Goal: Transaction & Acquisition: Purchase product/service

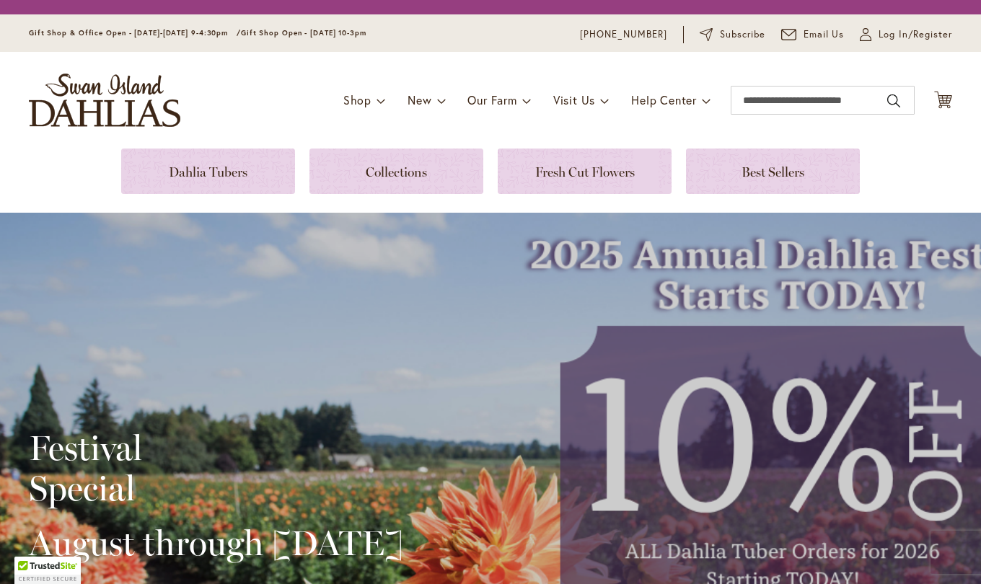
click at [906, 37] on span "Log In/Register" at bounding box center [915, 34] width 74 height 14
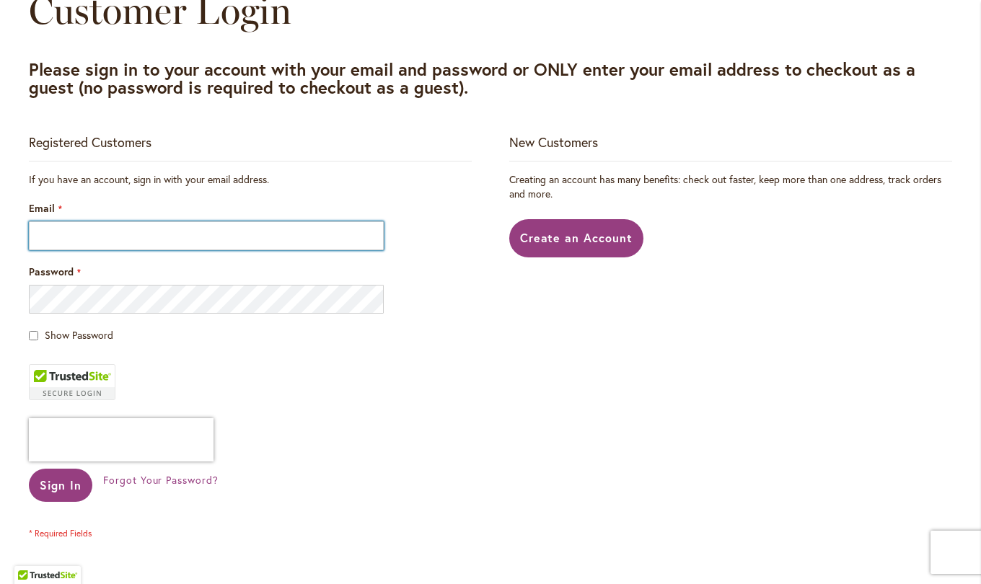
click at [263, 239] on input "Email" at bounding box center [206, 235] width 355 height 29
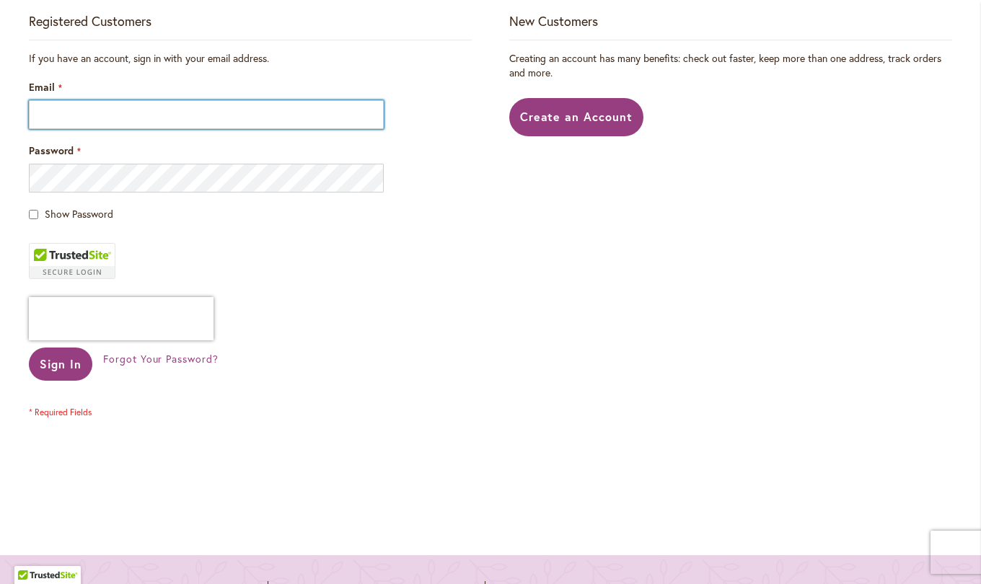
scroll to position [309, 0]
click at [205, 118] on input "Email" at bounding box center [206, 114] width 355 height 29
type input "**********"
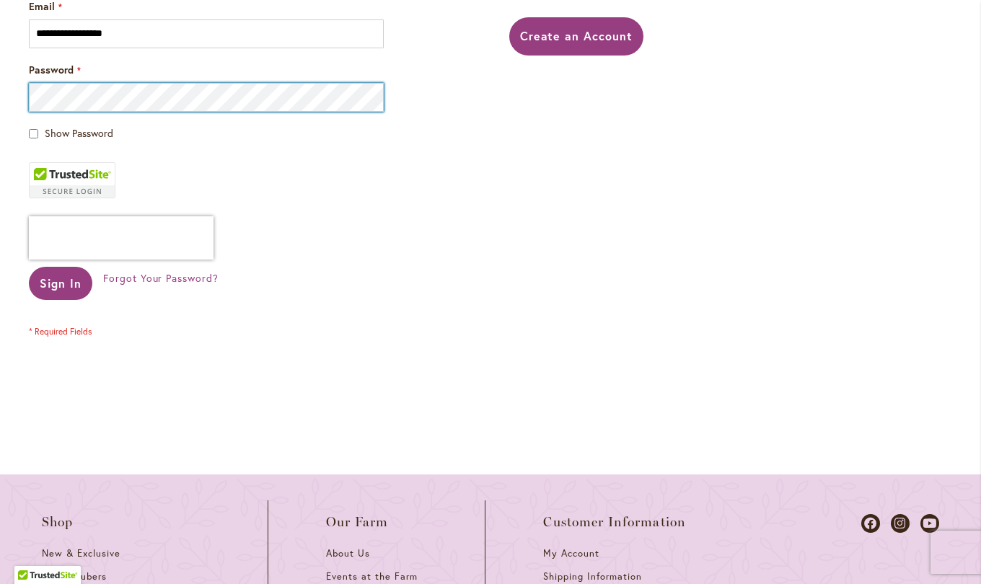
scroll to position [391, 0]
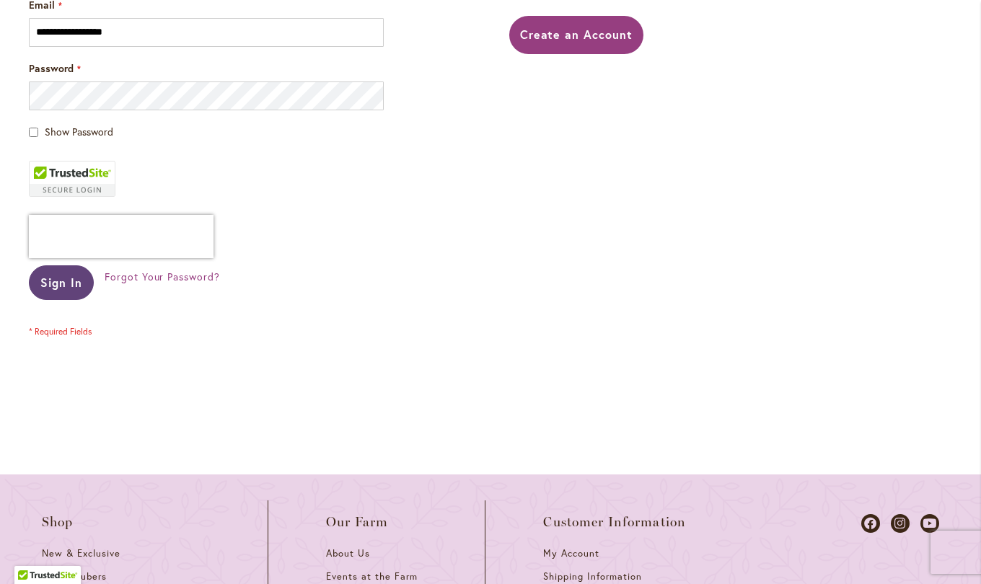
click at [63, 290] on span "Sign In" at bounding box center [61, 282] width 42 height 15
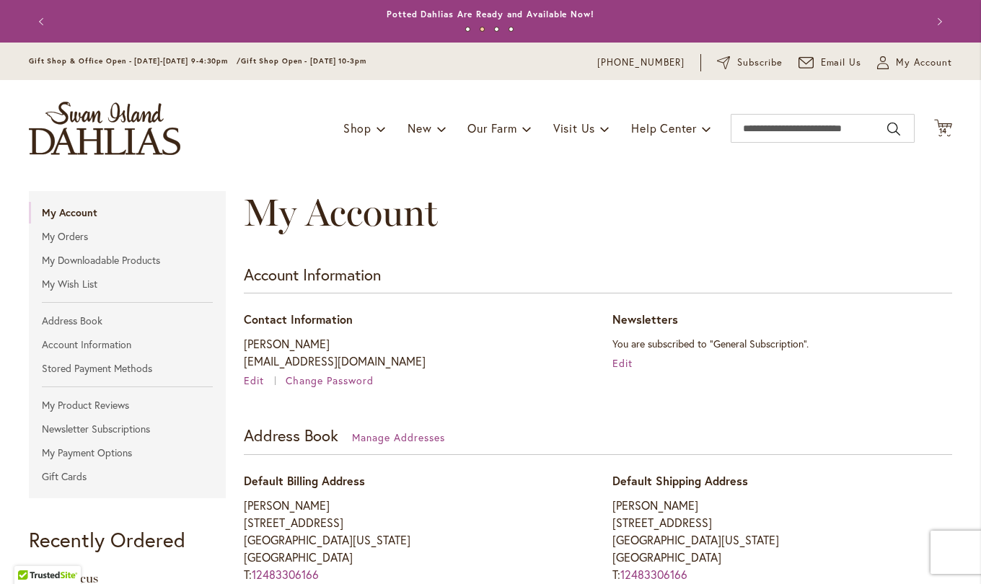
click at [364, 125] on link "Shop" at bounding box center [364, 128] width 43 height 27
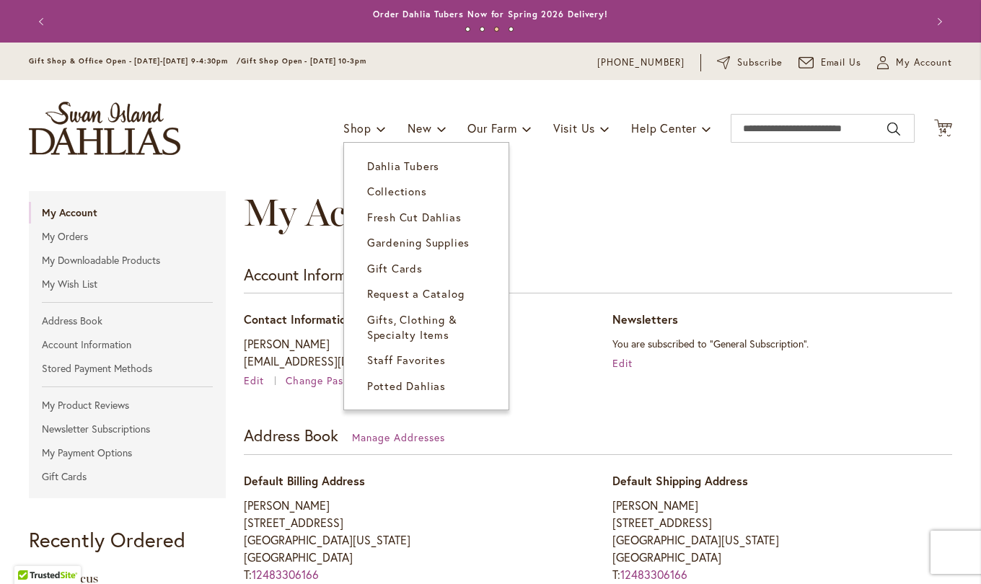
click at [419, 169] on span "Dahlia Tubers" at bounding box center [403, 166] width 72 height 14
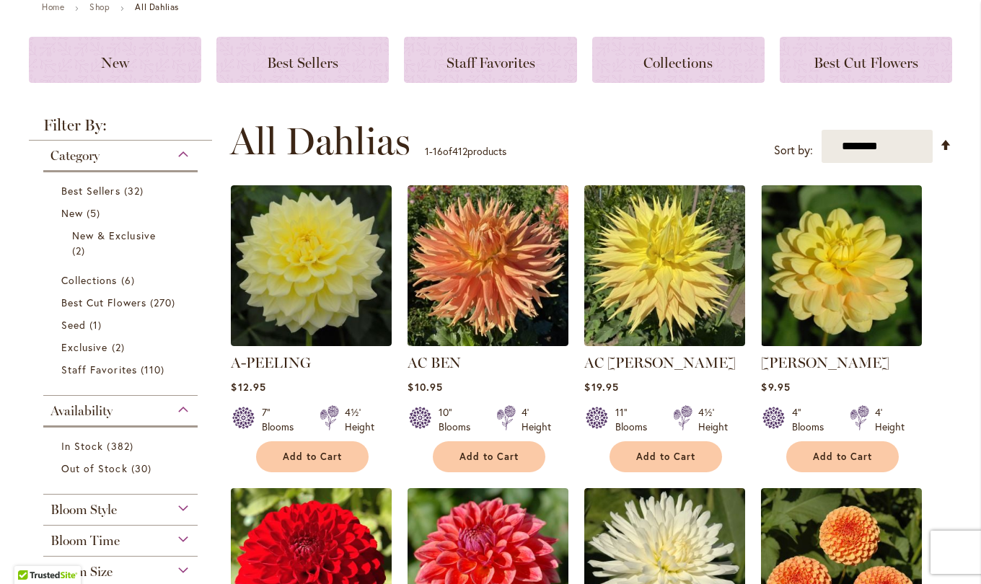
scroll to position [256, 0]
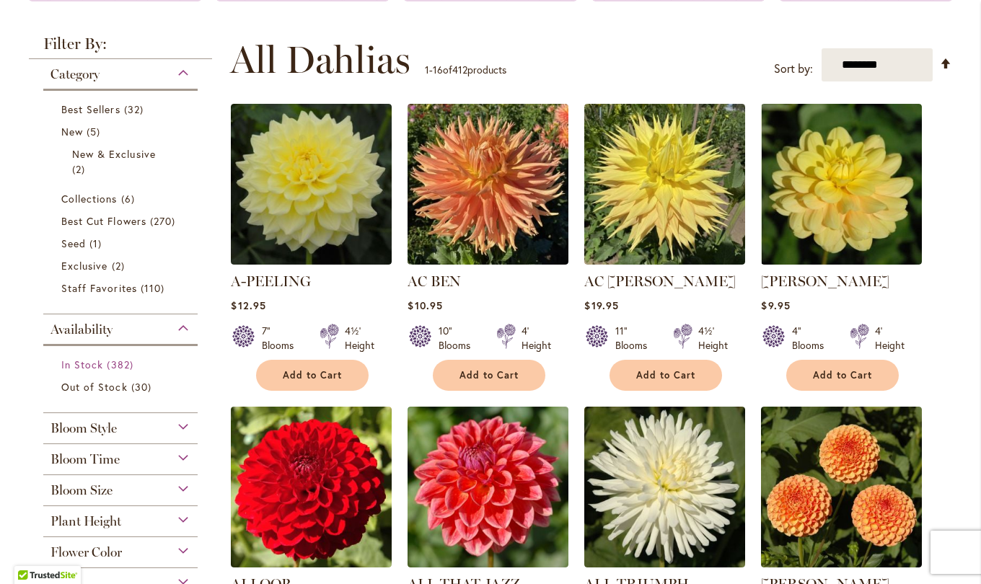
click at [99, 363] on link "In Stock 382 items" at bounding box center [122, 364] width 122 height 15
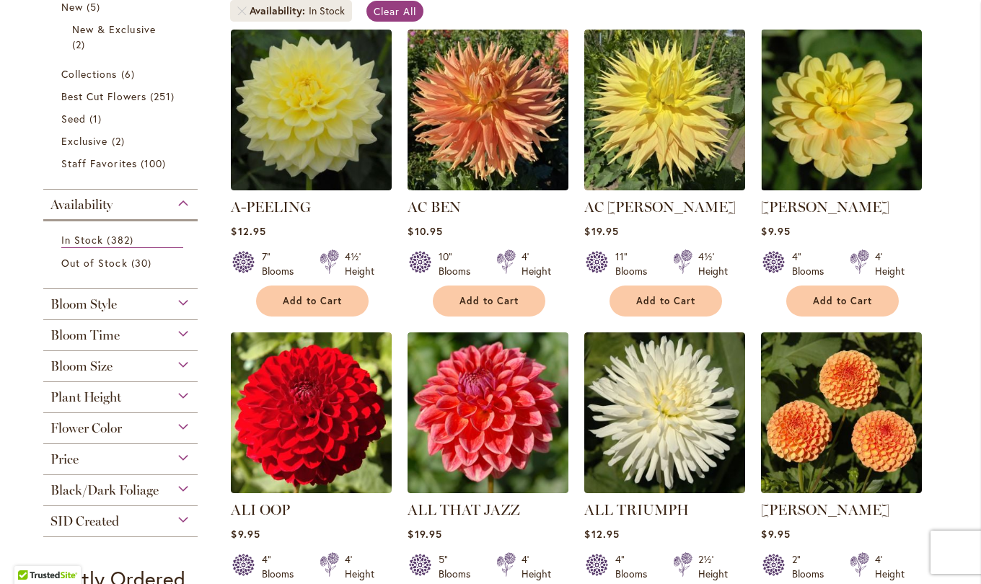
scroll to position [301, 0]
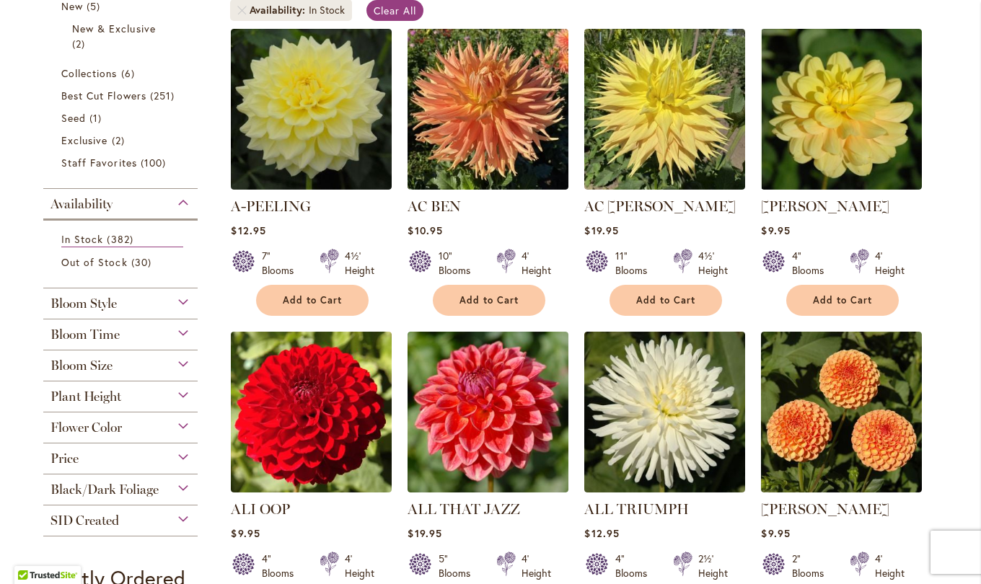
click at [181, 301] on div "Bloom Style" at bounding box center [120, 299] width 154 height 23
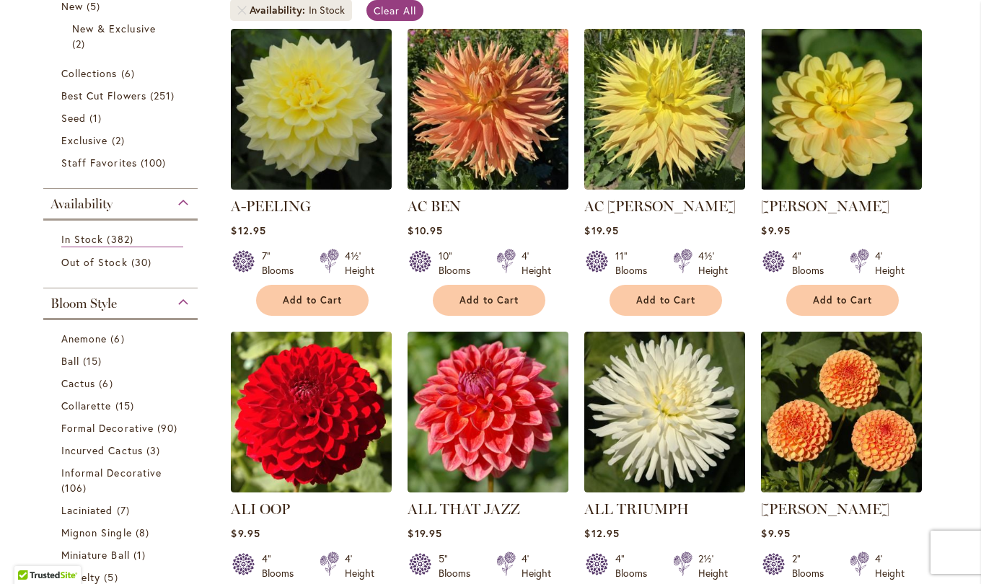
scroll to position [588, 0]
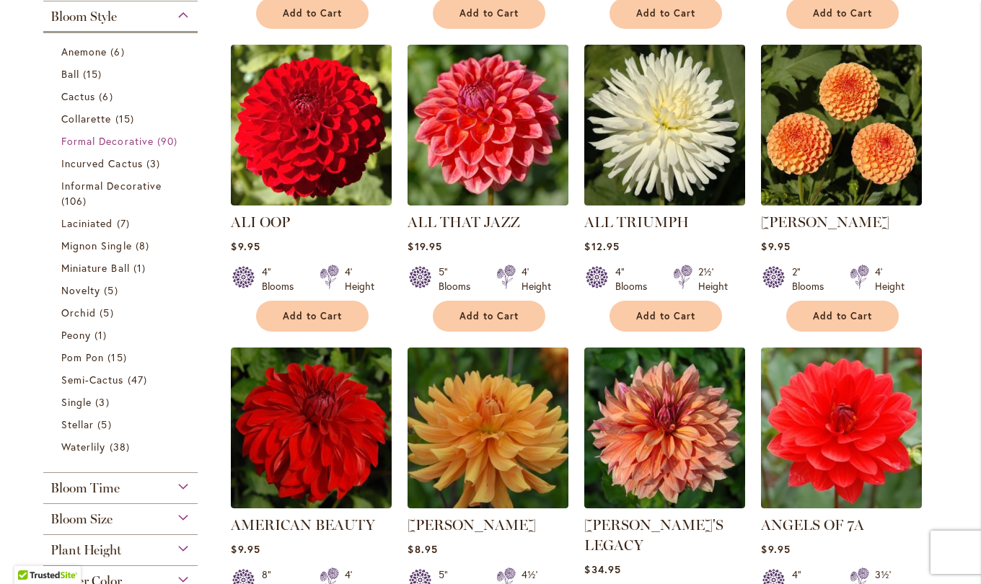
click at [157, 138] on span "90 items" at bounding box center [169, 140] width 24 height 15
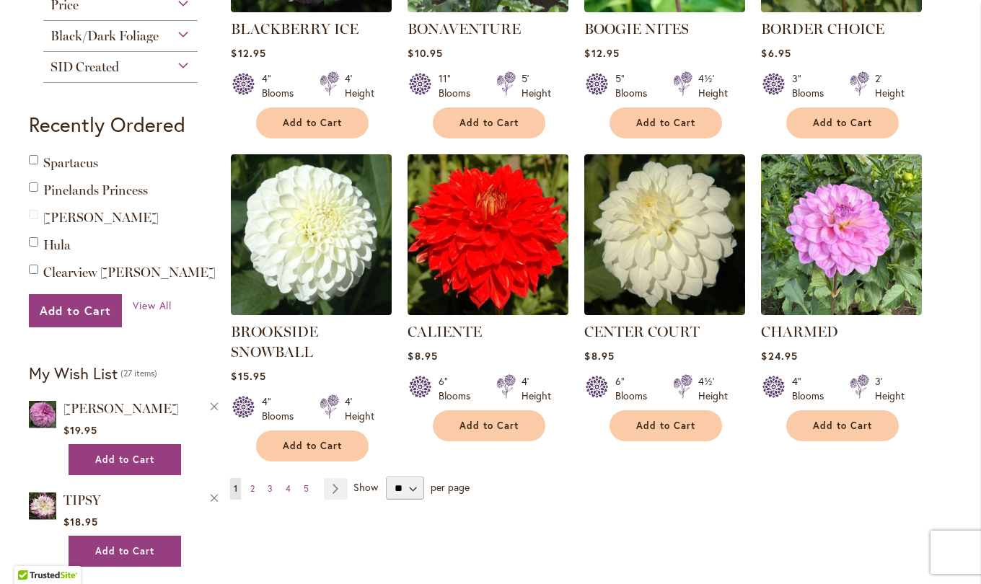
scroll to position [1090, 0]
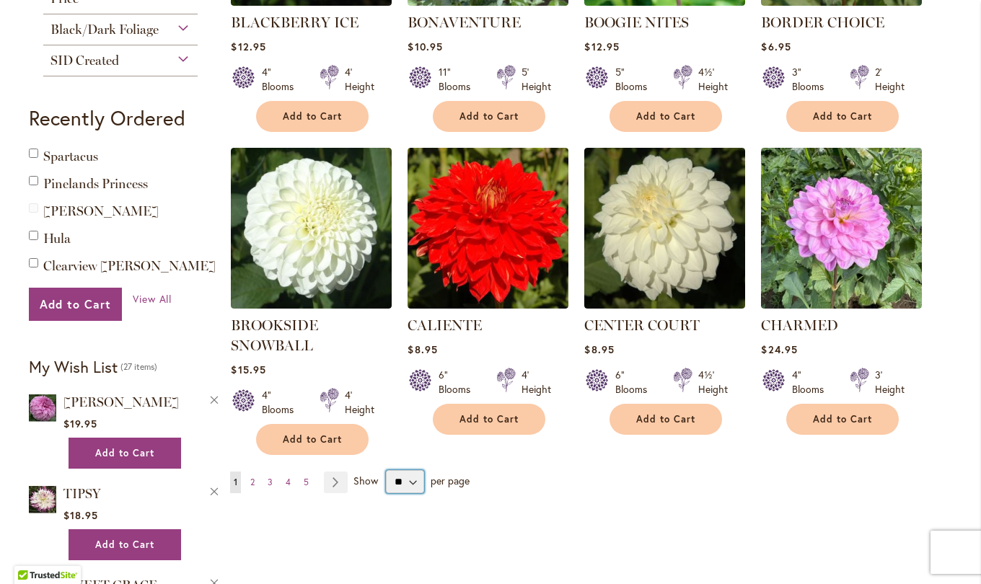
click at [411, 478] on select "** ** ** **" at bounding box center [405, 481] width 38 height 23
select select "**"
click at [386, 470] on select "** ** ** **" at bounding box center [405, 481] width 38 height 23
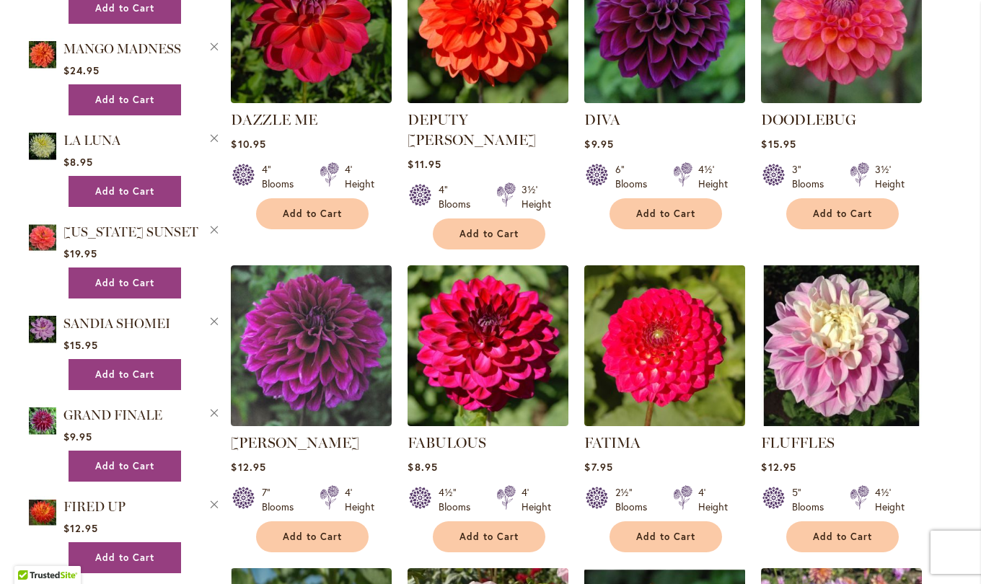
scroll to position [1925, 0]
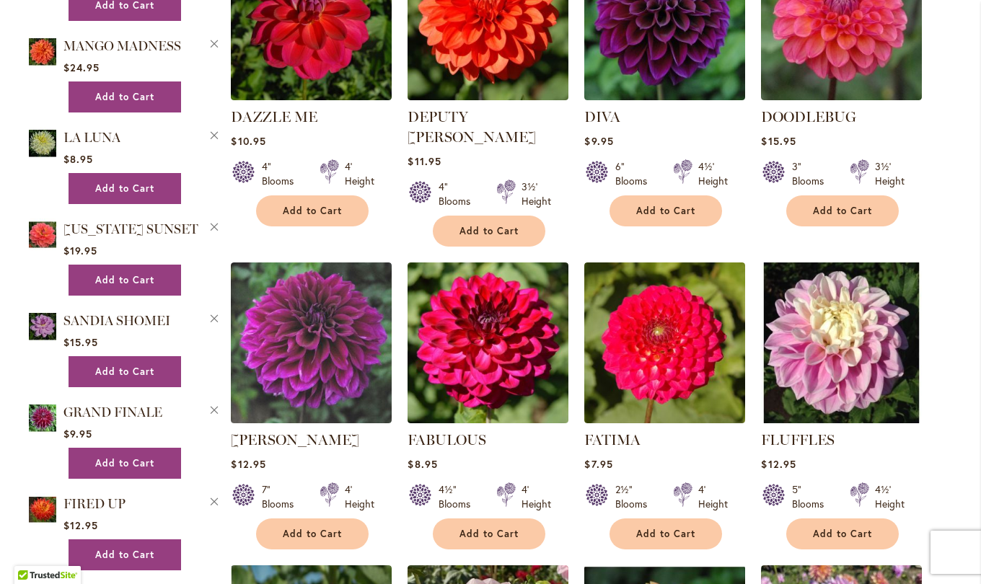
click at [307, 335] on img at bounding box center [311, 342] width 161 height 161
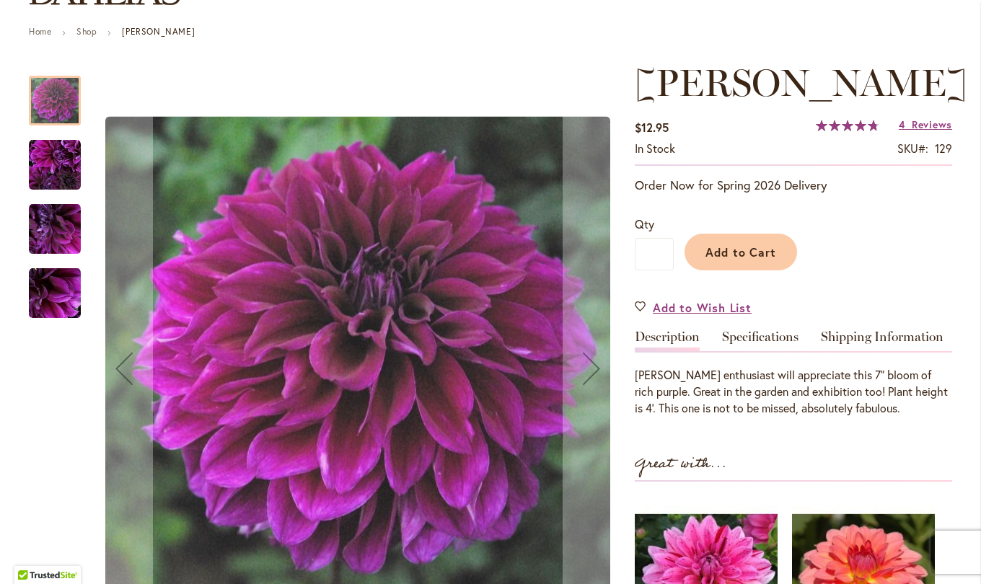
scroll to position [176, 0]
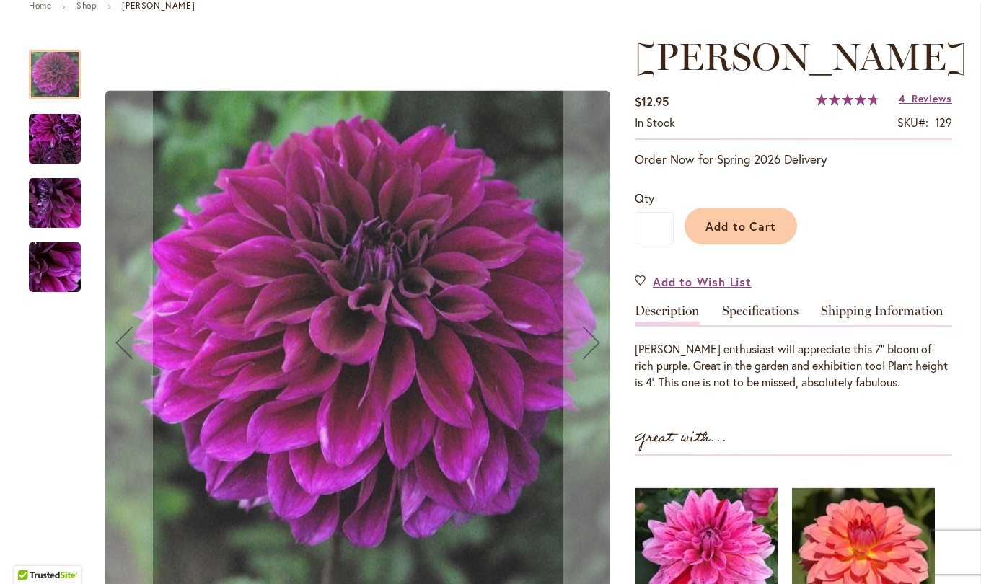
click at [746, 312] on link "Specifications" at bounding box center [760, 314] width 76 height 21
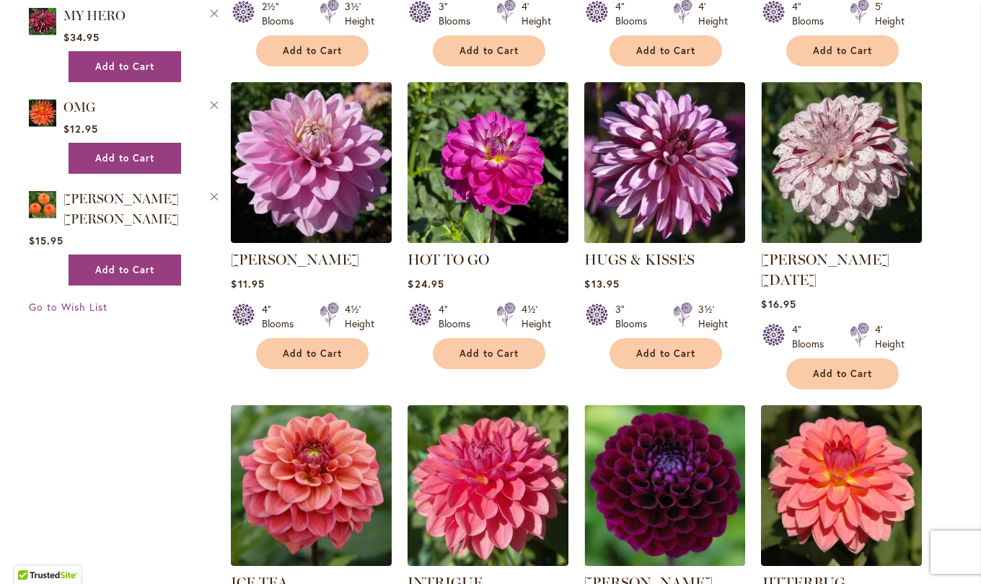
scroll to position [3064, 0]
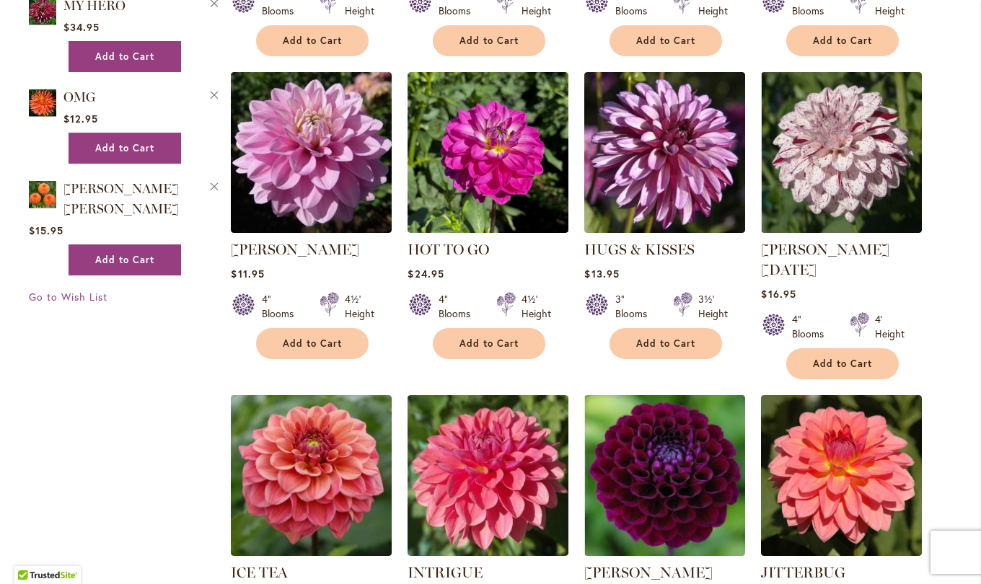
click at [312, 399] on img at bounding box center [311, 475] width 161 height 161
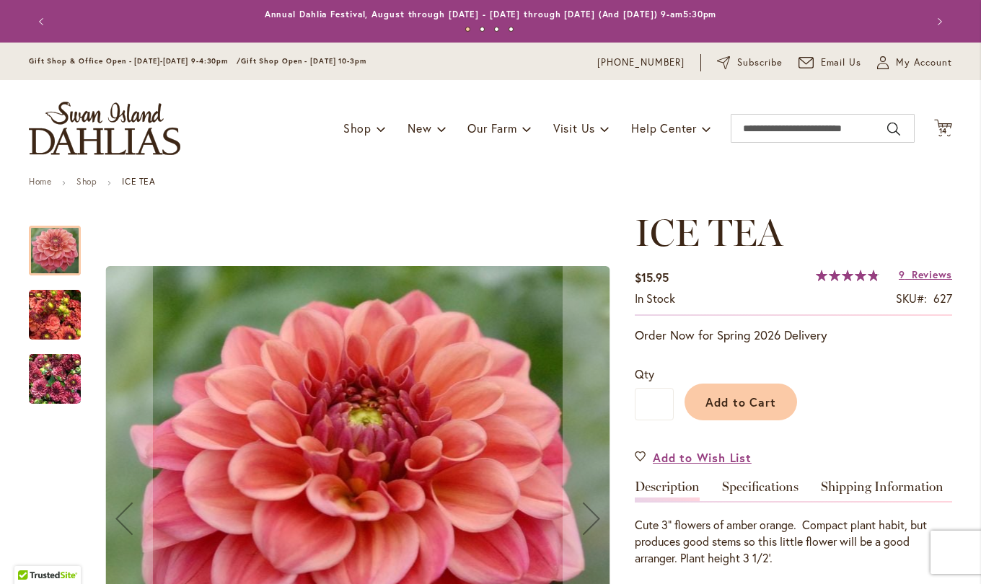
click at [758, 487] on link "Specifications" at bounding box center [760, 490] width 76 height 21
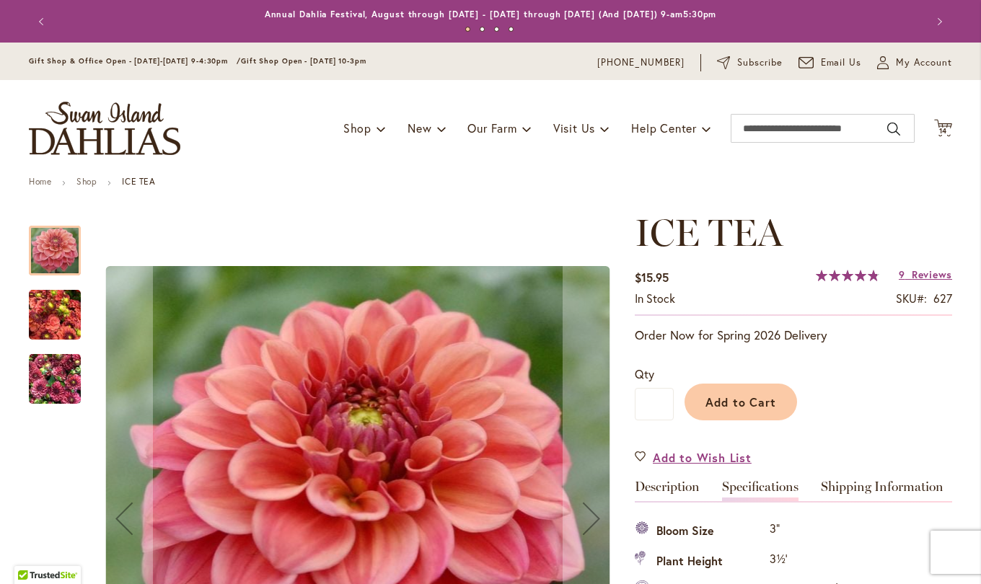
scroll to position [480, 0]
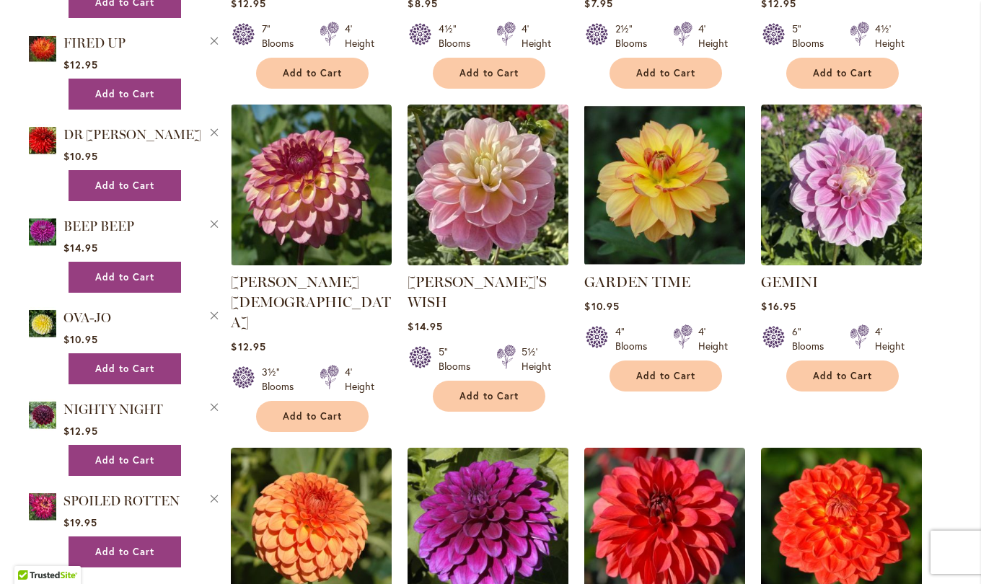
scroll to position [2377, 0]
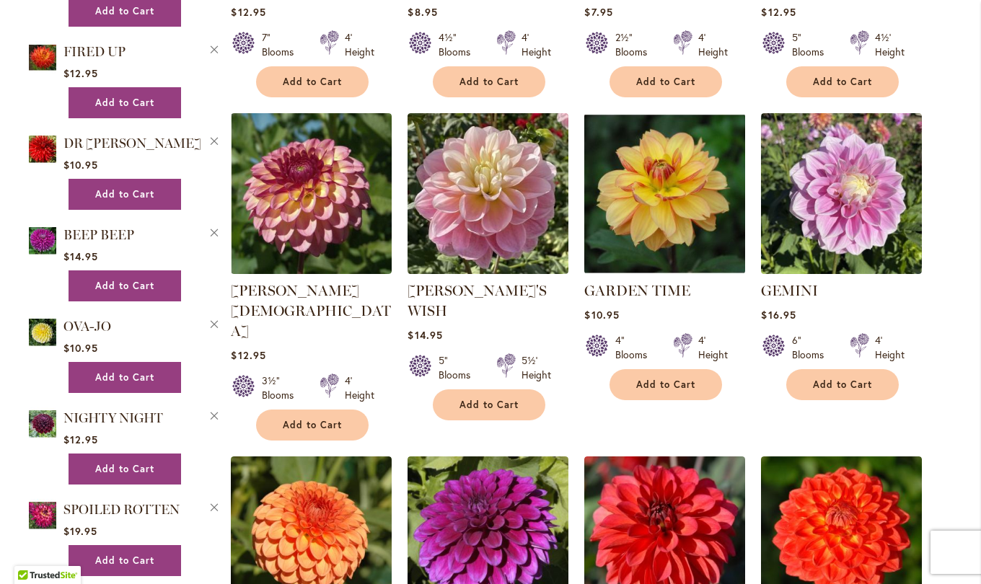
click at [492, 190] on img at bounding box center [487, 193] width 161 height 161
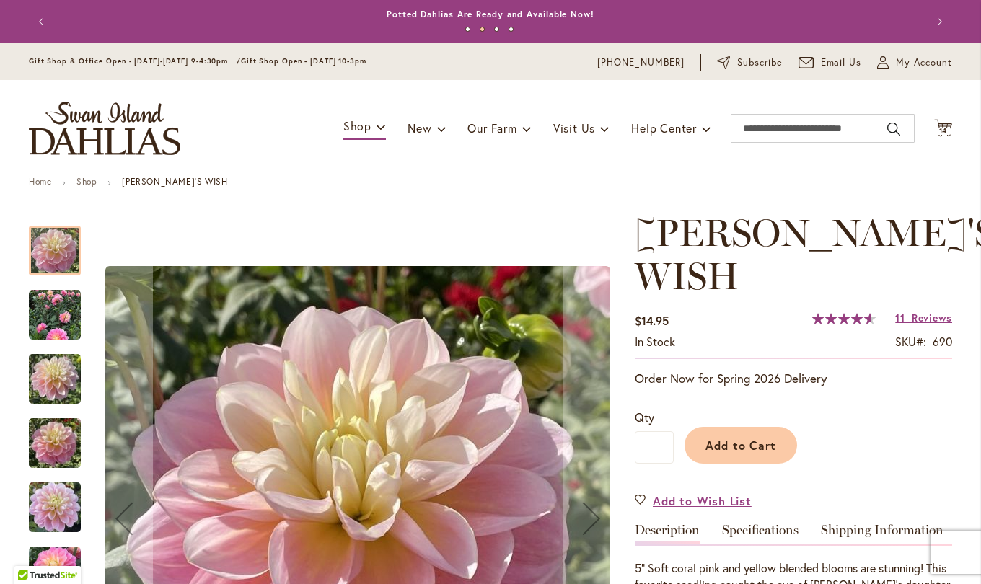
click at [769, 524] on link "Specifications" at bounding box center [760, 534] width 76 height 21
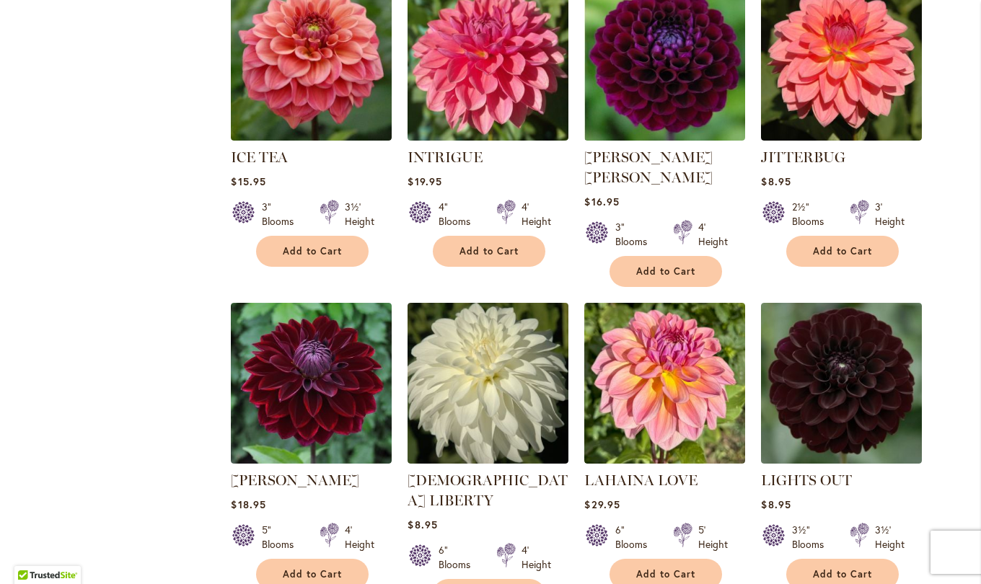
scroll to position [3482, 0]
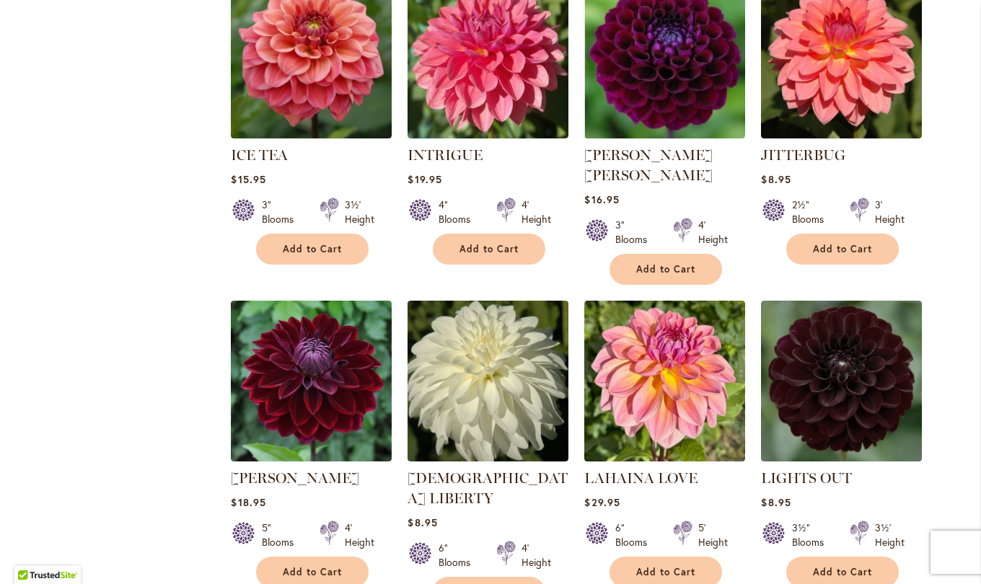
click at [318, 301] on img at bounding box center [311, 381] width 161 height 161
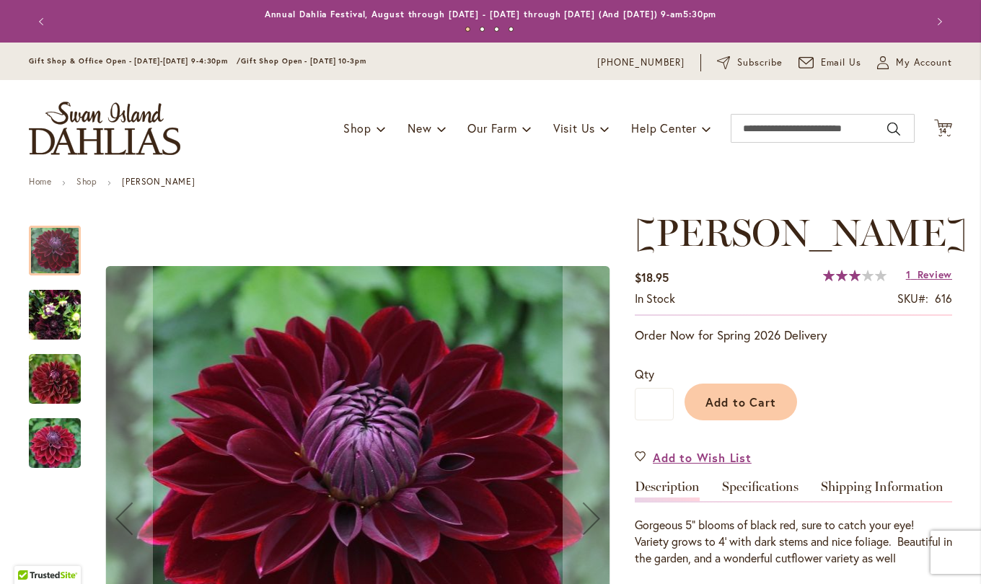
click at [770, 487] on link "Specifications" at bounding box center [760, 490] width 76 height 21
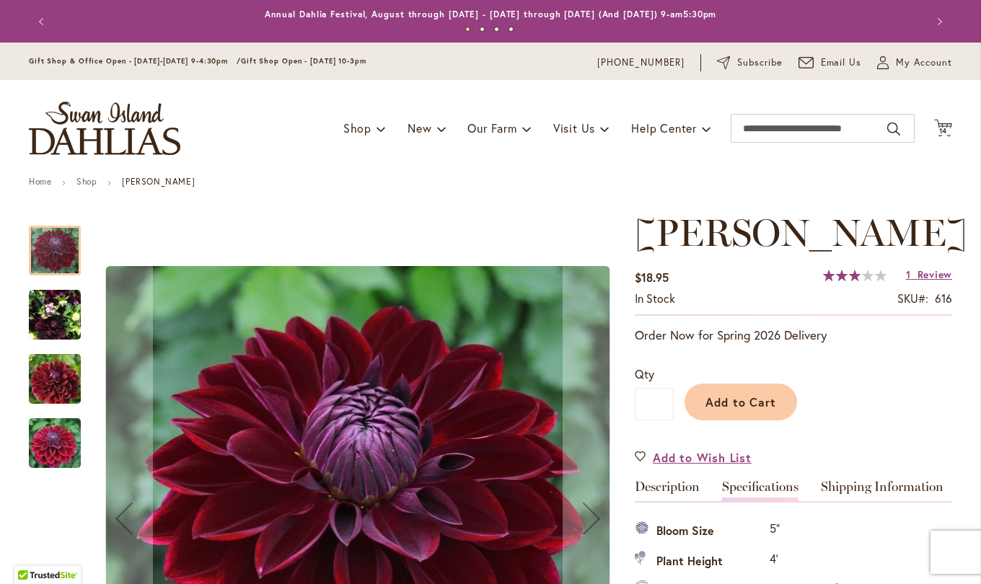
scroll to position [480, 0]
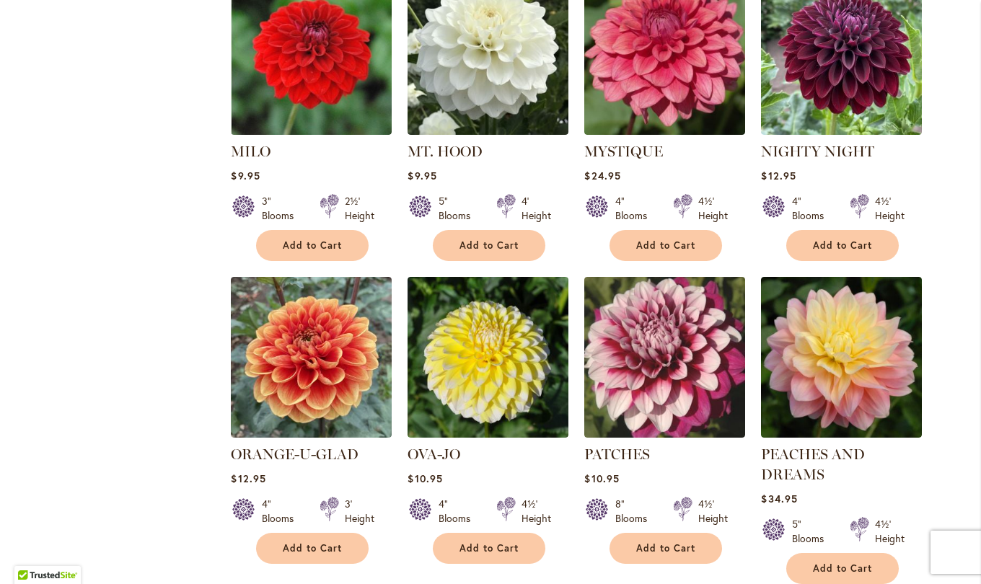
scroll to position [4778, 0]
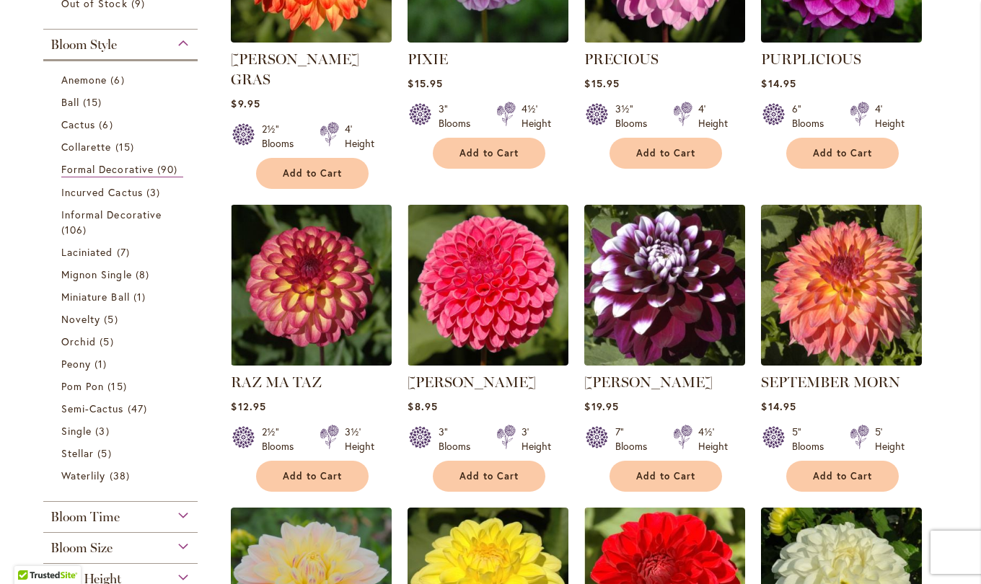
scroll to position [449, 0]
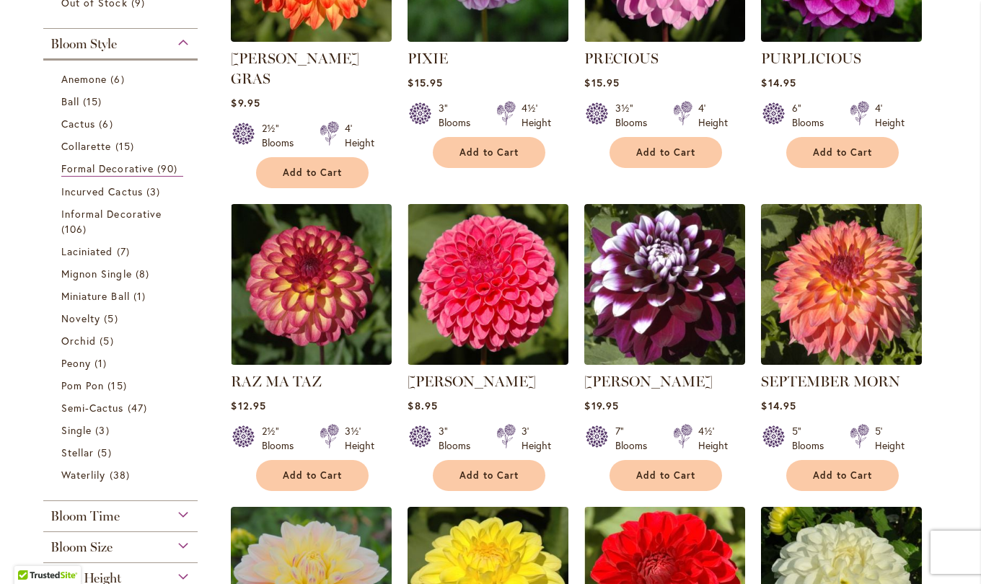
click at [822, 292] on img at bounding box center [841, 284] width 161 height 161
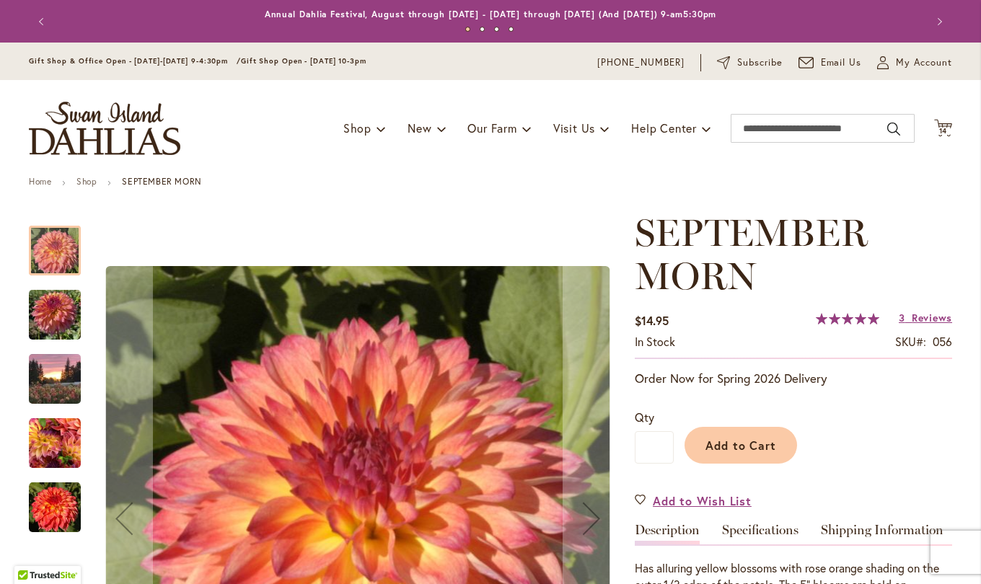
click at [765, 534] on link "Specifications" at bounding box center [760, 534] width 76 height 21
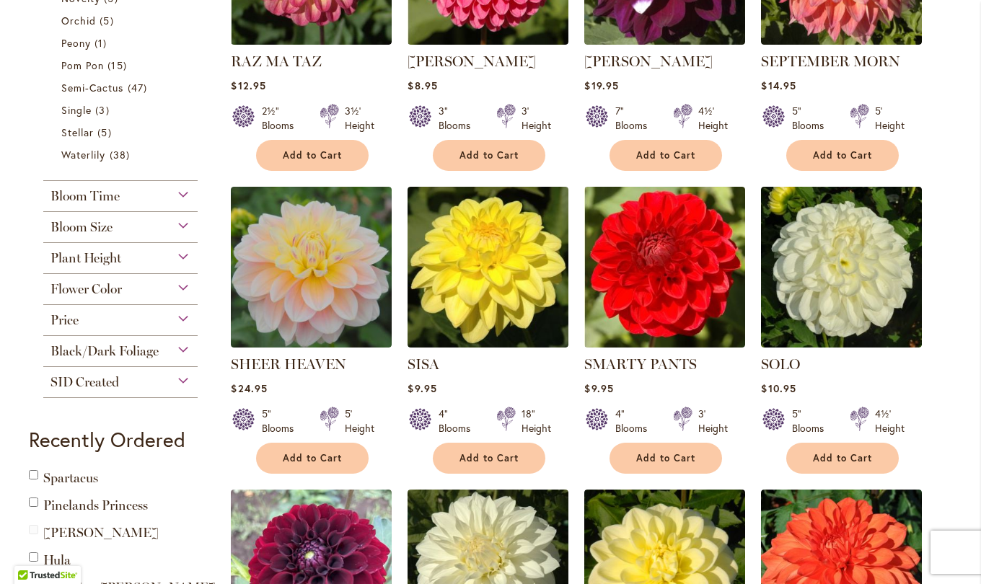
scroll to position [787, 0]
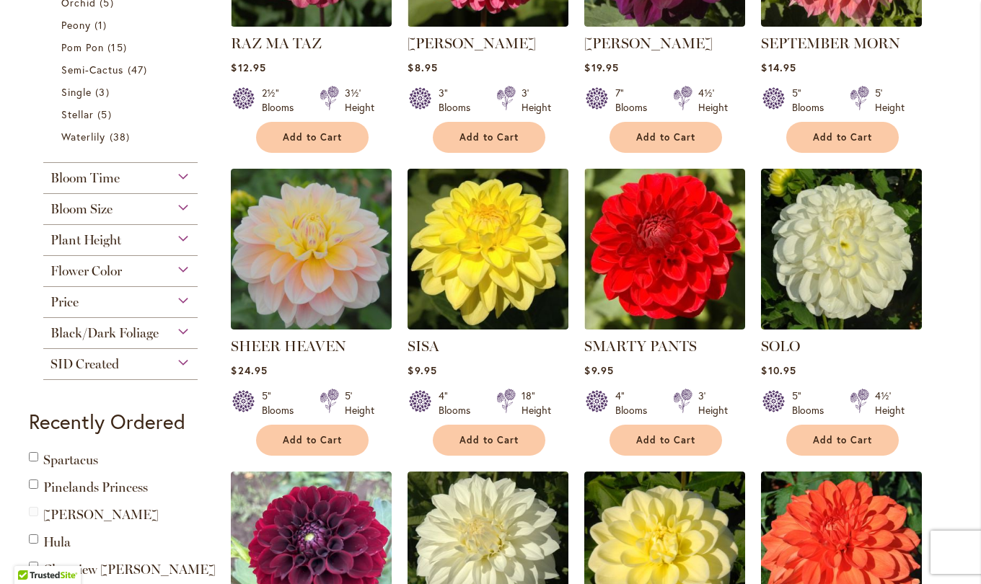
click at [317, 240] on img at bounding box center [311, 249] width 161 height 161
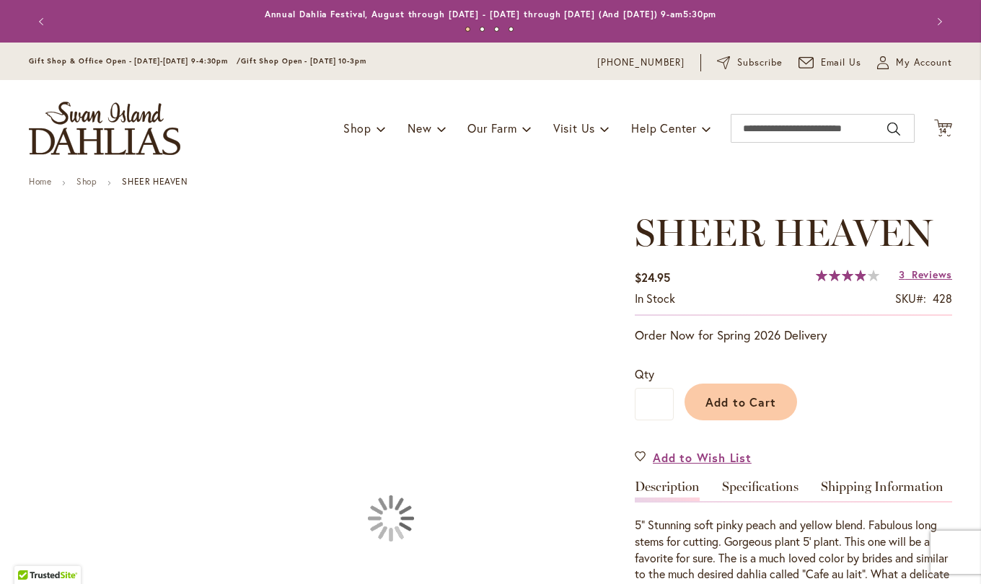
click at [759, 490] on link "Specifications" at bounding box center [760, 490] width 76 height 21
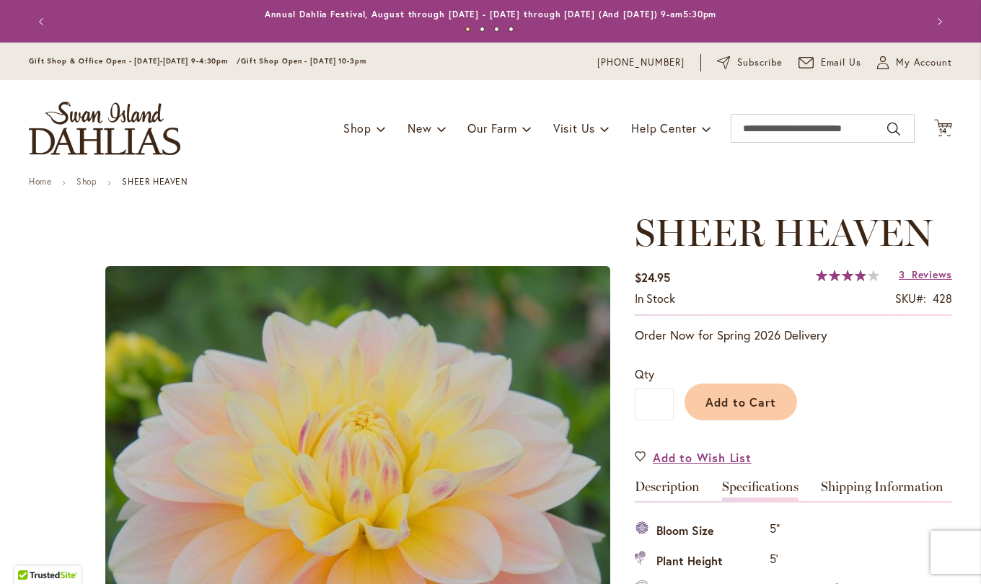
scroll to position [480, 0]
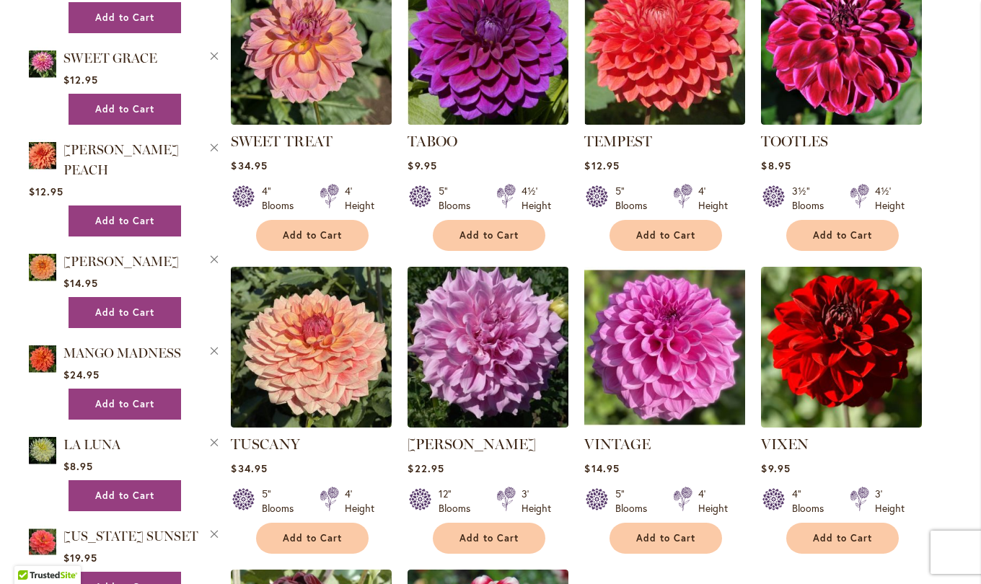
scroll to position [1621, 0]
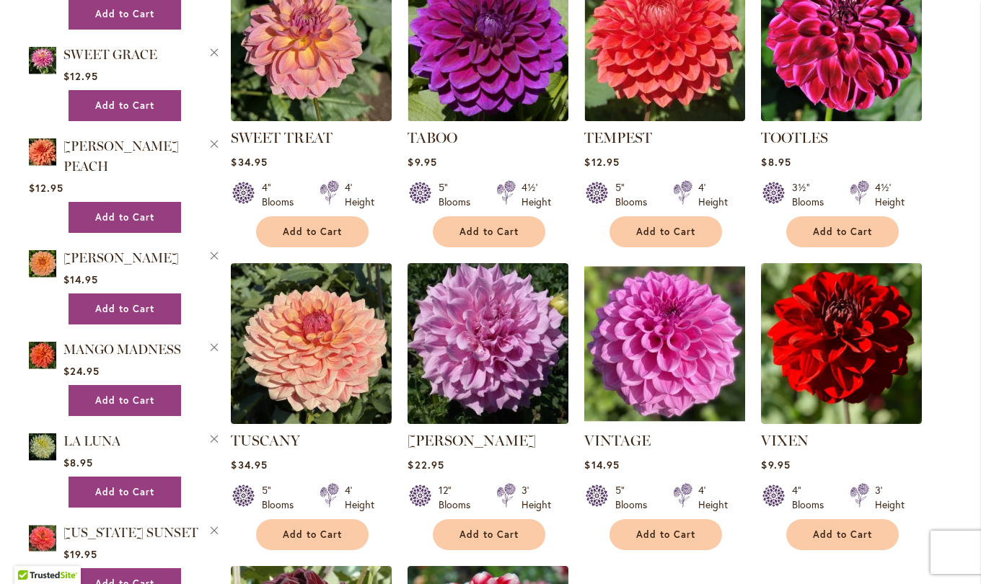
click at [310, 345] on img at bounding box center [311, 343] width 161 height 161
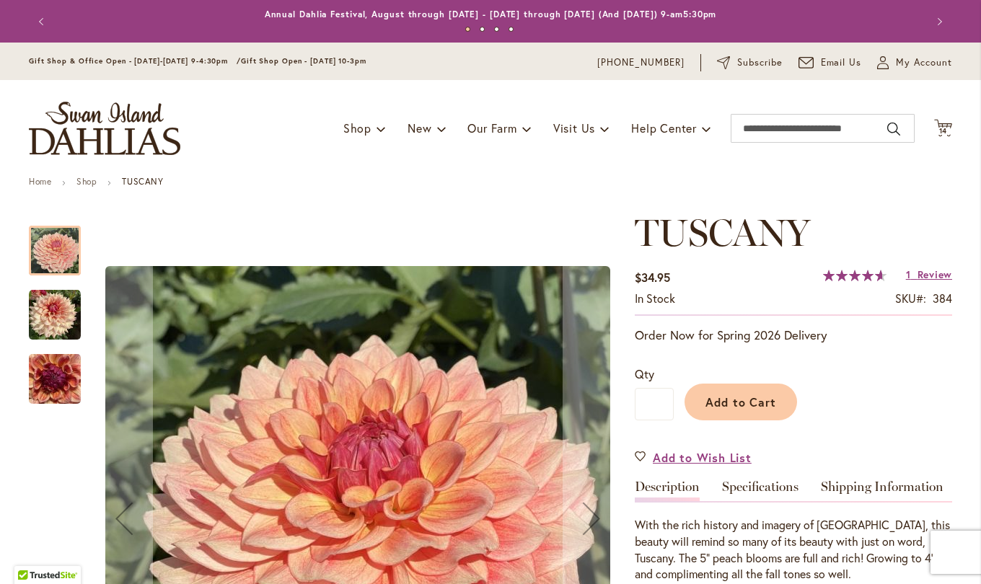
click at [766, 495] on link "Specifications" at bounding box center [760, 490] width 76 height 21
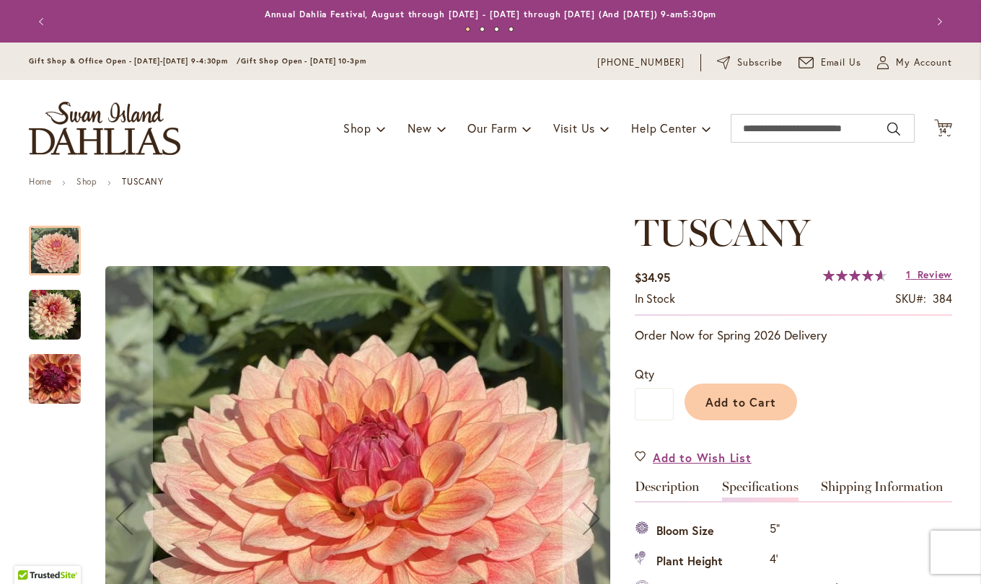
scroll to position [480, 0]
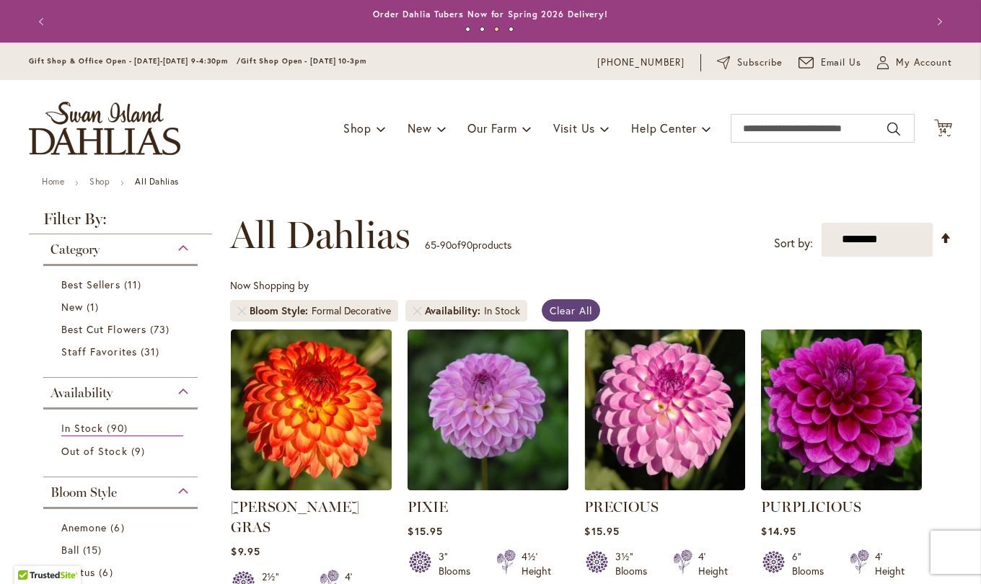
click at [568, 312] on span "Clear All" at bounding box center [570, 311] width 43 height 14
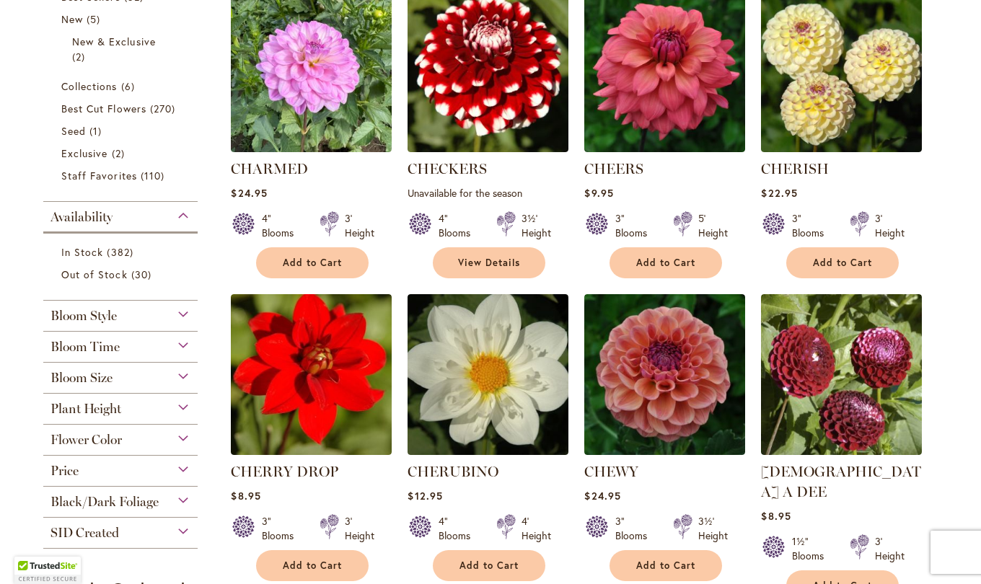
scroll to position [428, 0]
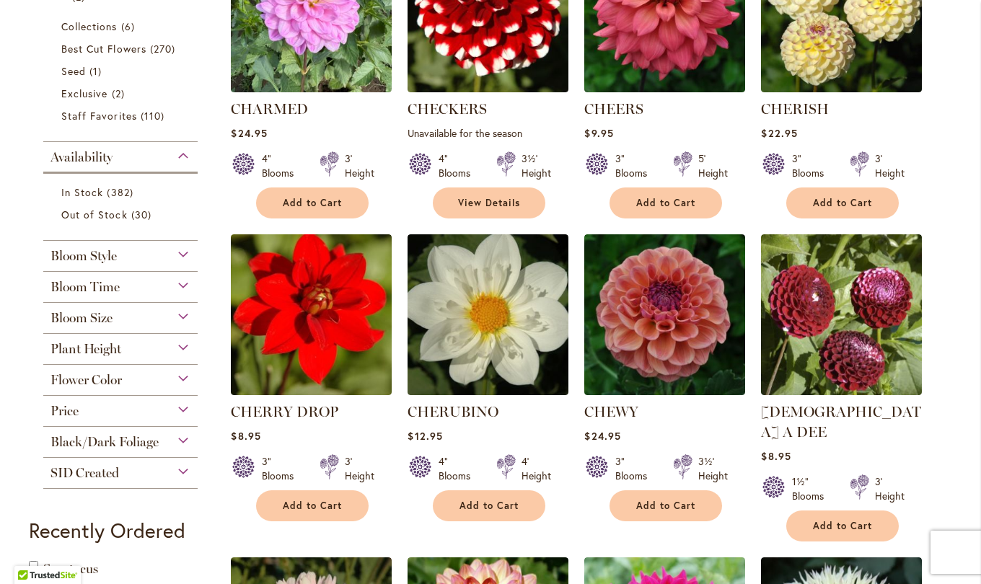
click at [177, 252] on div "Bloom Style" at bounding box center [120, 252] width 154 height 23
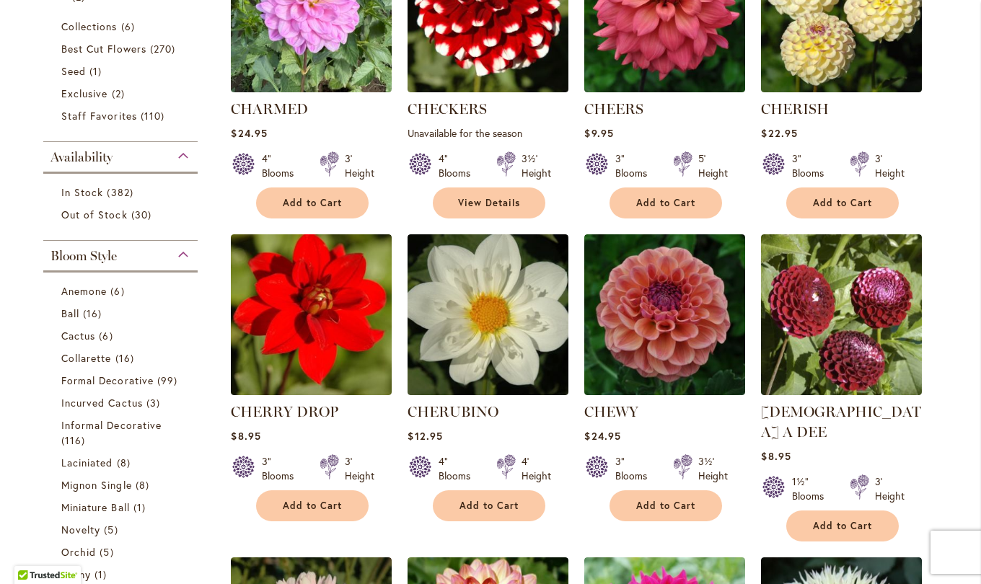
scroll to position [668, 0]
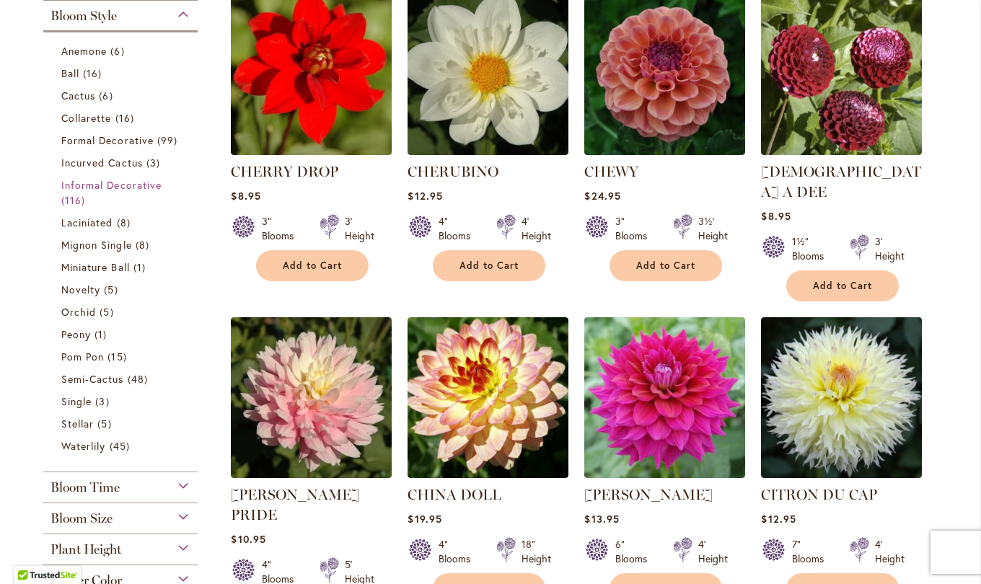
click at [128, 192] on link "Informal Decorative 116 items" at bounding box center [122, 192] width 122 height 30
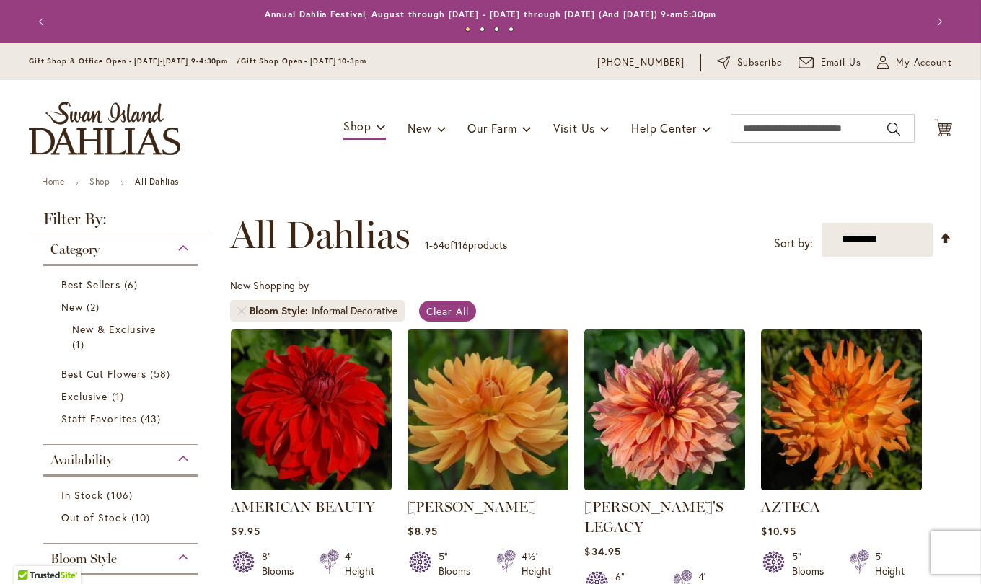
scroll to position [144, 0]
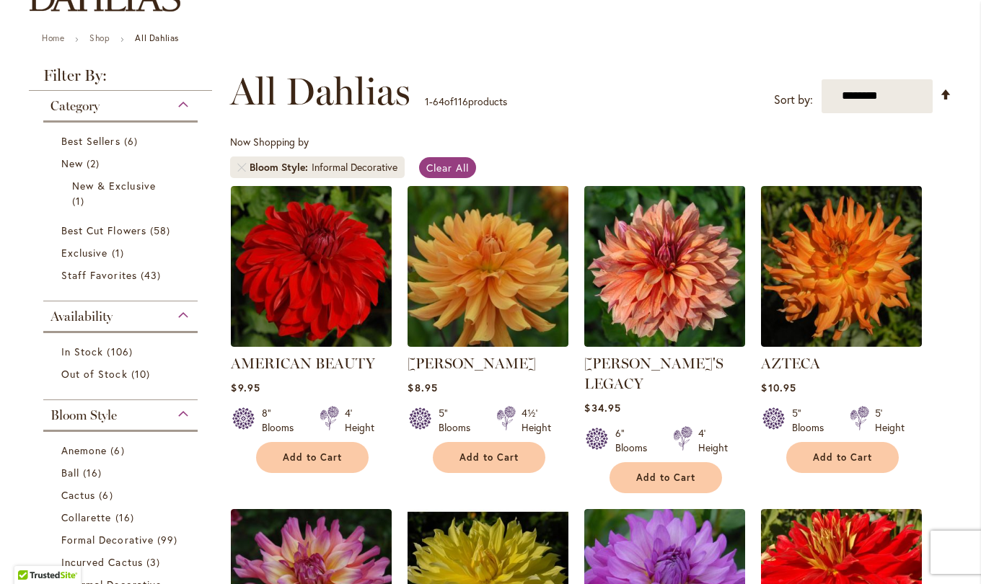
click at [322, 270] on img at bounding box center [311, 266] width 161 height 161
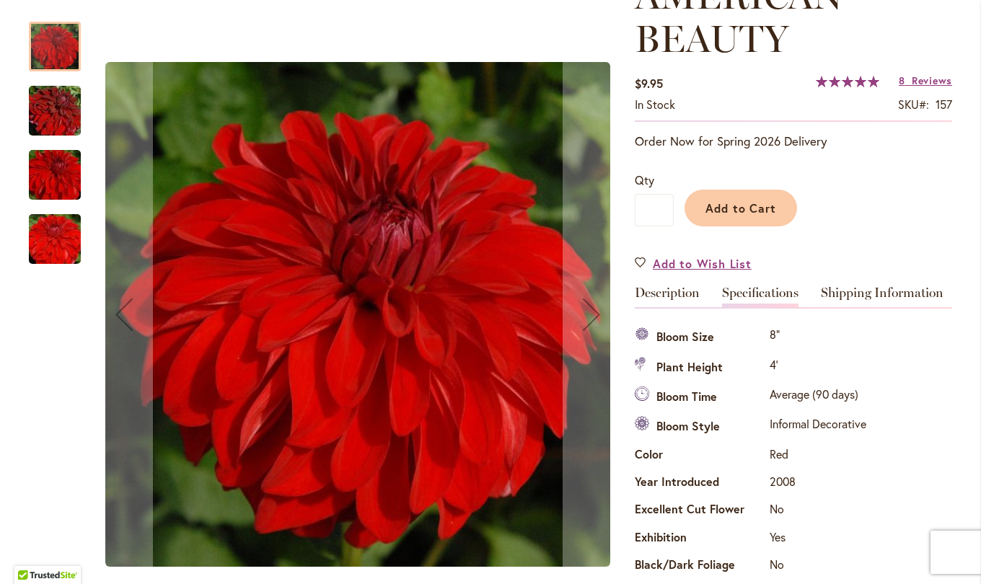
scroll to position [237, 0]
click at [731, 209] on span "Add to Cart" at bounding box center [740, 208] width 71 height 15
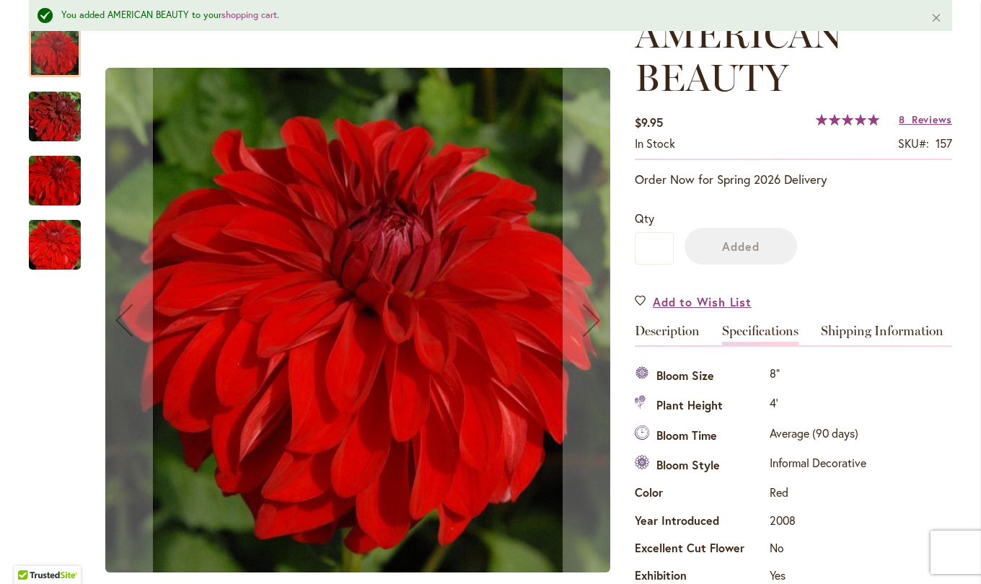
scroll to position [274, 0]
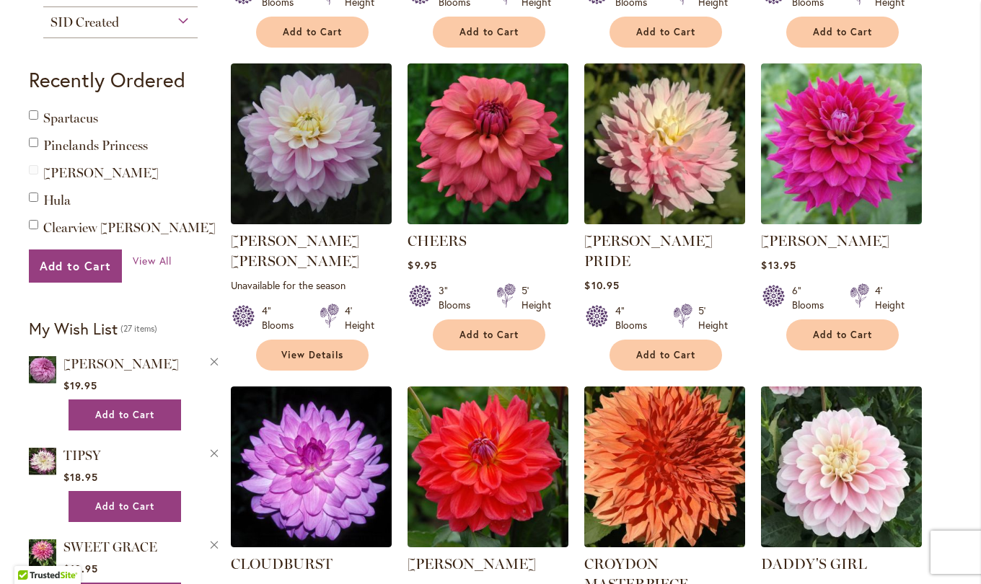
scroll to position [1194, 0]
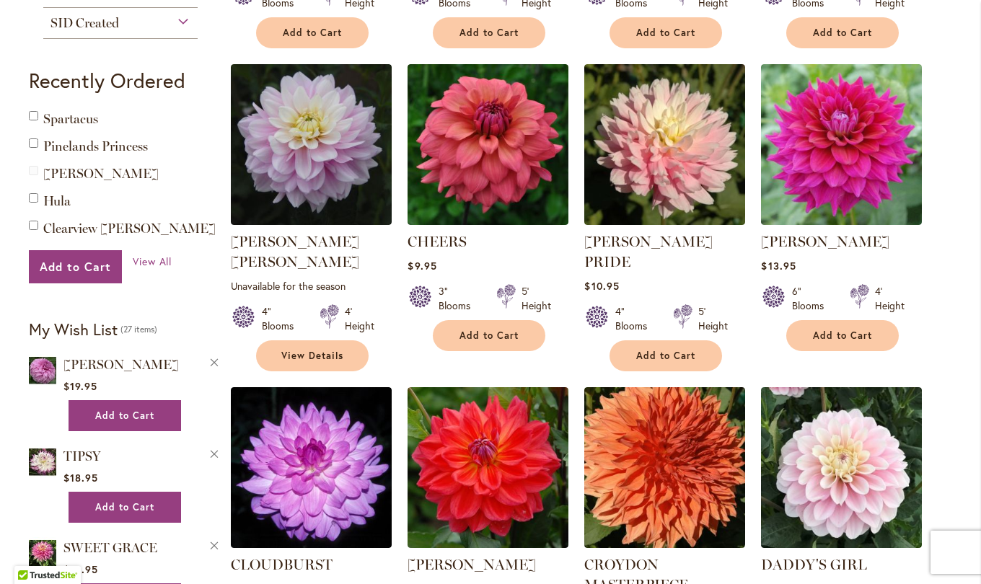
click at [842, 145] on img at bounding box center [841, 144] width 161 height 161
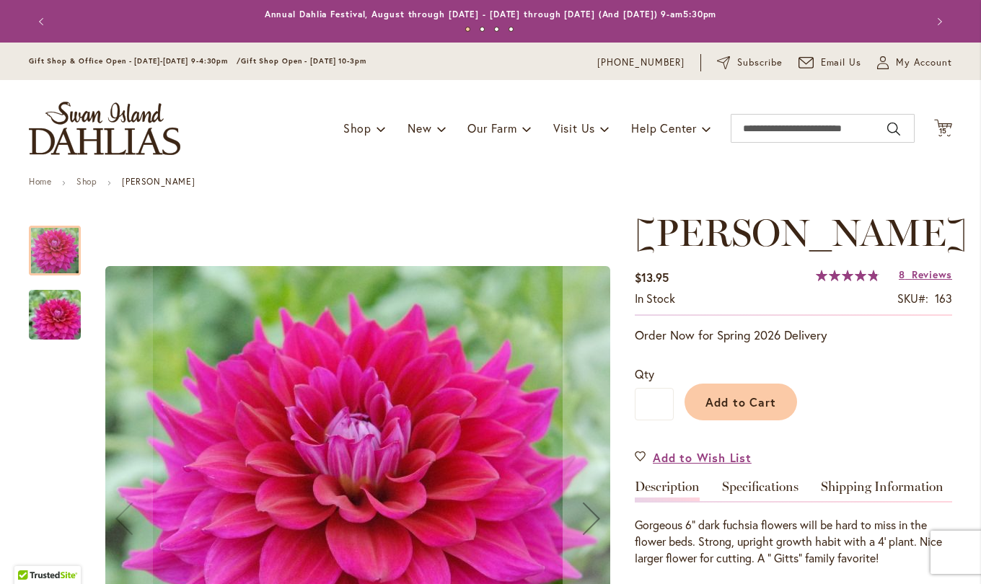
click at [758, 491] on link "Specifications" at bounding box center [760, 490] width 76 height 21
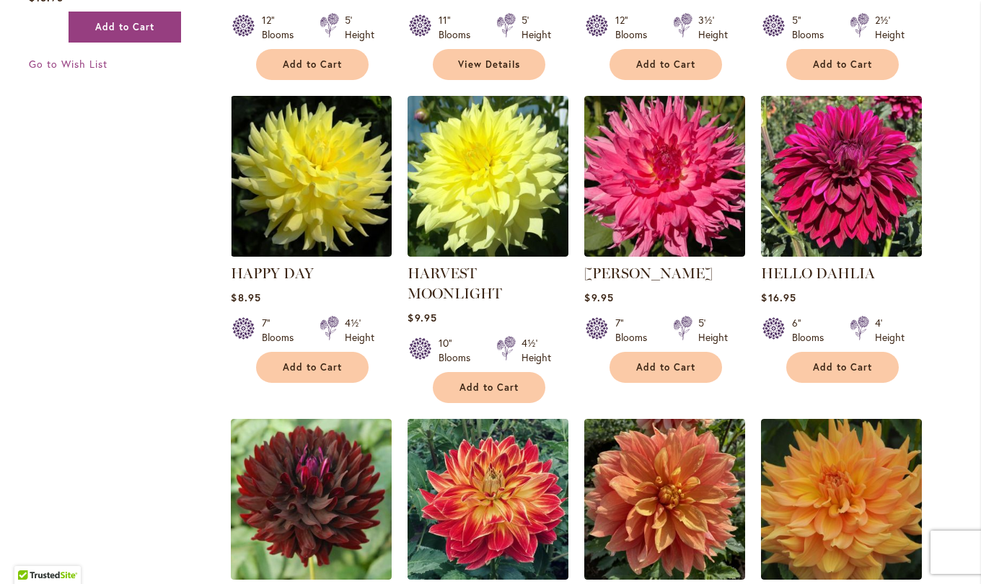
scroll to position [3366, 0]
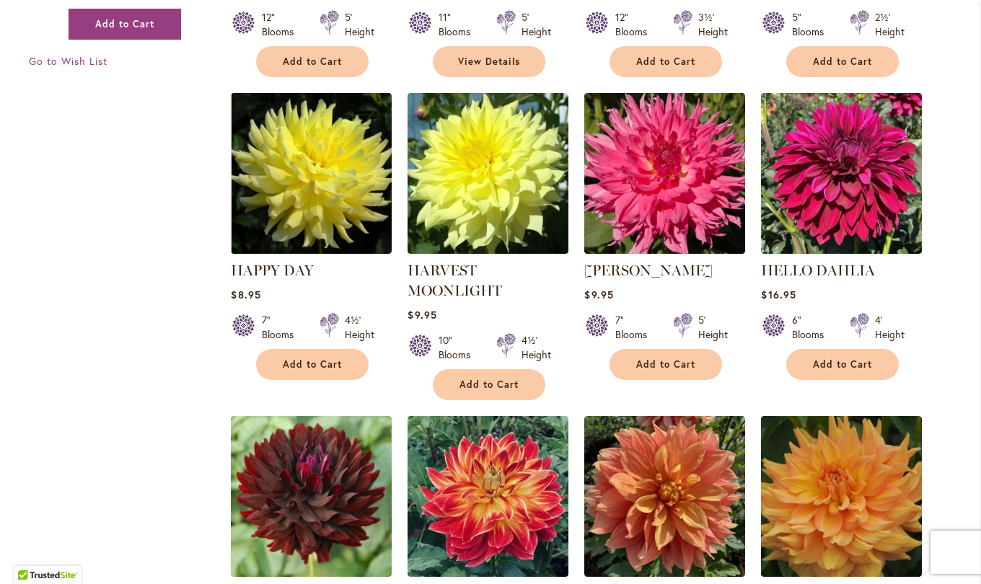
click at [829, 150] on img at bounding box center [841, 173] width 161 height 161
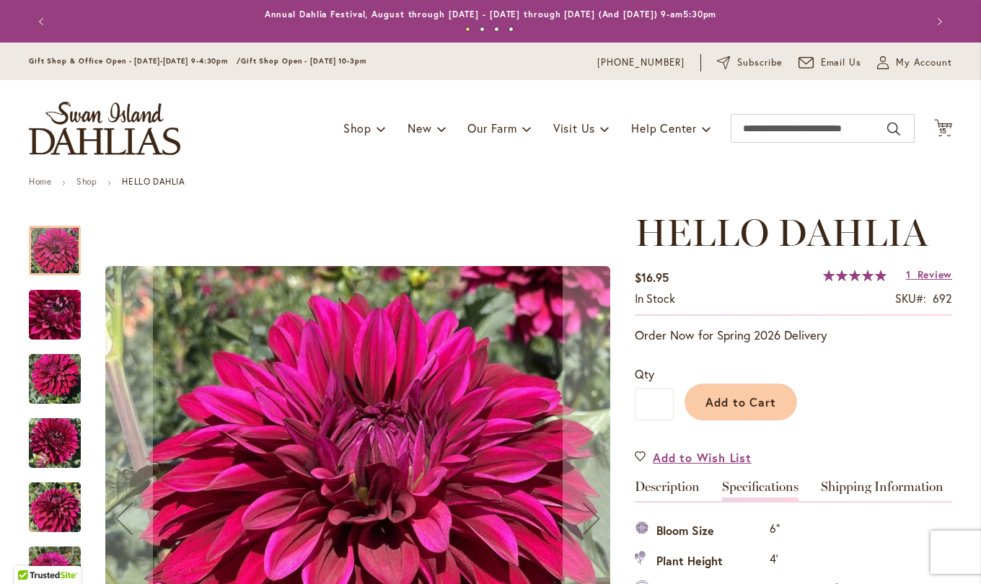
scroll to position [480, 0]
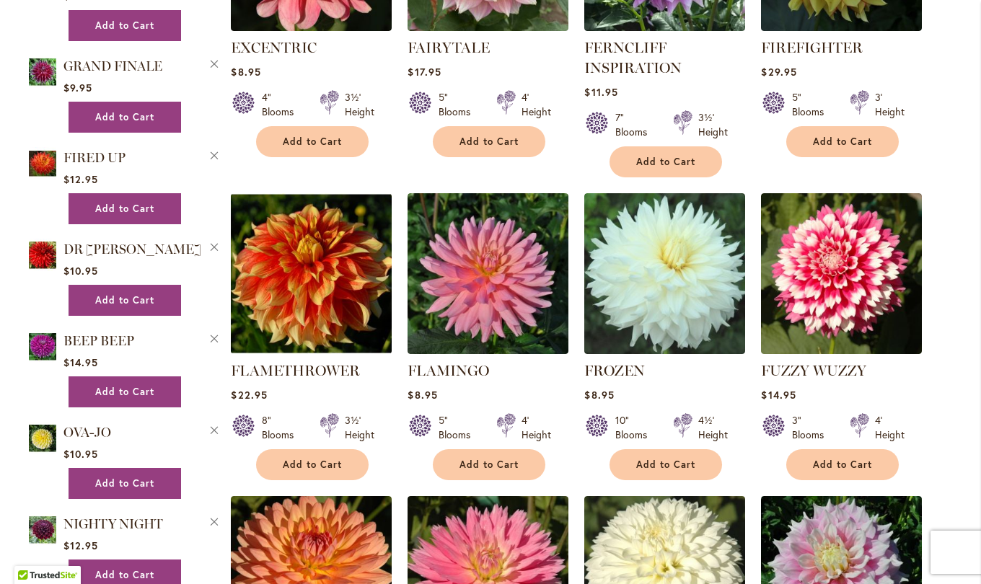
scroll to position [2337, 0]
click at [305, 244] on img at bounding box center [311, 273] width 161 height 161
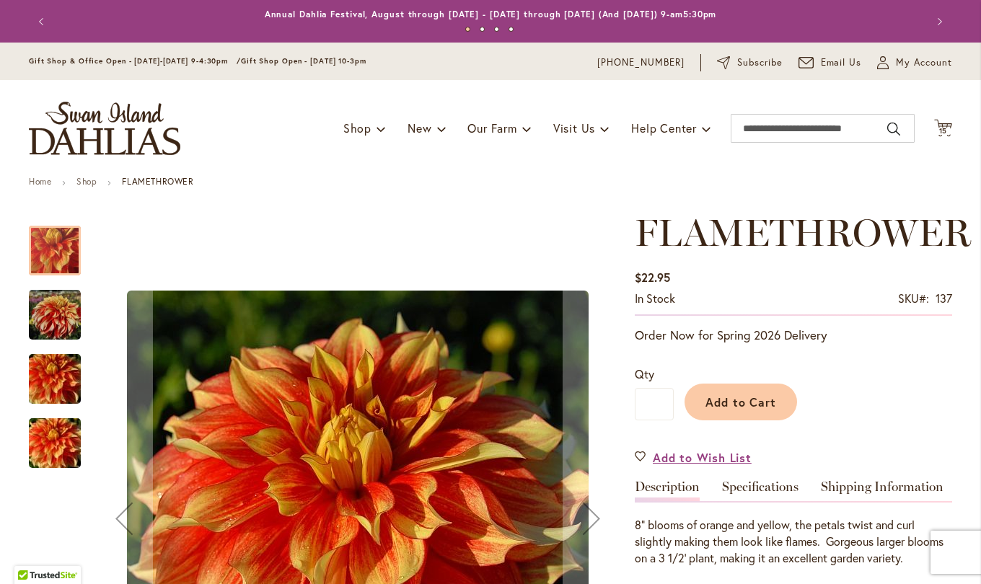
click at [765, 492] on link "Specifications" at bounding box center [760, 490] width 76 height 21
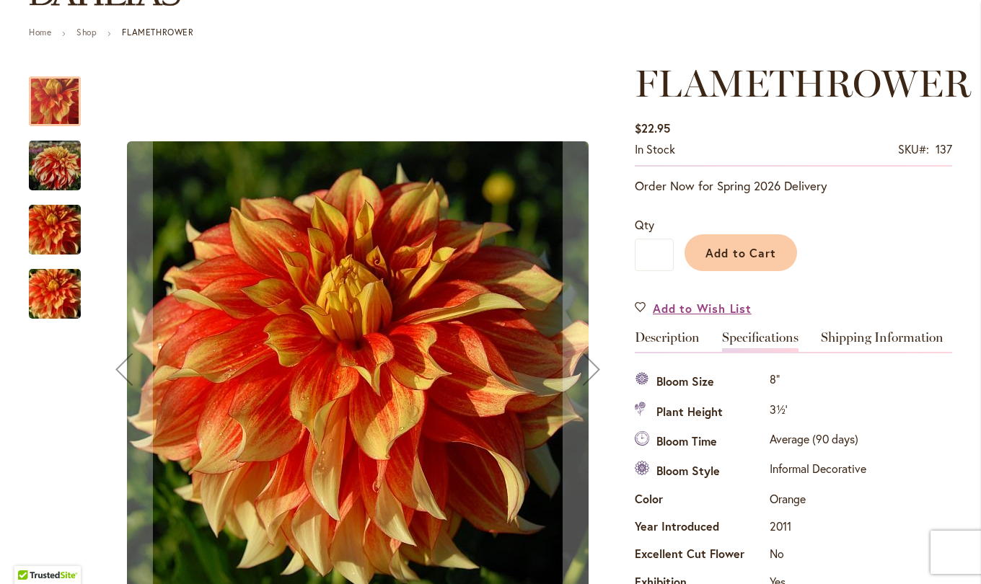
scroll to position [149, 0]
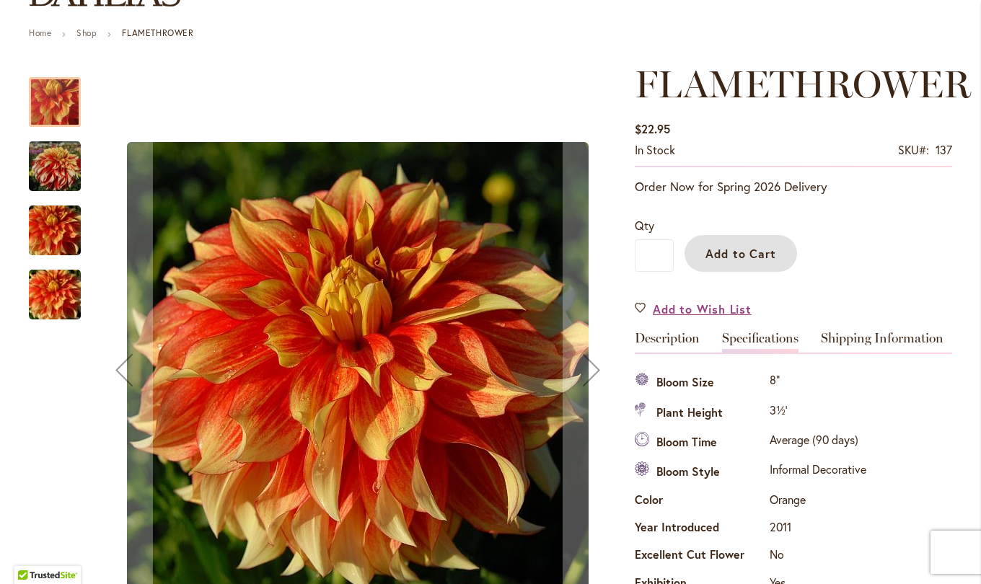
click at [747, 250] on span "Add to Cart" at bounding box center [740, 253] width 71 height 15
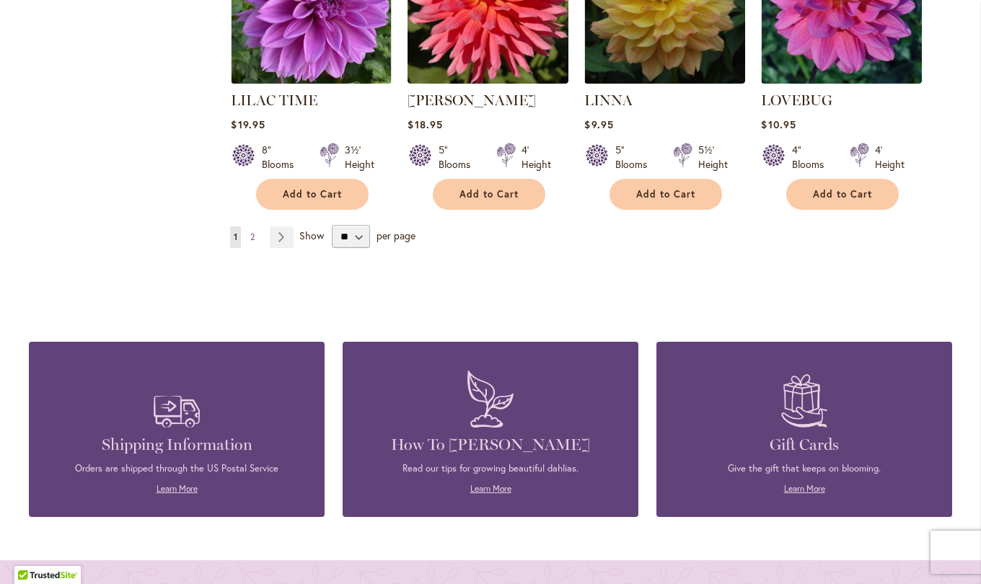
scroll to position [5114, 0]
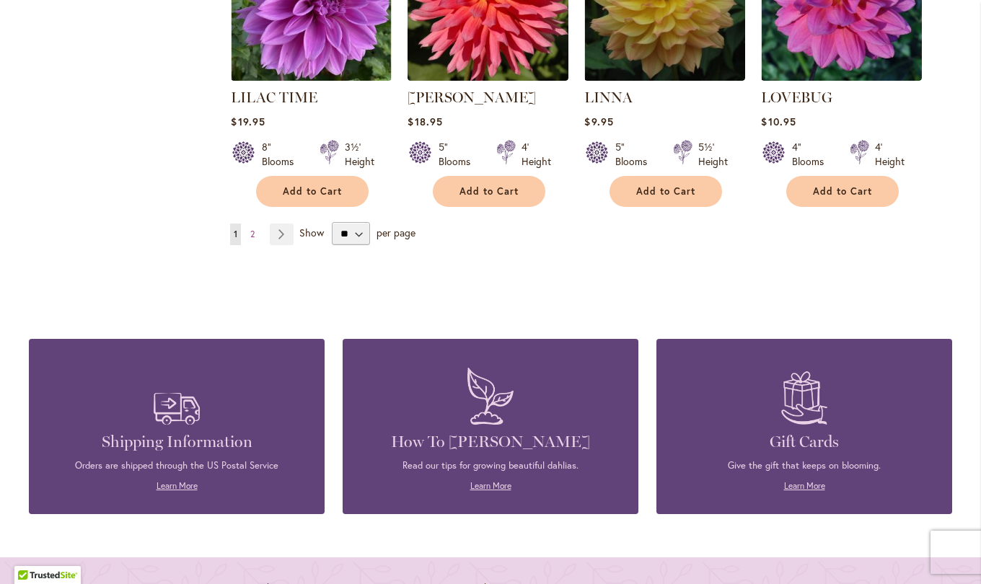
click at [301, 226] on span "Show" at bounding box center [311, 233] width 25 height 14
click at [332, 222] on select "** ** ** **" at bounding box center [351, 233] width 38 height 23
click at [281, 224] on link "Page Next" at bounding box center [282, 235] width 24 height 22
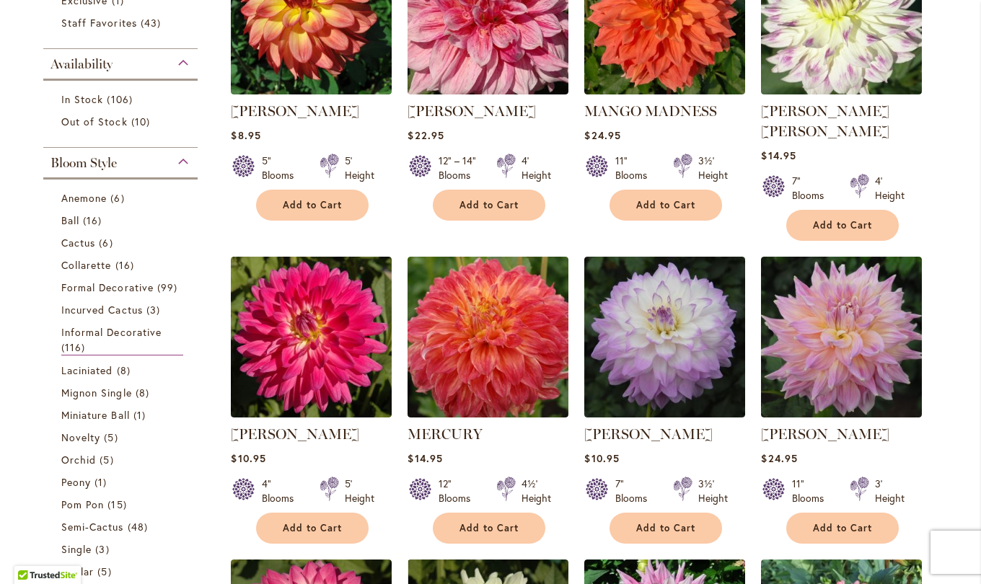
scroll to position [423, 0]
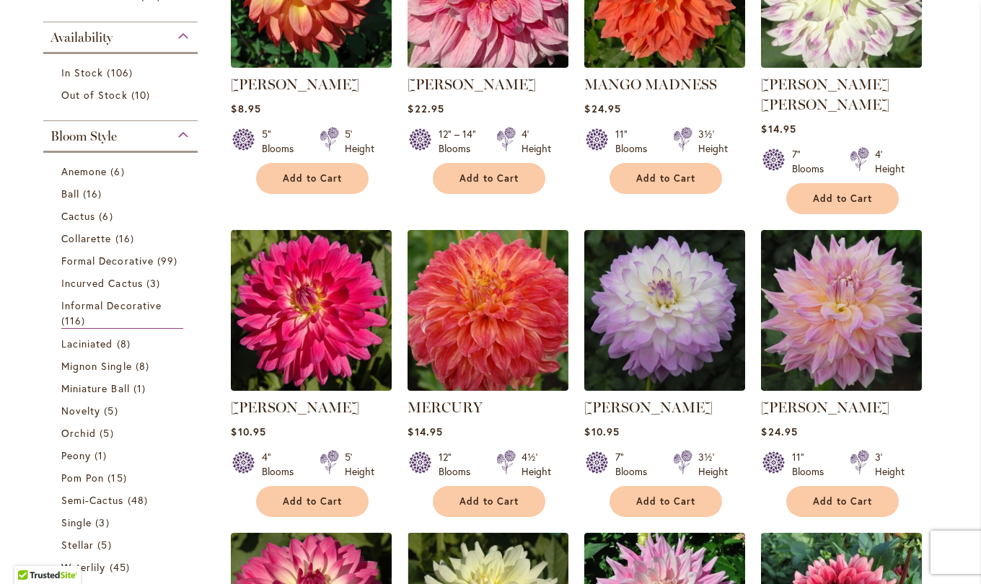
click at [831, 399] on link "MINGUS PHILIP SR" at bounding box center [825, 407] width 128 height 17
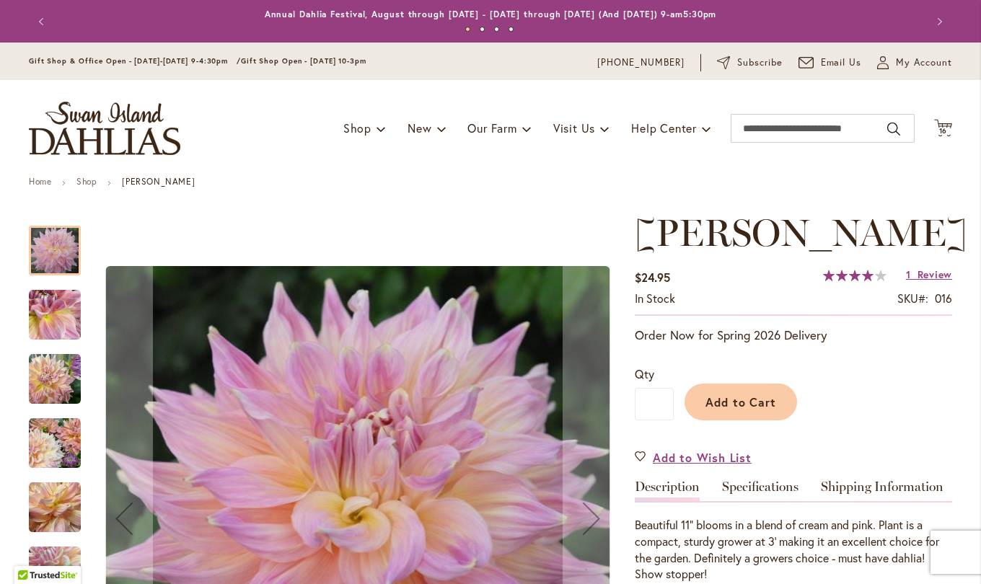
click at [757, 501] on link "Specifications" at bounding box center [760, 490] width 76 height 21
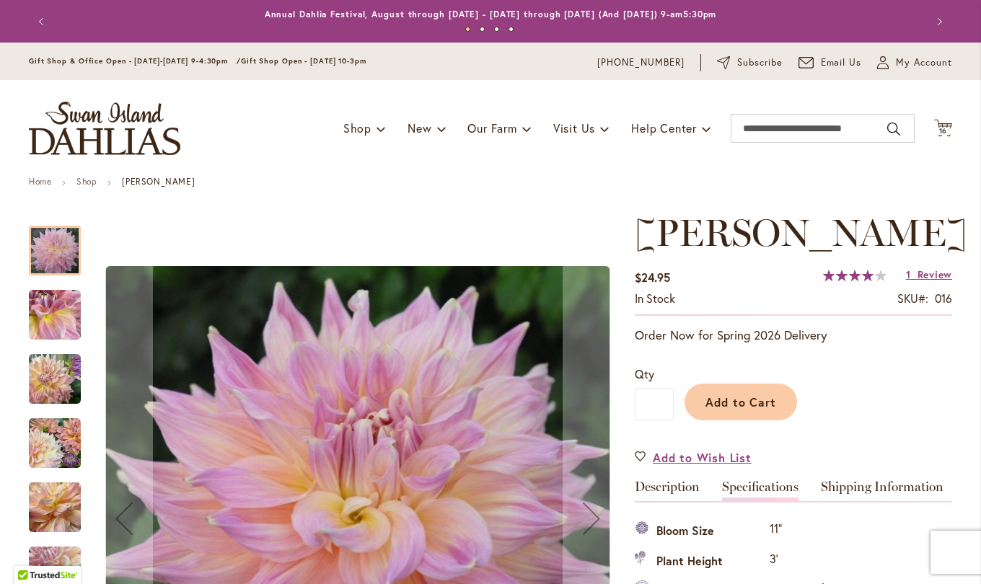
scroll to position [523, 0]
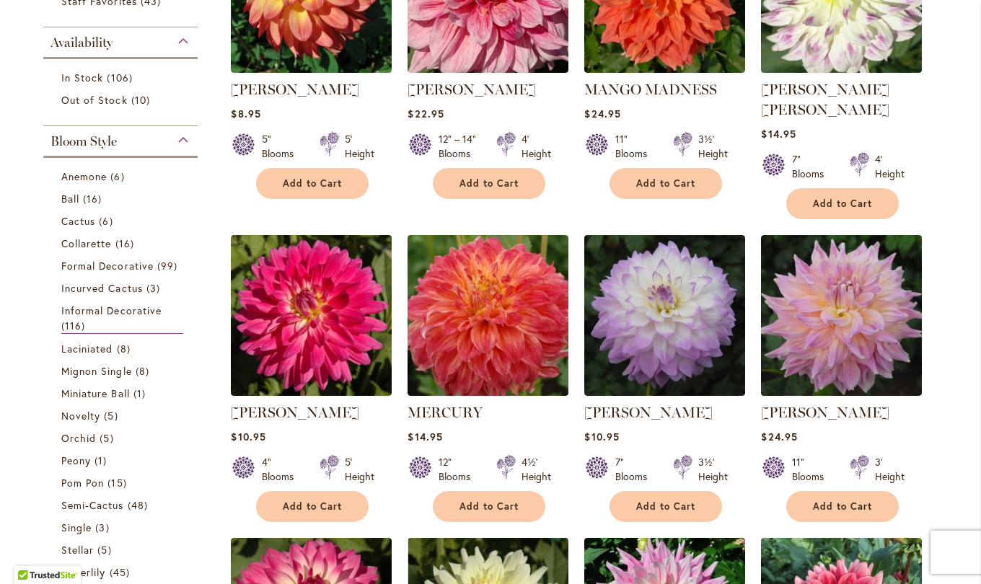
scroll to position [684, 0]
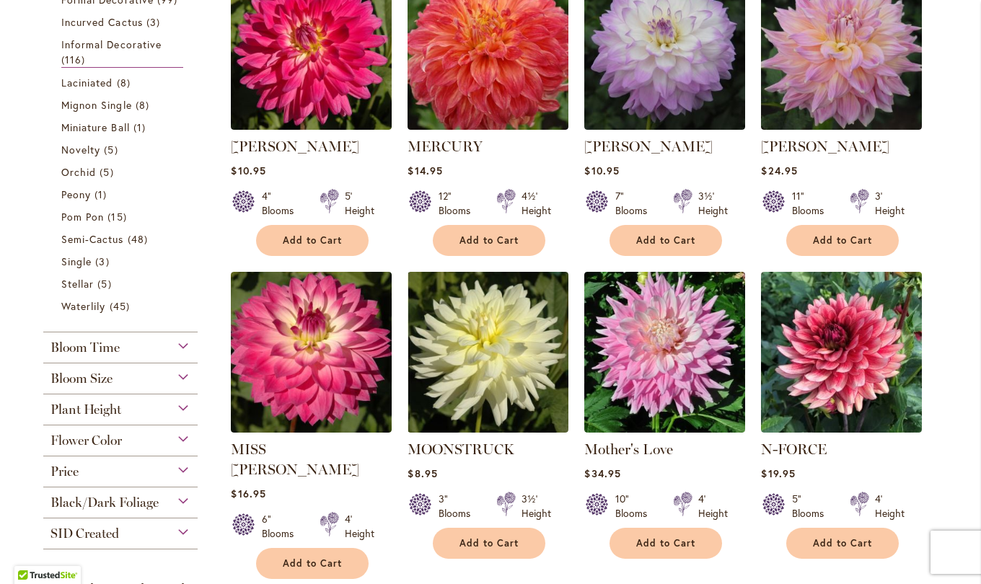
click at [845, 293] on img at bounding box center [841, 352] width 161 height 161
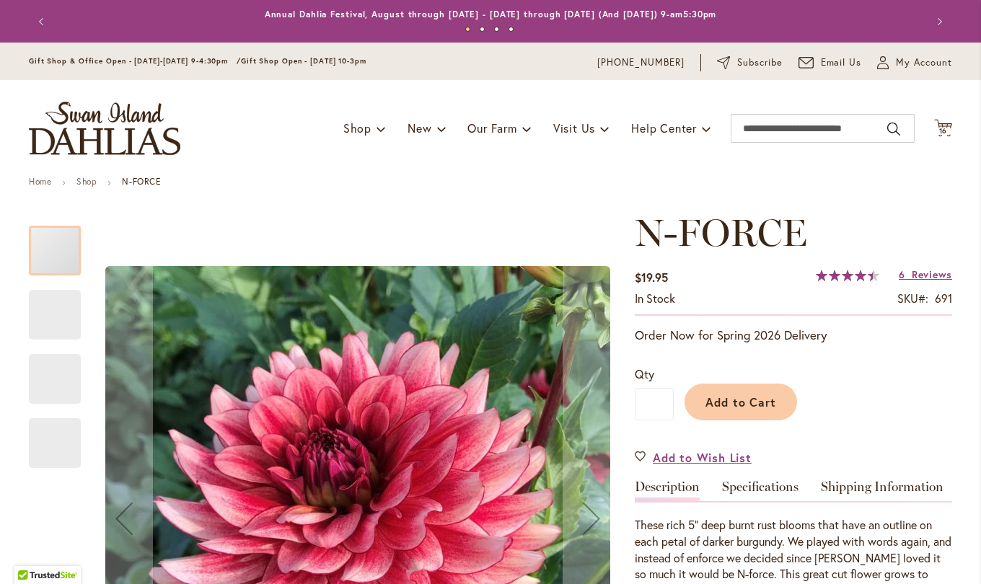
click at [761, 489] on link "Specifications" at bounding box center [760, 490] width 76 height 21
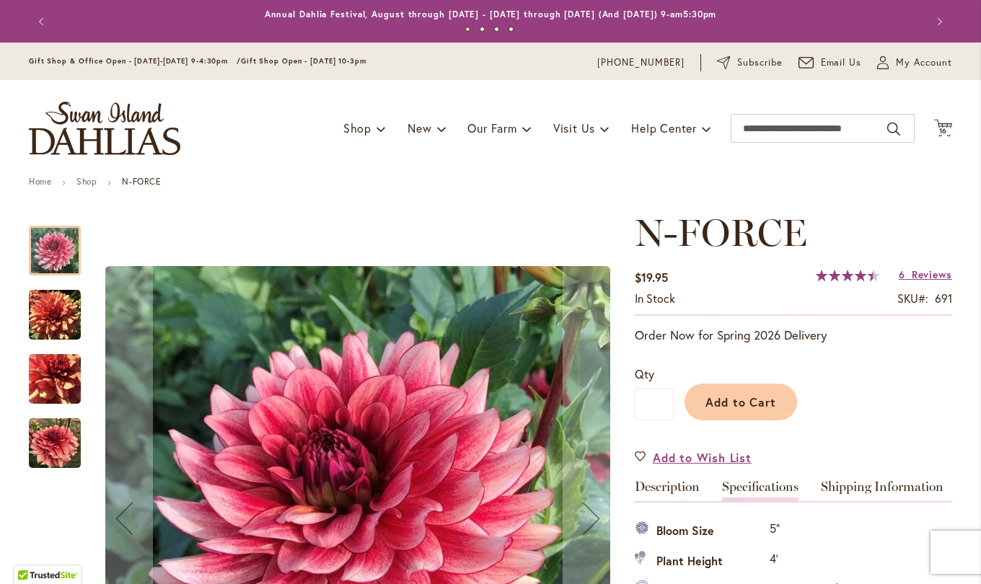
scroll to position [480, 0]
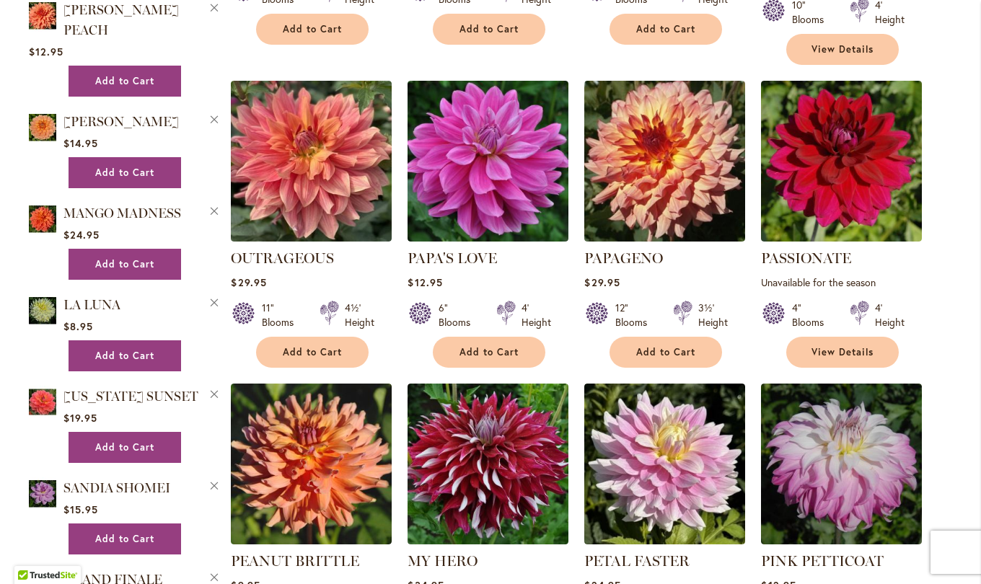
scroll to position [1826, 0]
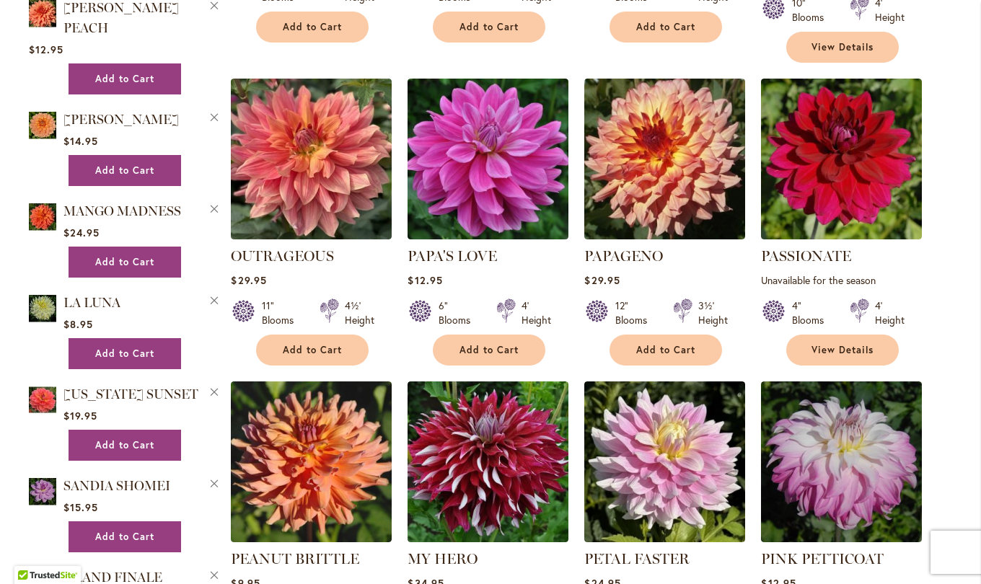
click at [490, 414] on img at bounding box center [487, 461] width 161 height 161
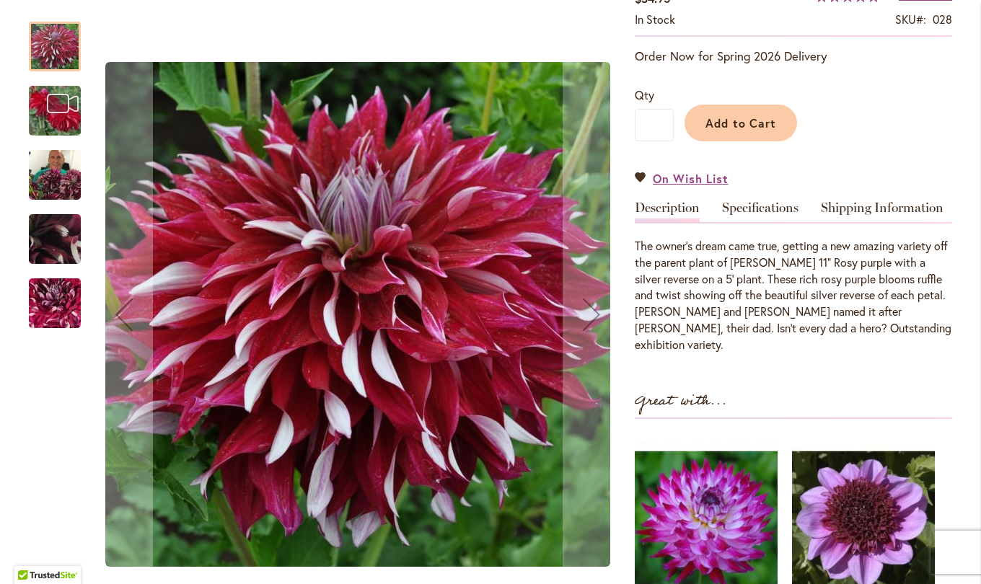
scroll to position [283, 0]
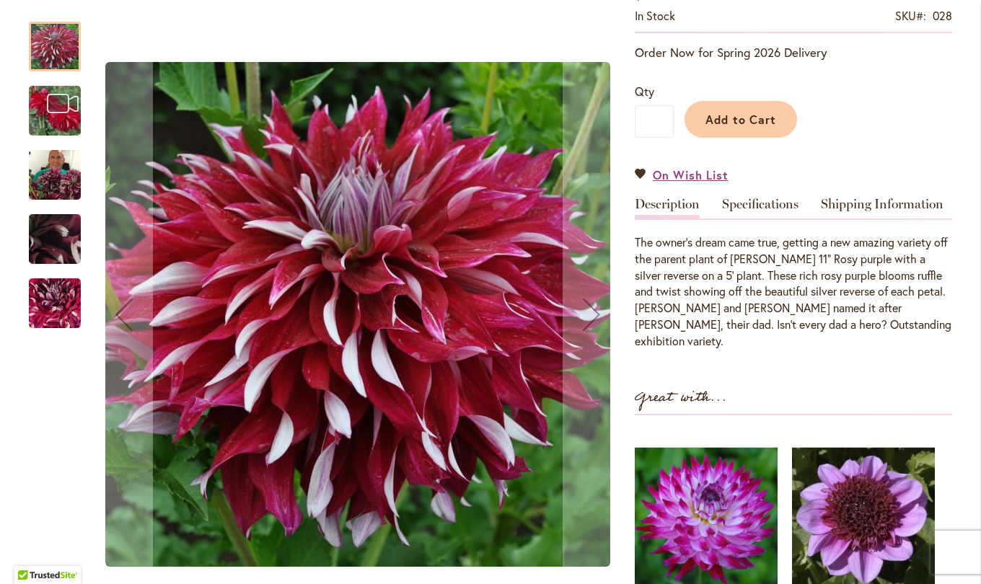
click at [757, 215] on link "Specifications" at bounding box center [760, 208] width 76 height 21
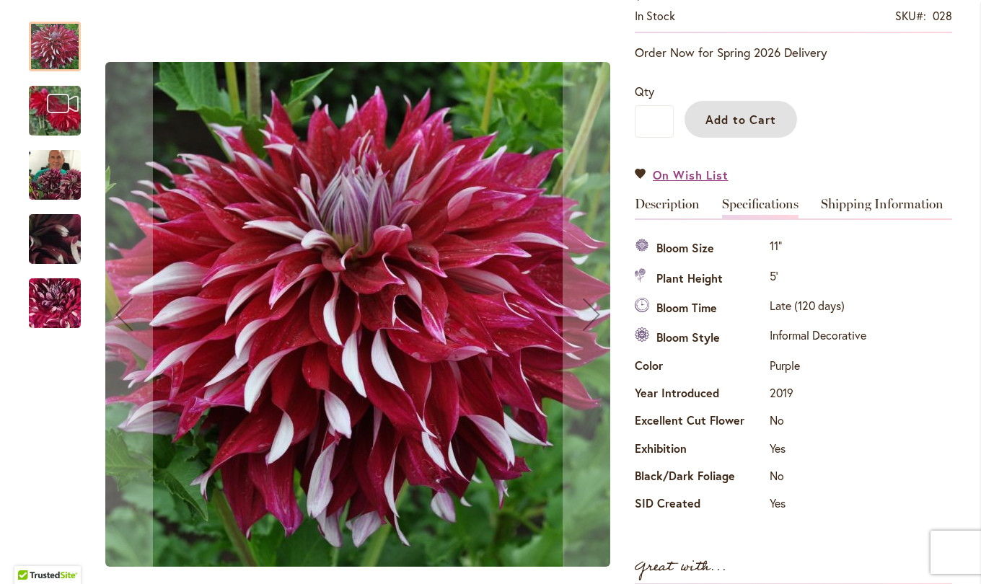
click at [747, 124] on span "Add to Cart" at bounding box center [740, 119] width 71 height 15
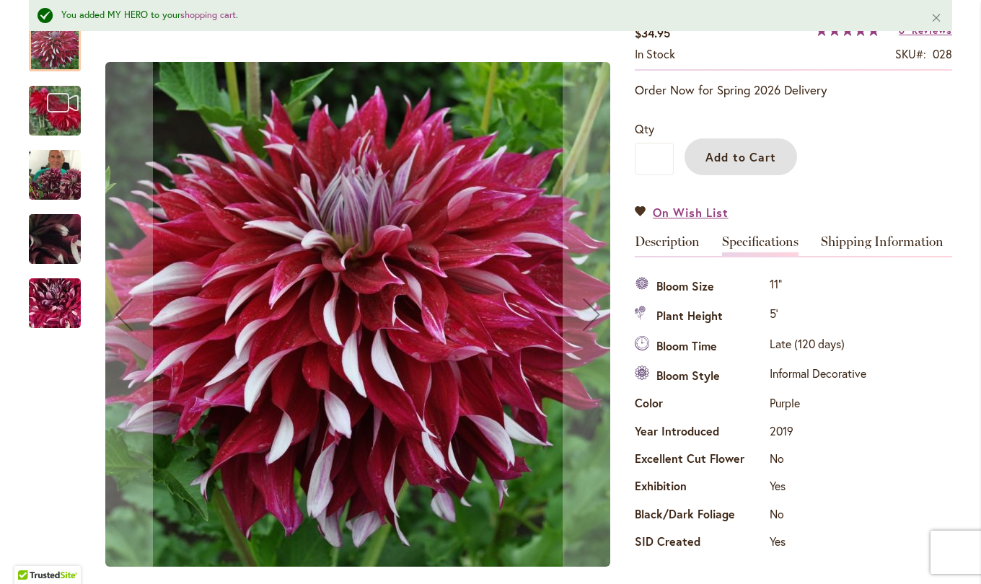
scroll to position [320, 0]
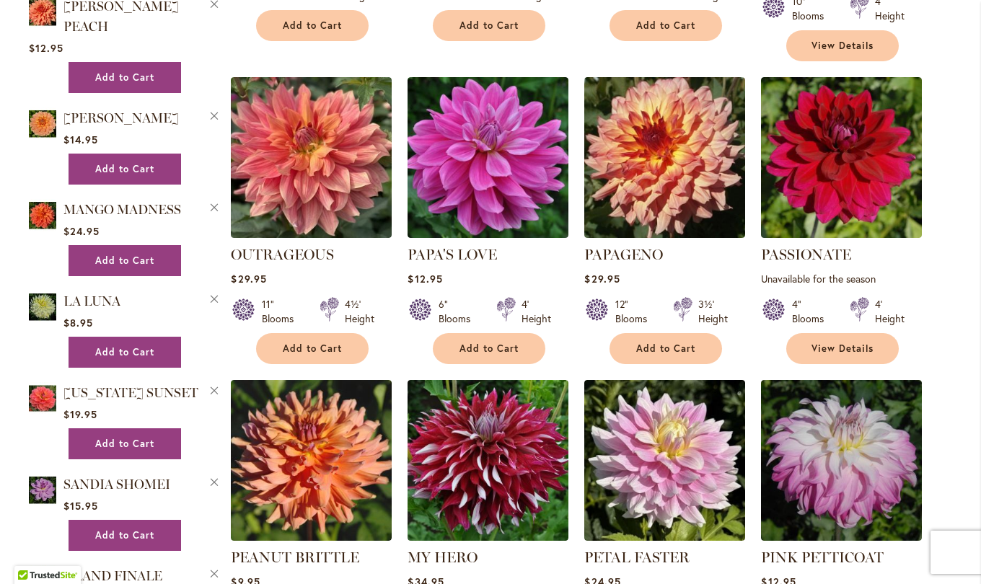
scroll to position [1827, 0]
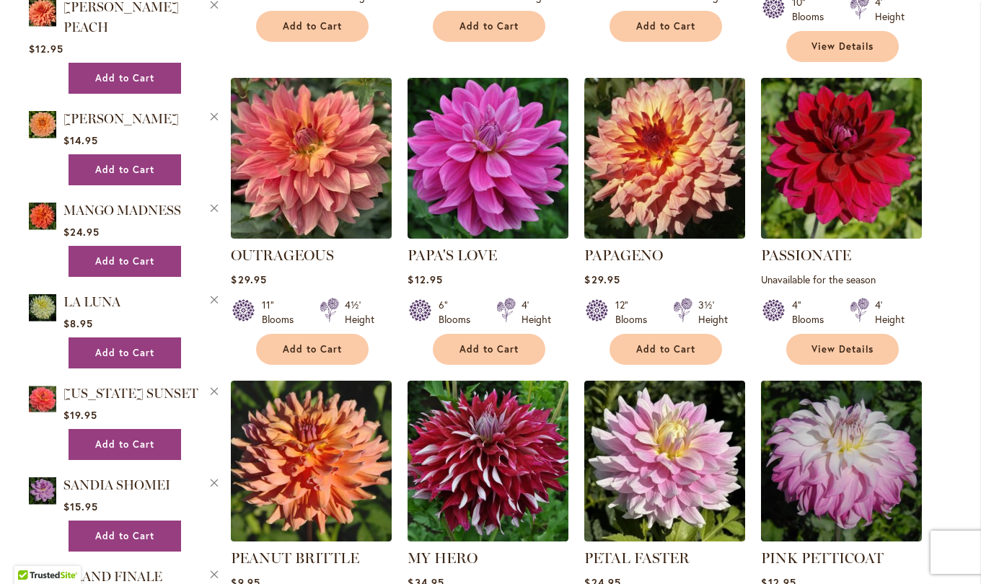
click at [656, 110] on img at bounding box center [664, 158] width 161 height 161
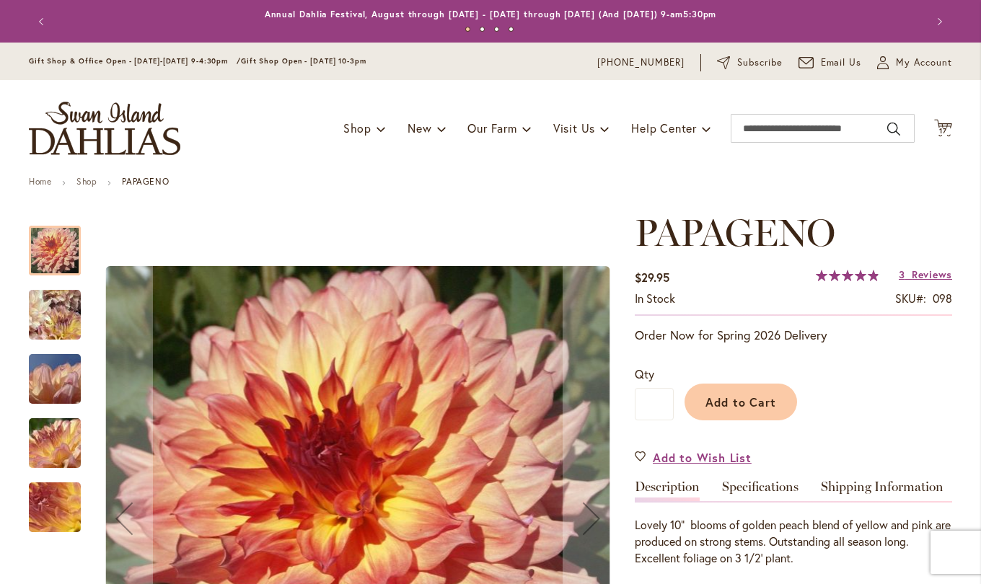
click at [749, 496] on link "Specifications" at bounding box center [760, 490] width 76 height 21
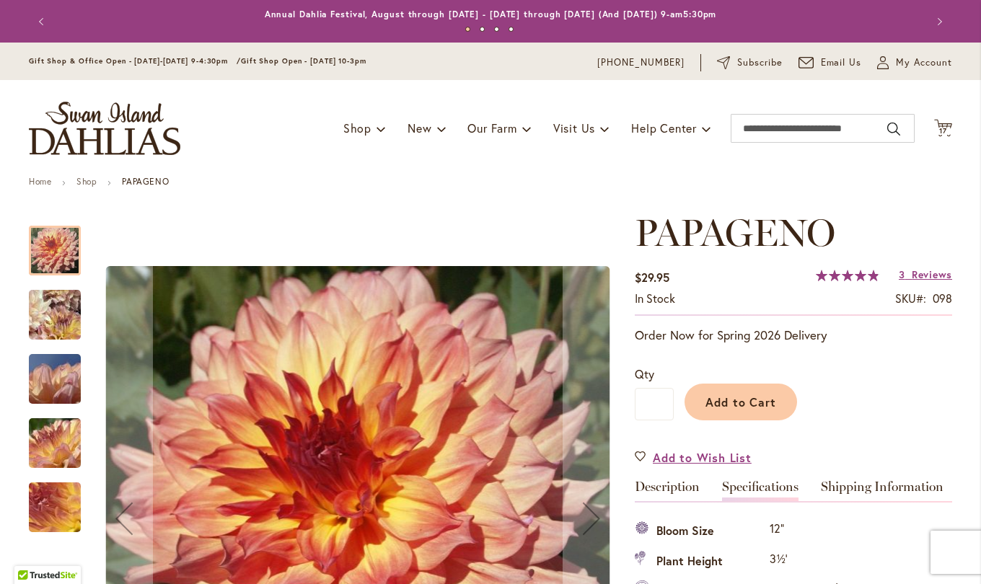
scroll to position [480, 0]
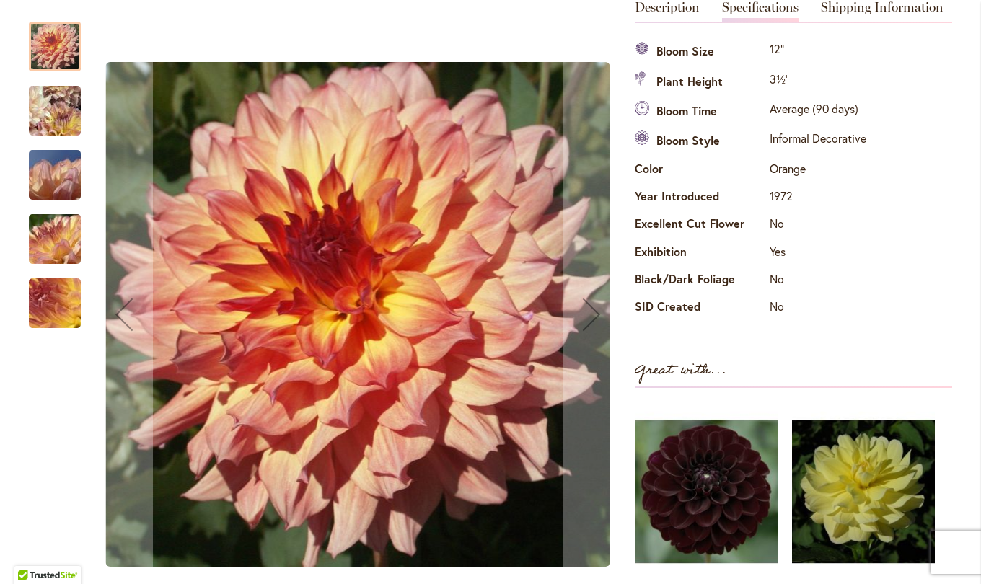
click at [584, 309] on div "Next" at bounding box center [591, 315] width 58 height 58
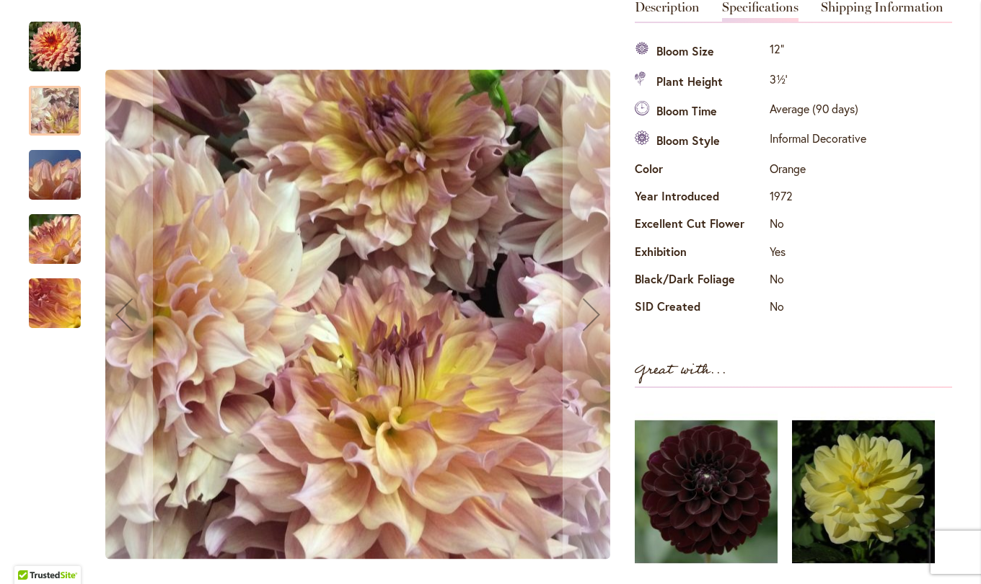
click at [585, 313] on div "Next" at bounding box center [591, 315] width 58 height 58
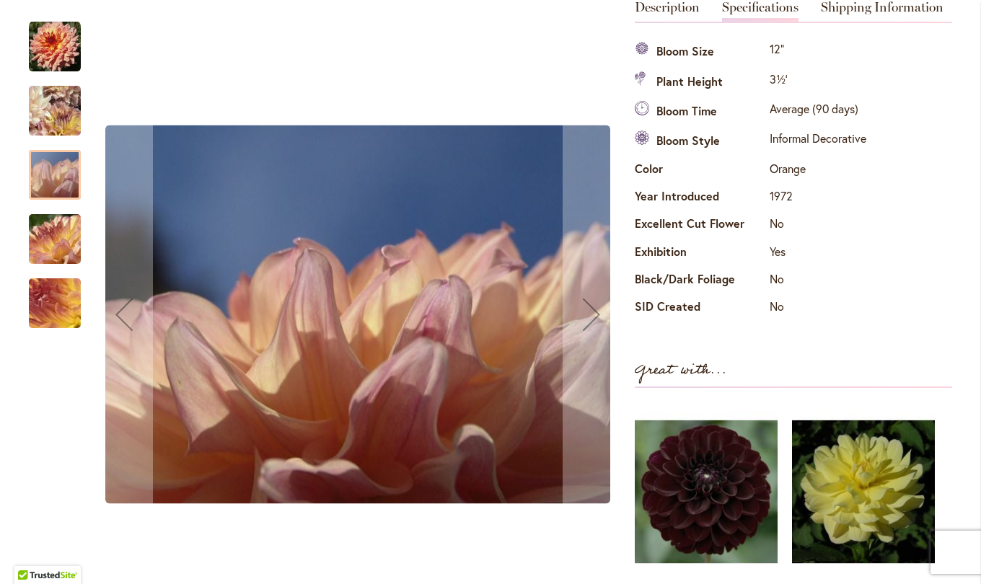
click at [573, 318] on div "Next" at bounding box center [591, 315] width 58 height 58
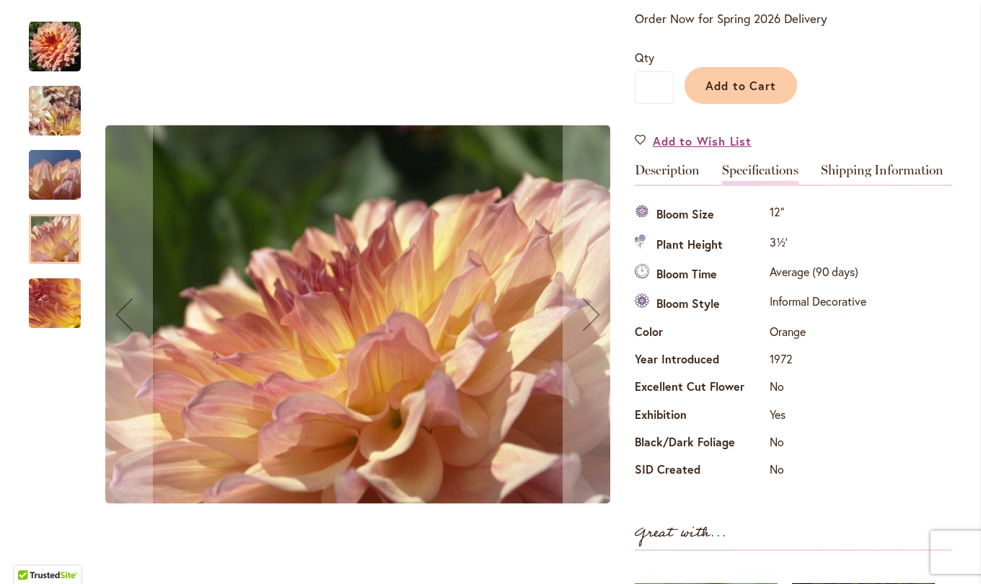
scroll to position [315, 0]
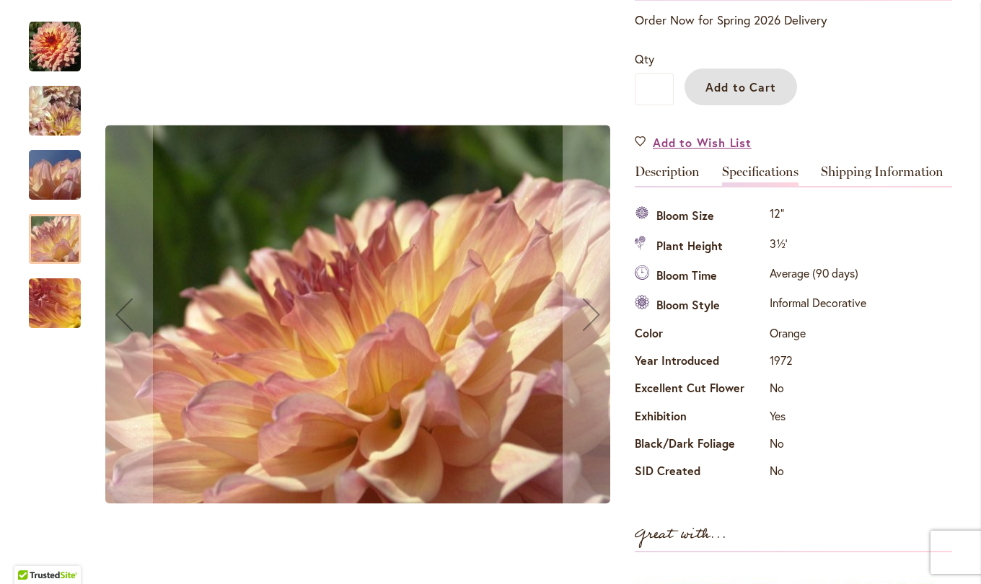
click at [756, 89] on span "Add to Cart" at bounding box center [740, 86] width 71 height 15
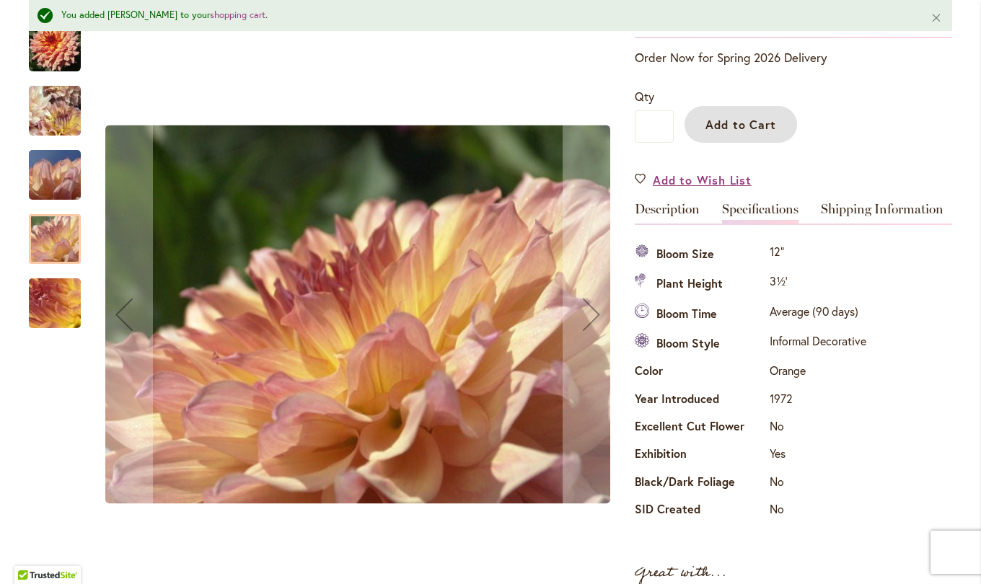
scroll to position [353, 0]
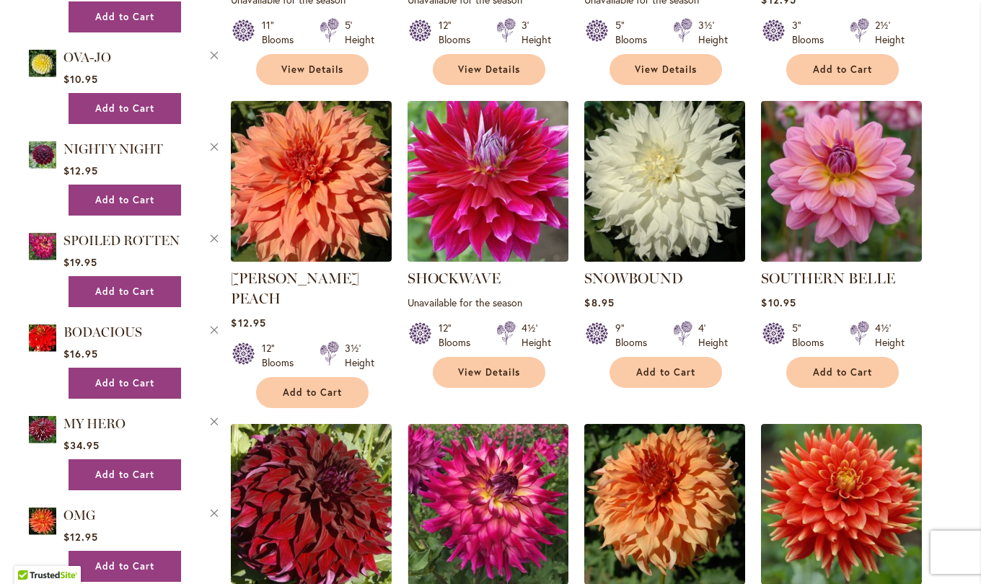
scroll to position [2711, 0]
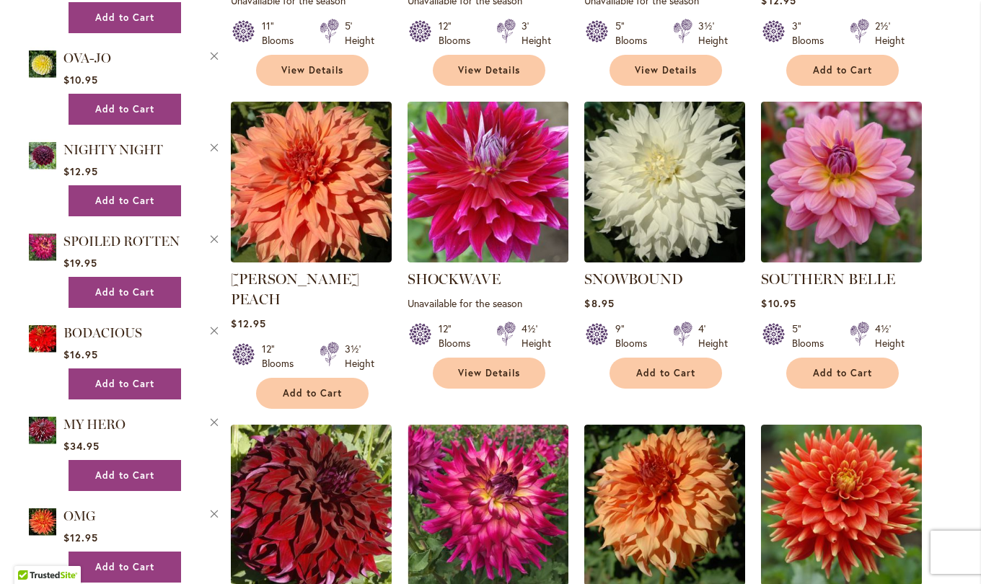
click at [309, 111] on img at bounding box center [311, 182] width 161 height 161
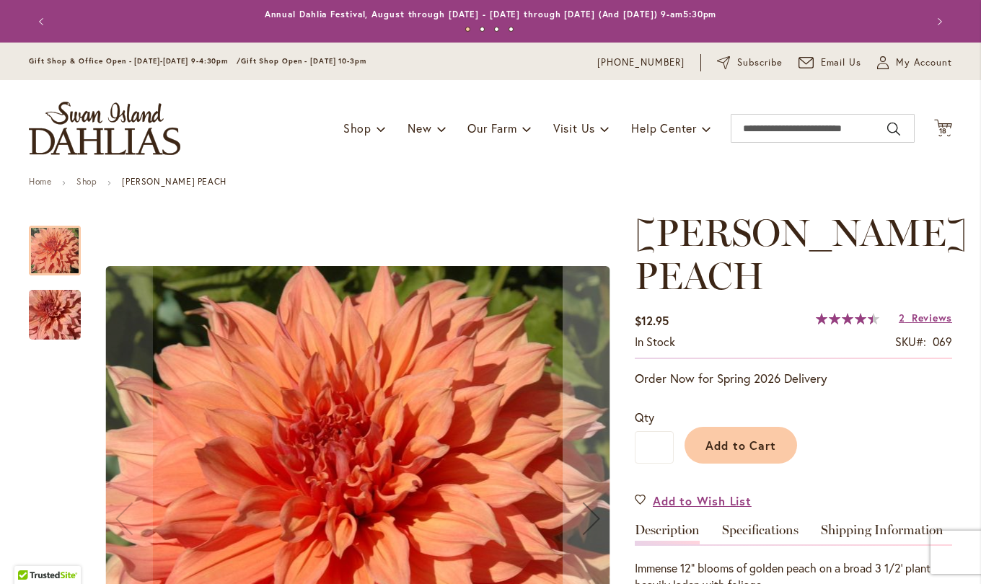
click at [759, 539] on link "Specifications" at bounding box center [760, 534] width 76 height 21
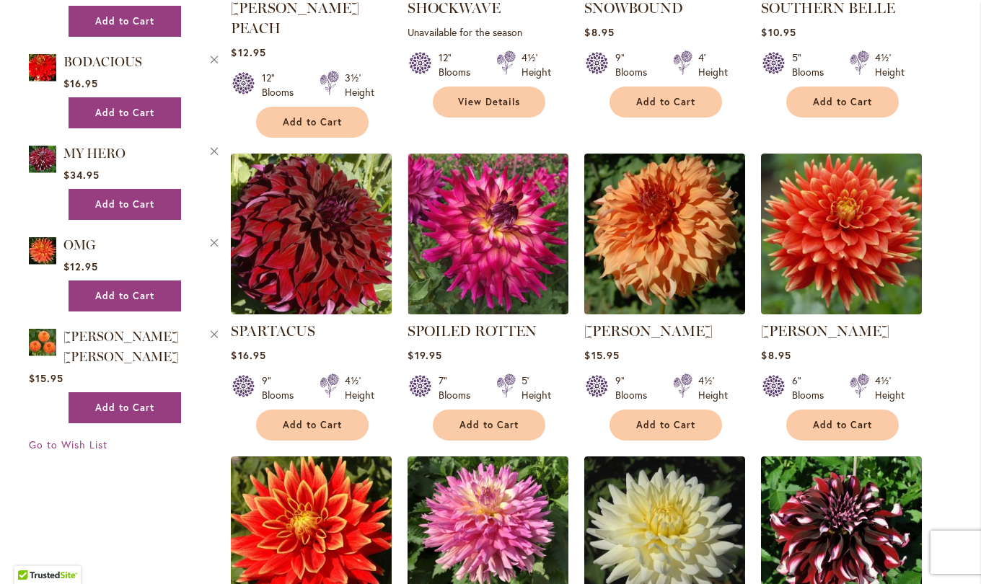
scroll to position [2997, 0]
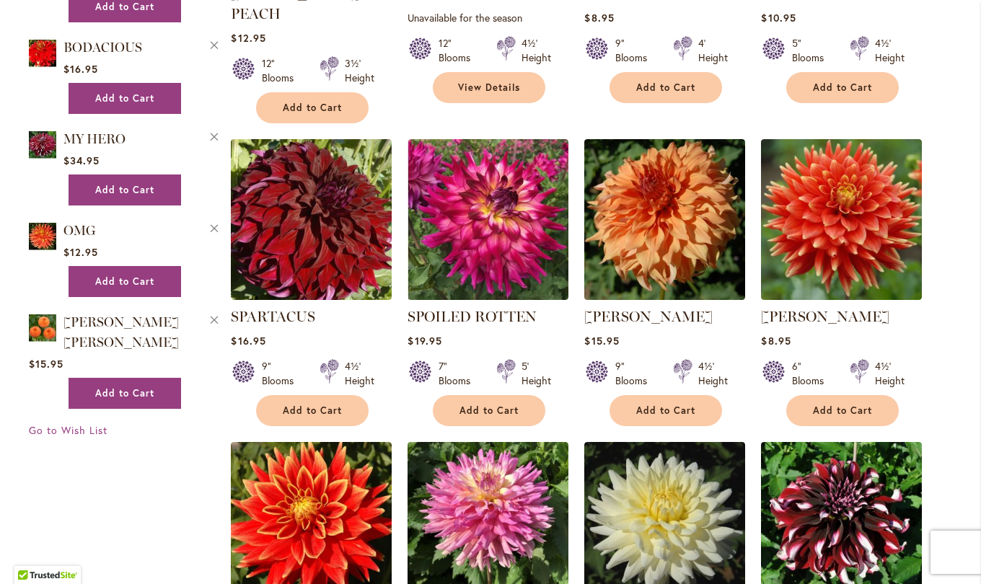
click at [476, 141] on img at bounding box center [487, 219] width 161 height 161
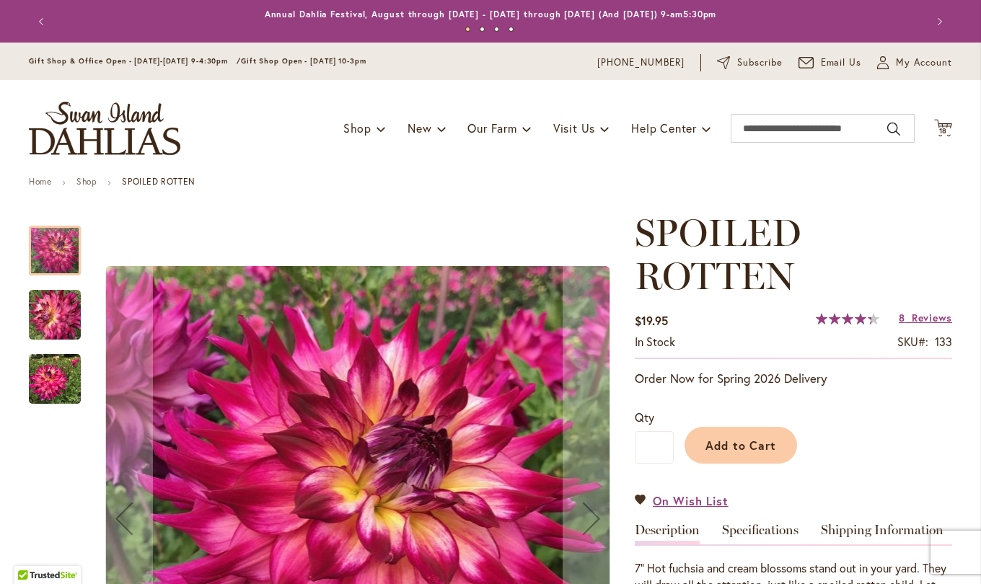
scroll to position [126, 0]
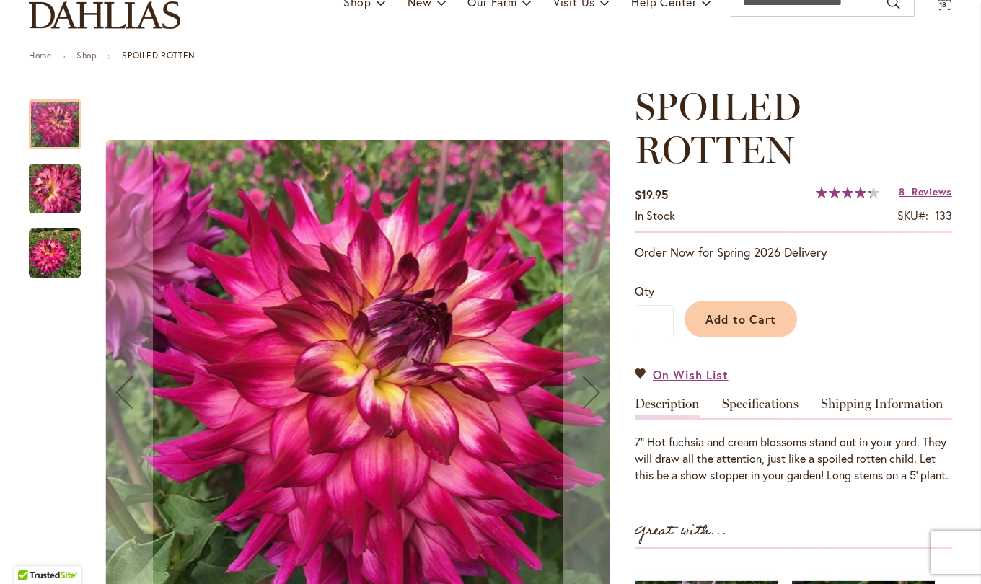
click at [773, 413] on link "Specifications" at bounding box center [760, 407] width 76 height 21
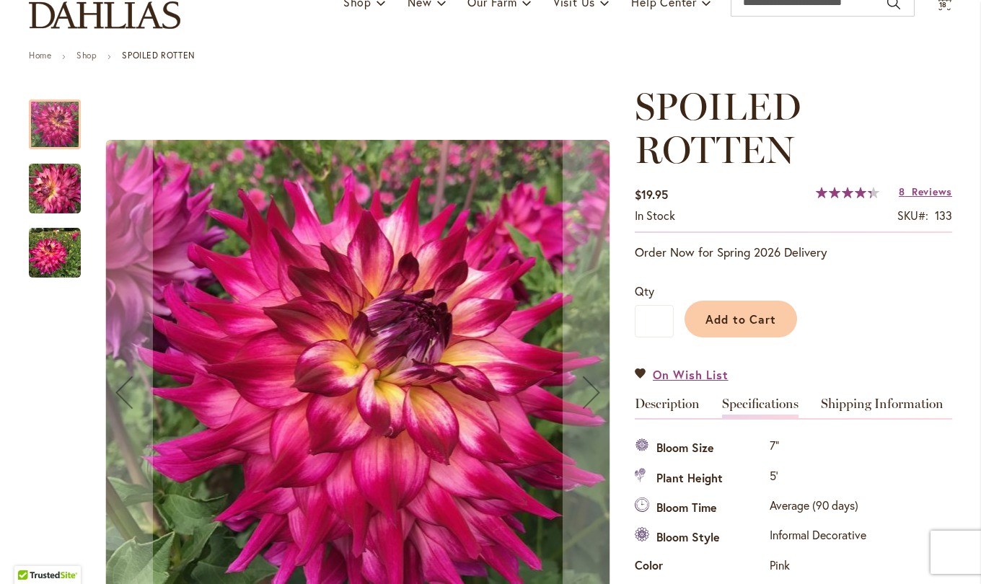
scroll to position [523, 0]
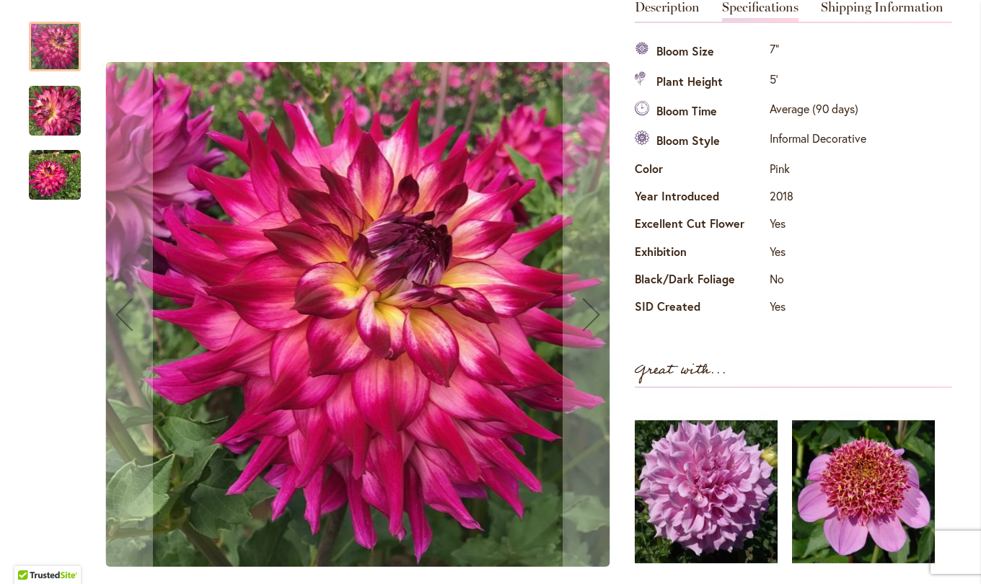
click at [581, 319] on div "Next" at bounding box center [591, 315] width 58 height 58
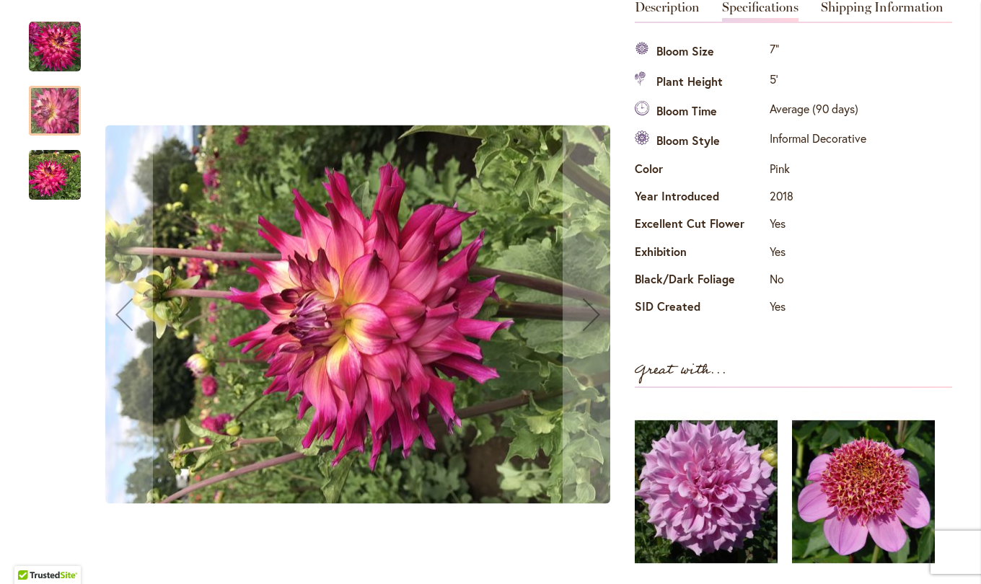
click at [583, 323] on div "Next" at bounding box center [591, 315] width 58 height 58
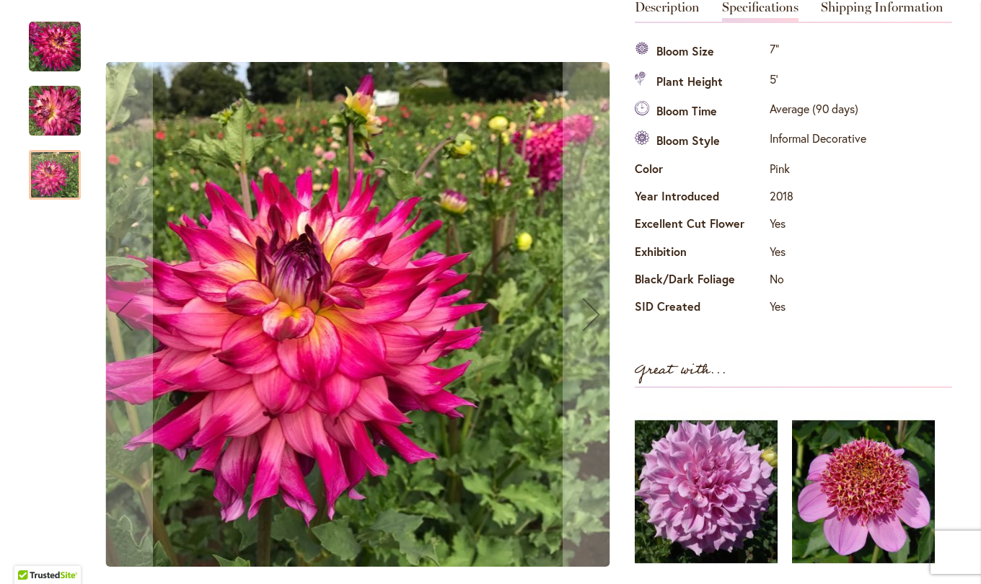
click at [578, 334] on div "Next" at bounding box center [591, 315] width 58 height 58
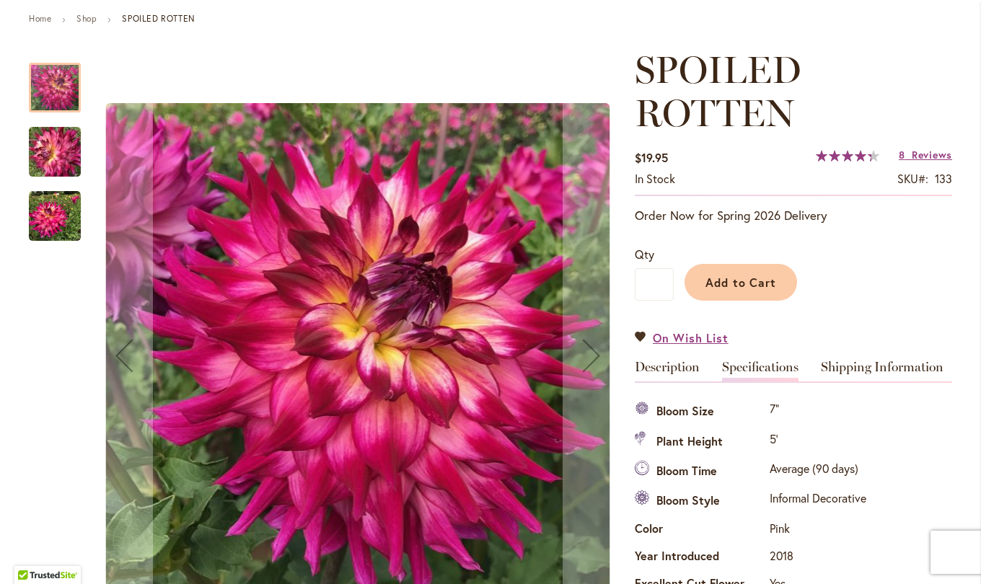
scroll to position [162, 0]
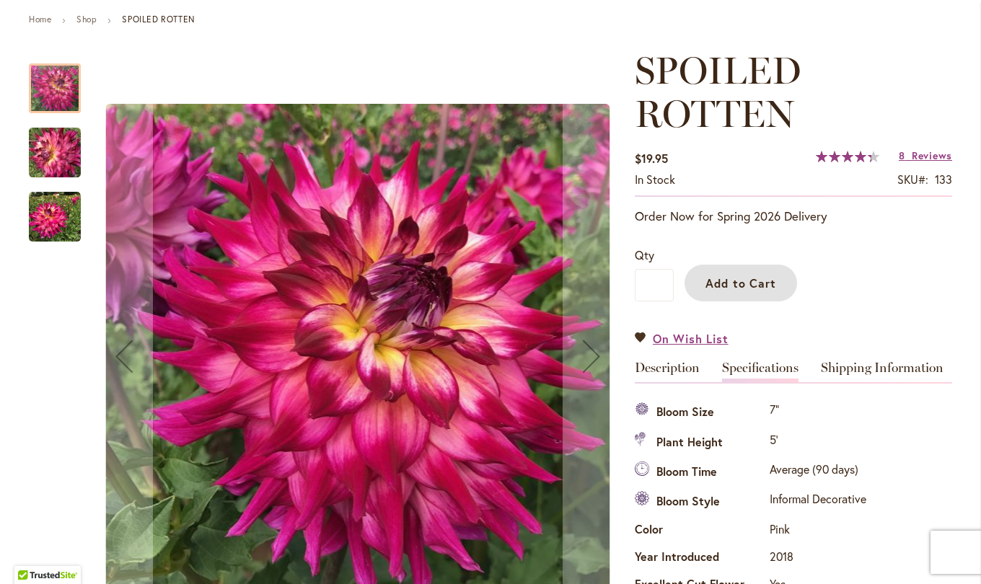
click at [736, 289] on span "Add to Cart" at bounding box center [740, 282] width 71 height 15
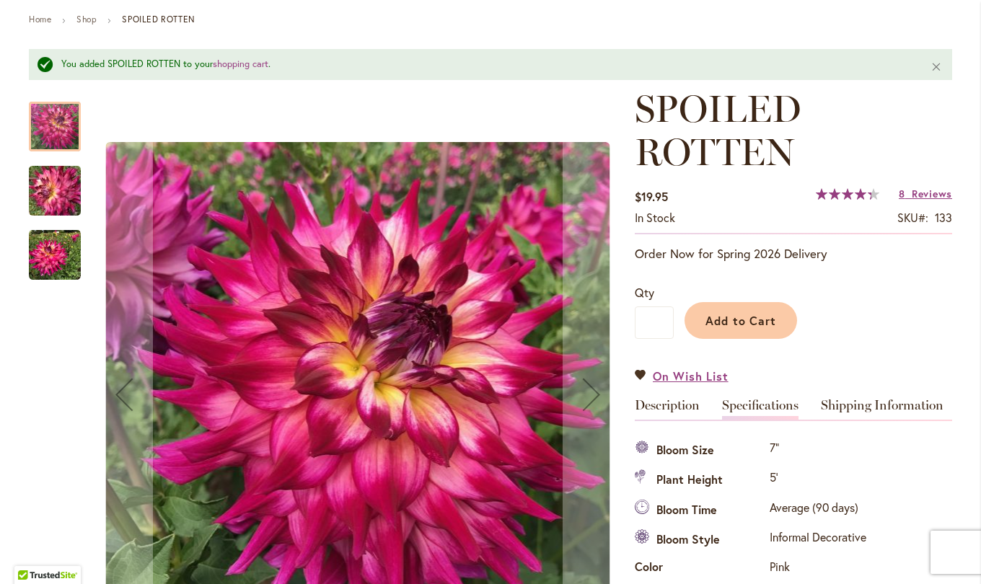
click at [917, 195] on span "Reviews" at bounding box center [932, 194] width 40 height 14
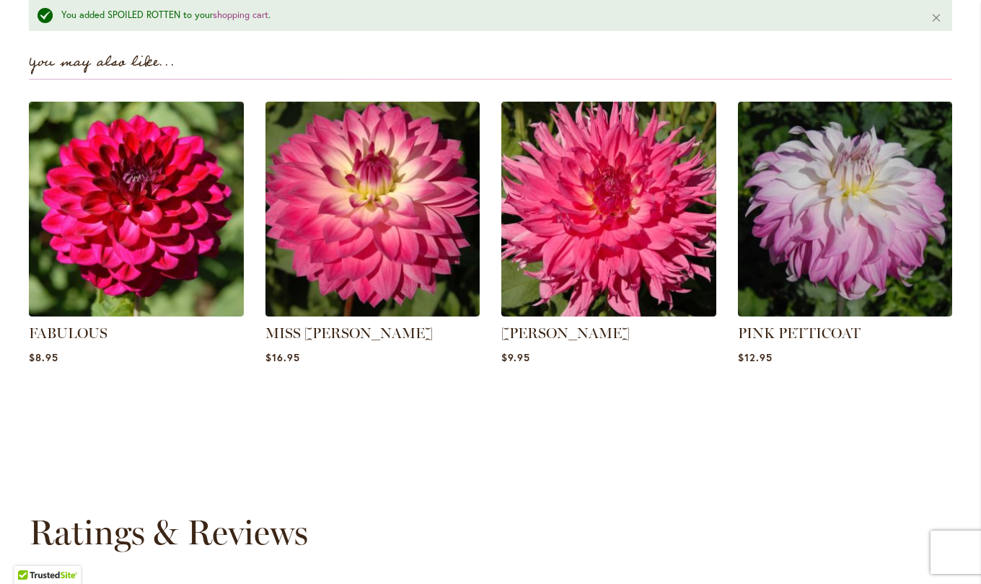
scroll to position [1284, 0]
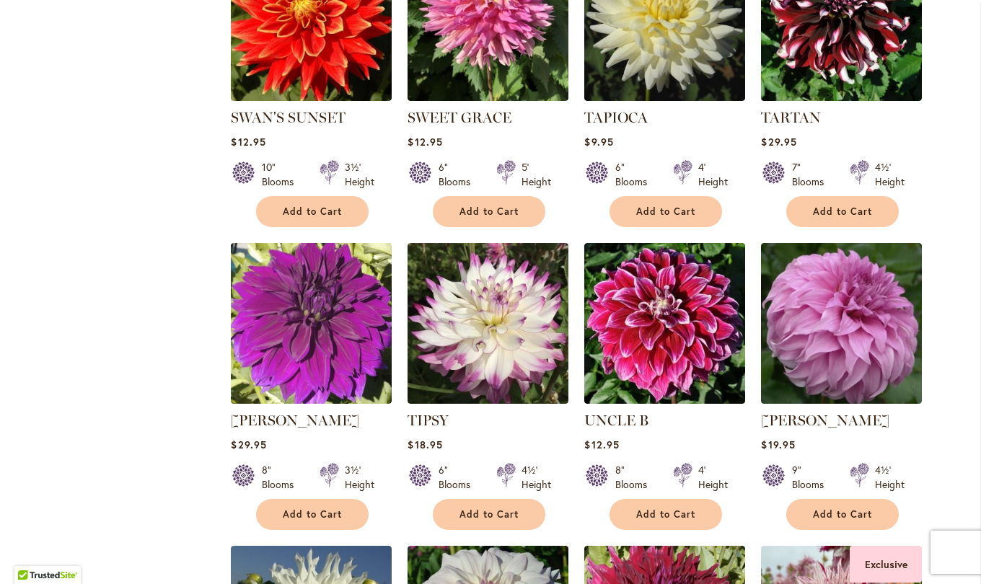
scroll to position [3499, 0]
click at [464, 278] on img at bounding box center [487, 323] width 161 height 161
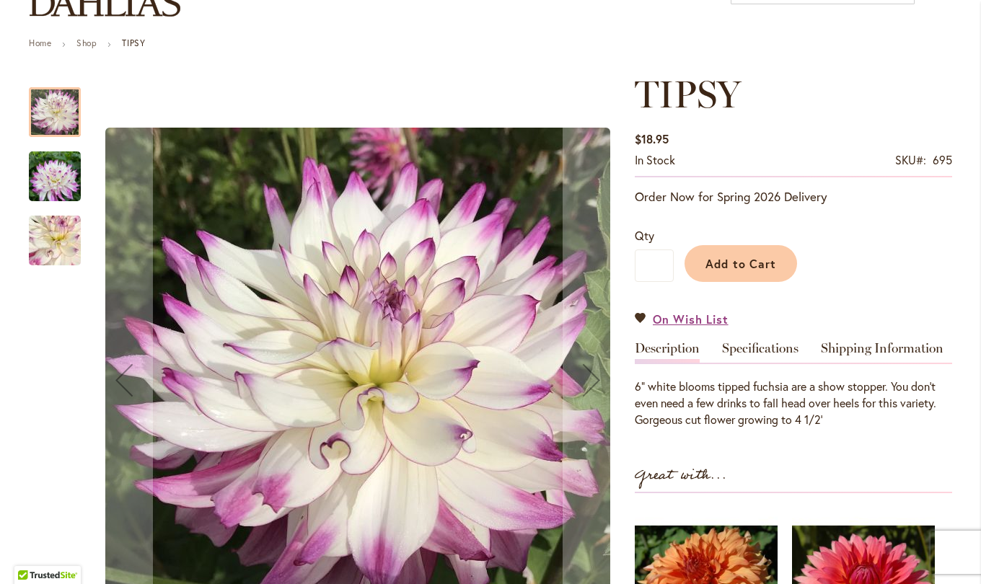
click at [754, 358] on link "Specifications" at bounding box center [760, 352] width 76 height 21
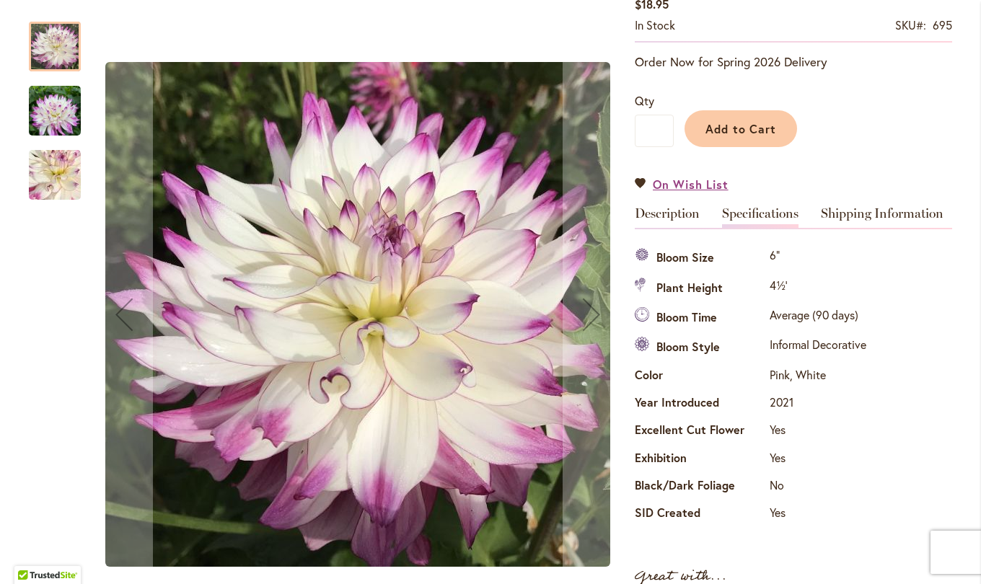
scroll to position [273, 0]
click at [760, 128] on span "Add to Cart" at bounding box center [740, 129] width 71 height 15
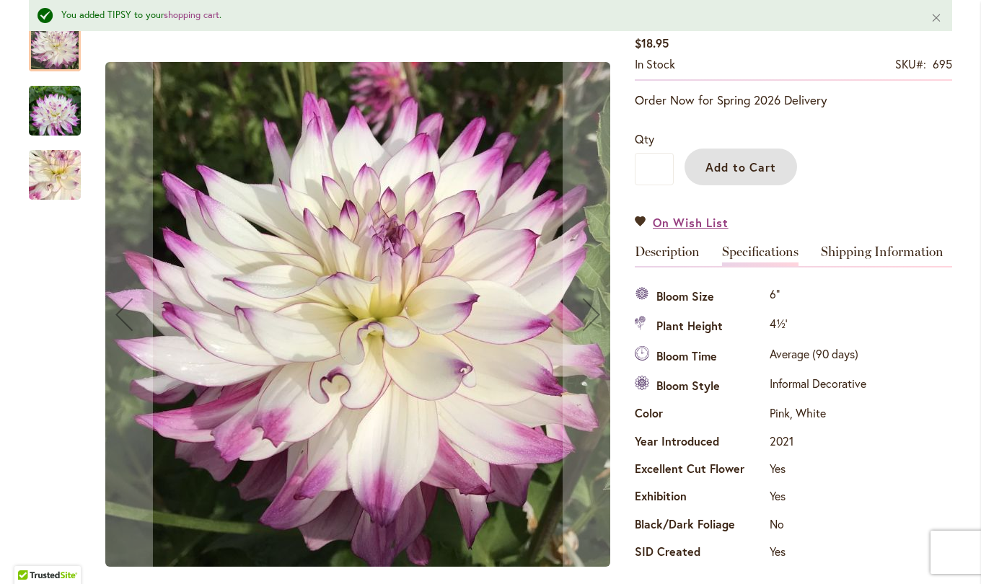
scroll to position [311, 0]
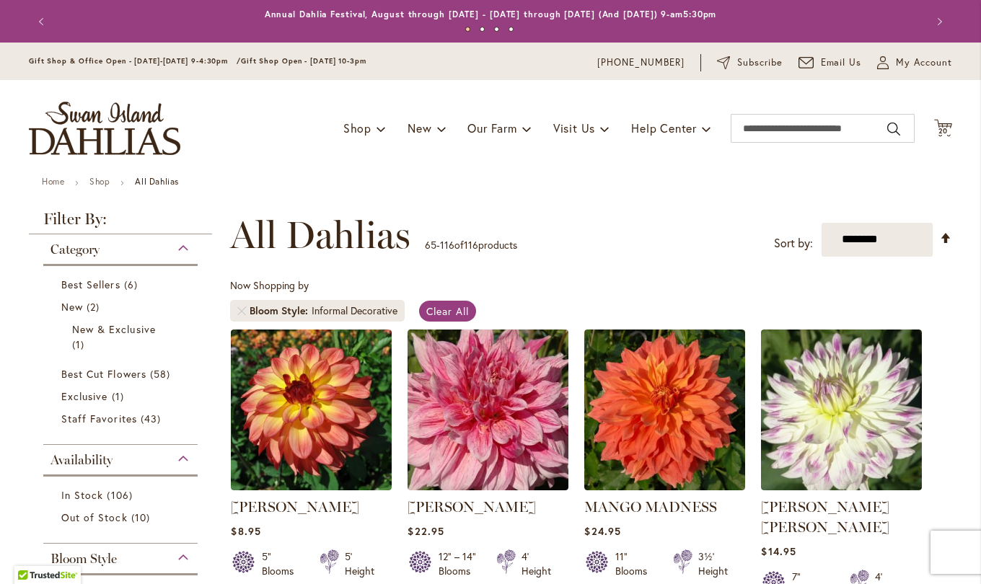
scroll to position [3775, 0]
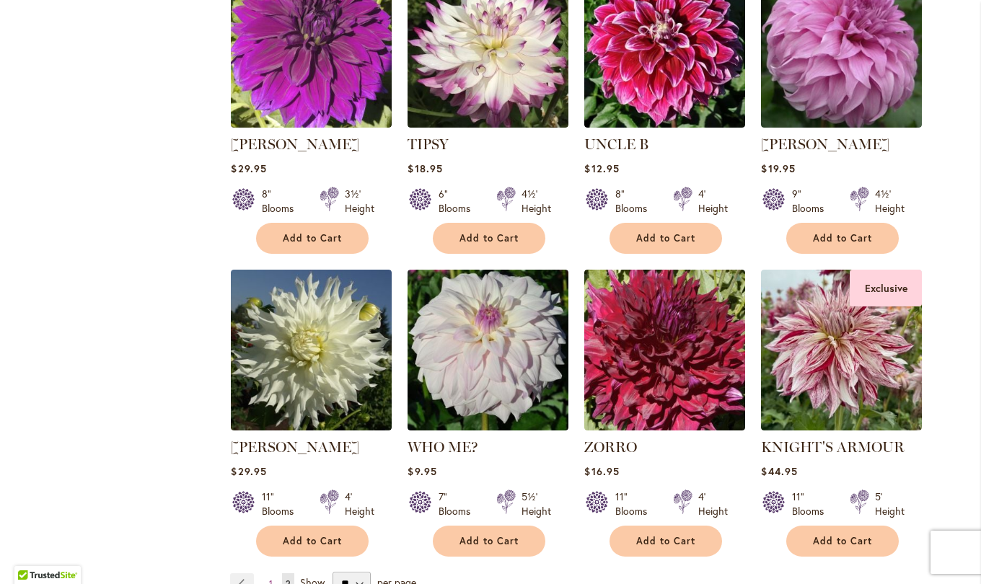
click at [838, 318] on img at bounding box center [841, 350] width 161 height 161
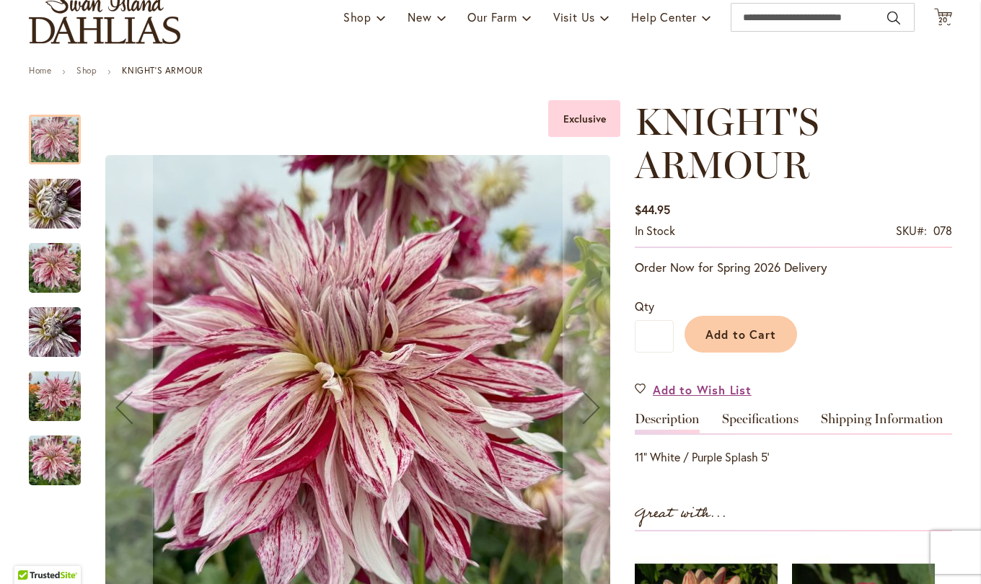
scroll to position [111, 0]
click at [50, 398] on img "KNIGHT'S ARMOUR" at bounding box center [55, 396] width 52 height 69
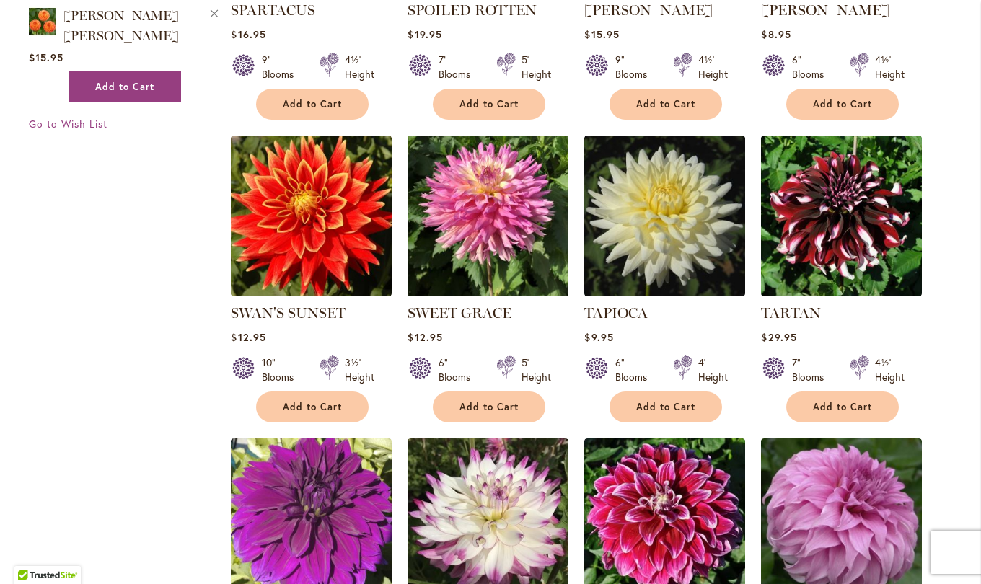
scroll to position [3291, 0]
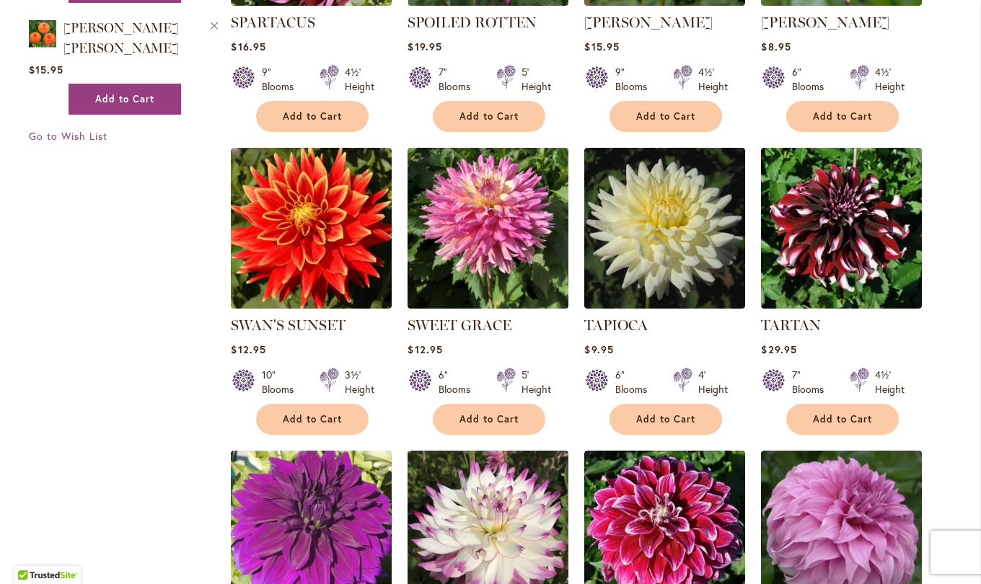
click at [829, 159] on img at bounding box center [841, 228] width 161 height 161
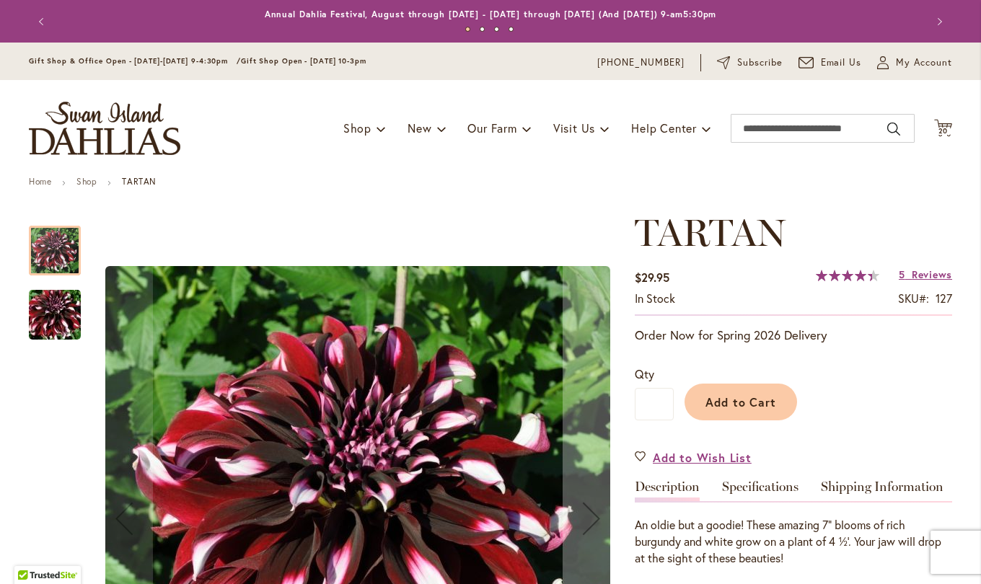
click at [769, 481] on link "Specifications" at bounding box center [760, 490] width 76 height 21
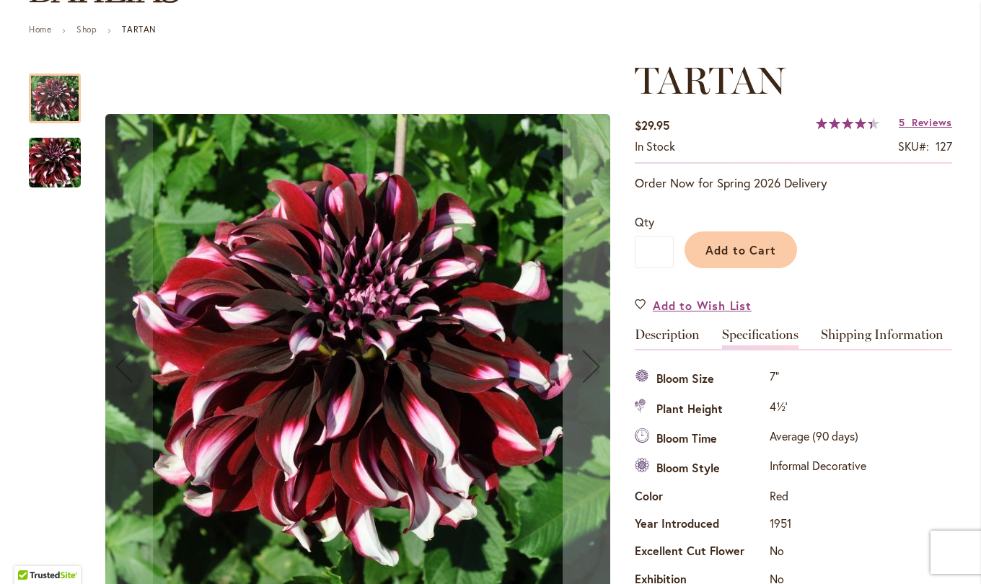
scroll to position [152, 0]
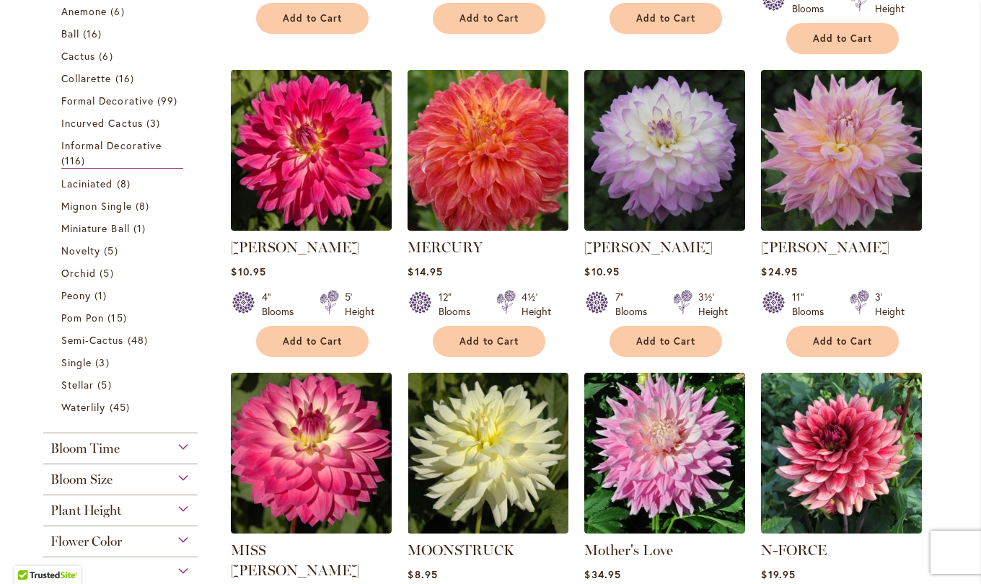
scroll to position [583, 0]
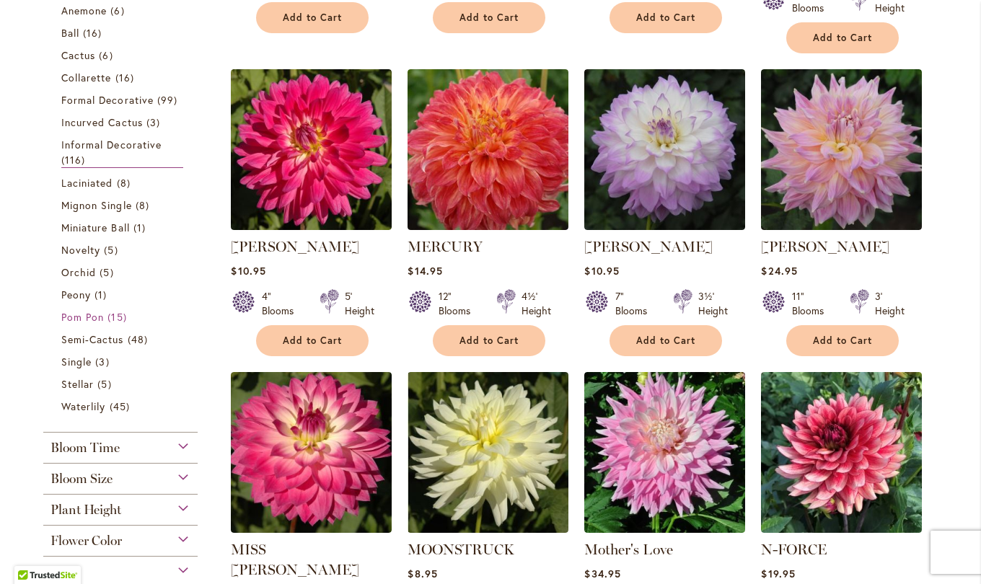
click at [100, 319] on link "Pom Pon 15 items" at bounding box center [122, 316] width 122 height 15
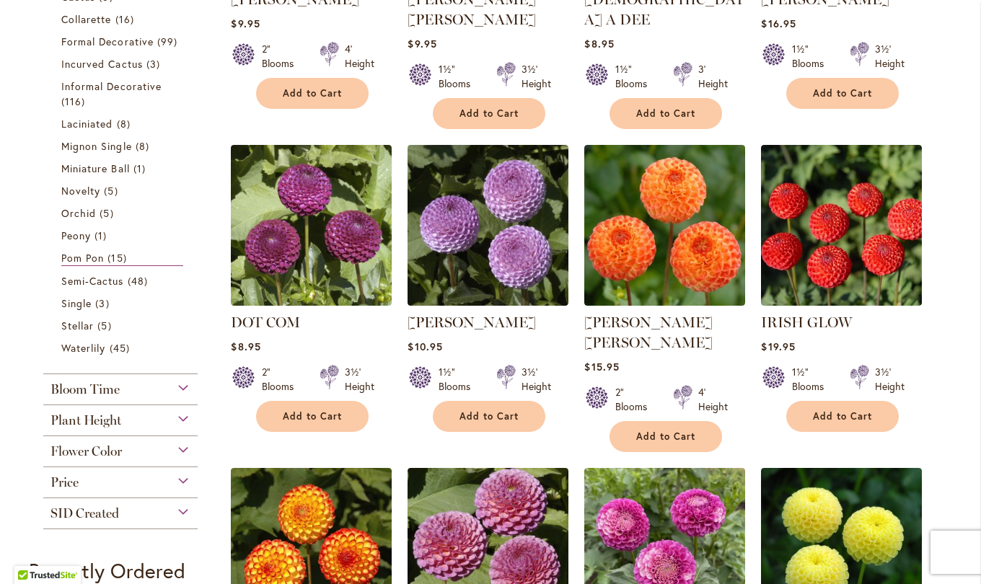
scroll to position [500, 0]
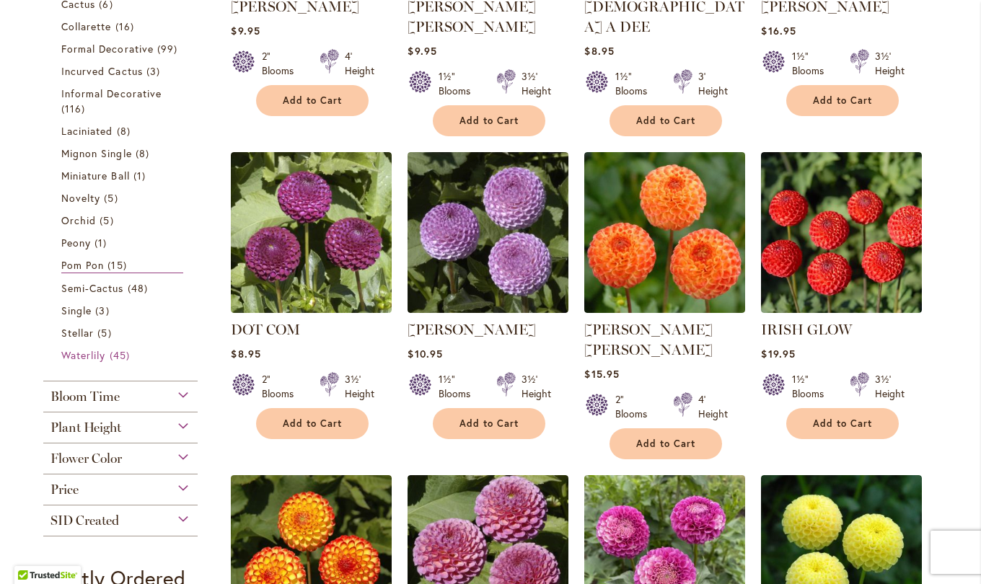
click at [95, 357] on span "Waterlily" at bounding box center [83, 355] width 44 height 14
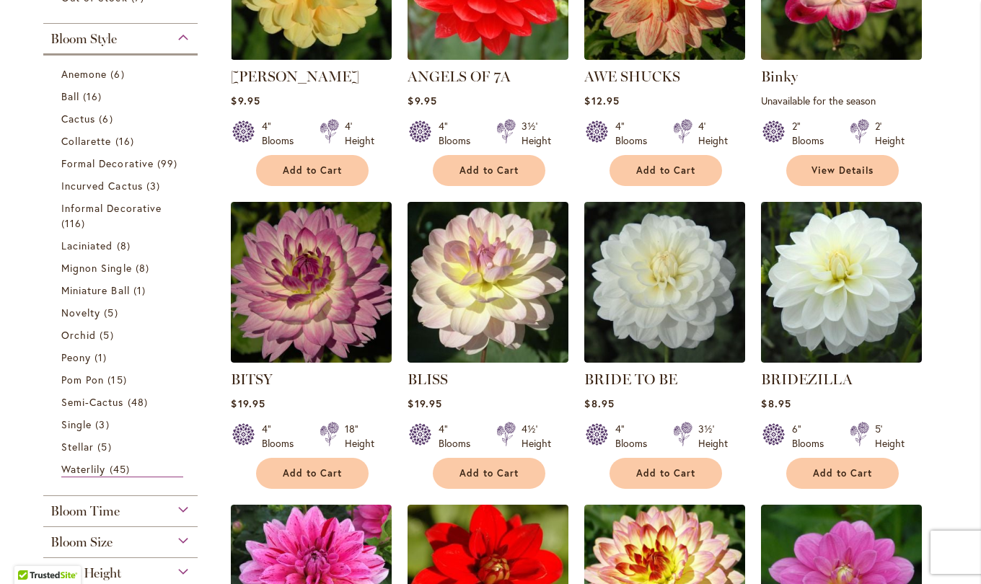
scroll to position [430, 0]
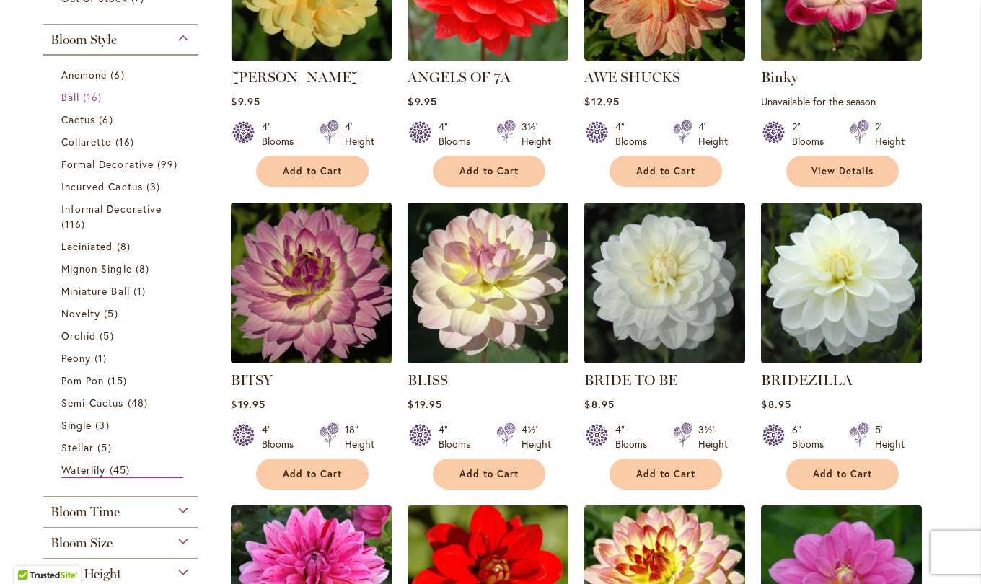
click at [83, 101] on span "16 items" at bounding box center [94, 96] width 22 height 15
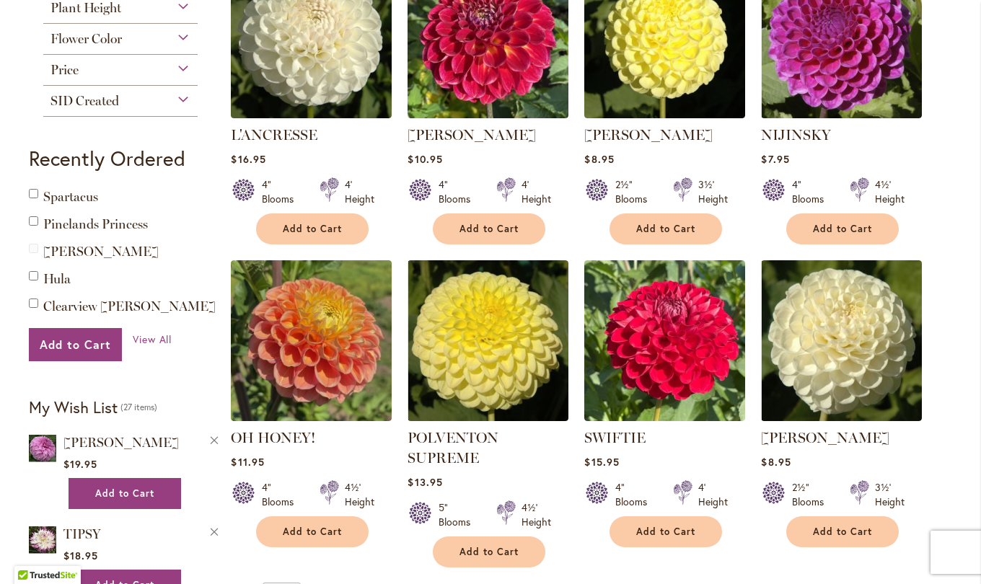
scroll to position [1019, 0]
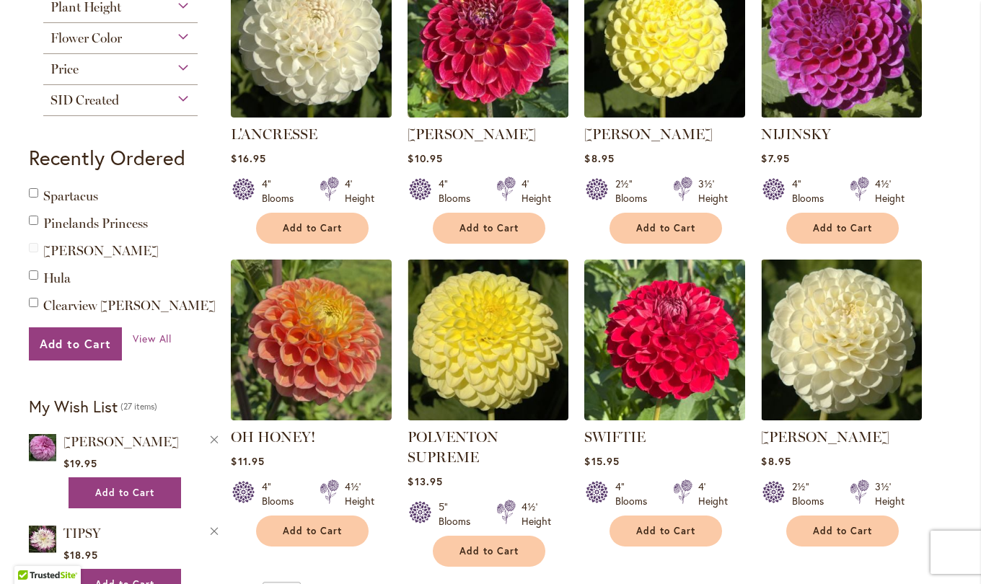
click at [474, 322] on img at bounding box center [487, 340] width 161 height 161
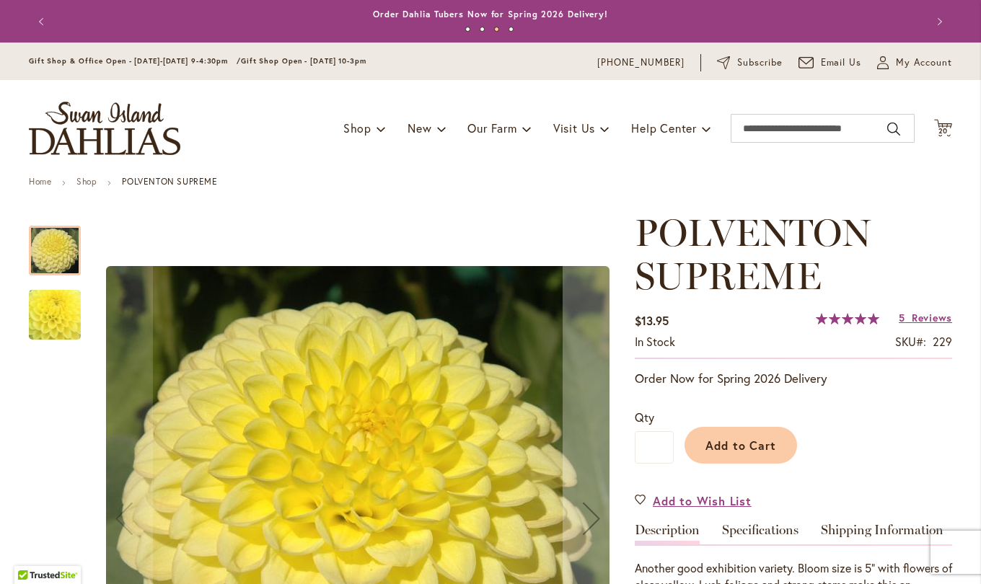
click at [917, 66] on span "My Account" at bounding box center [924, 63] width 56 height 14
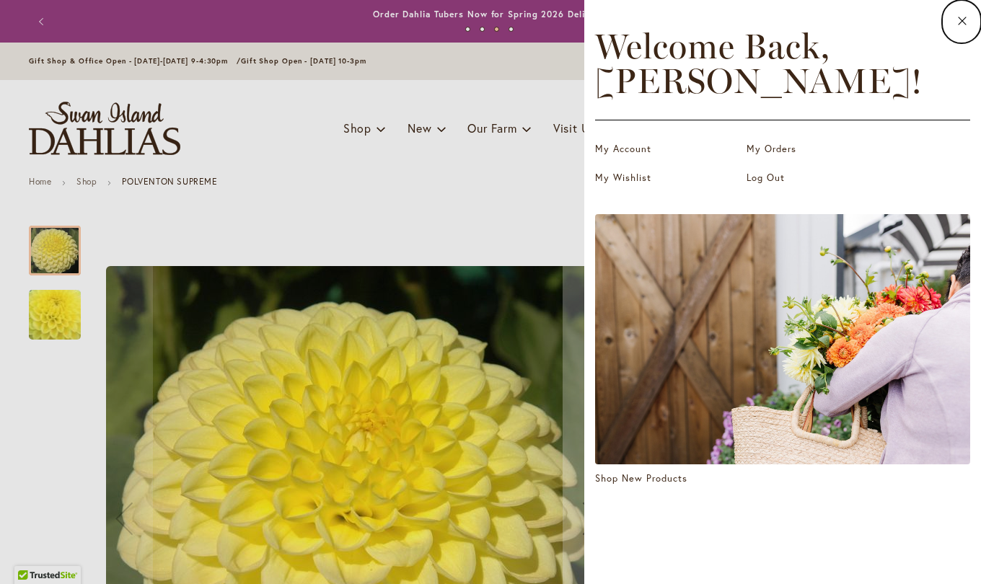
click at [584, 213] on dialog "Close Welcome Back, [PERSON_NAME] ! My Account My Orders My Wishlist Log Out Sh…" at bounding box center [782, 292] width 397 height 584
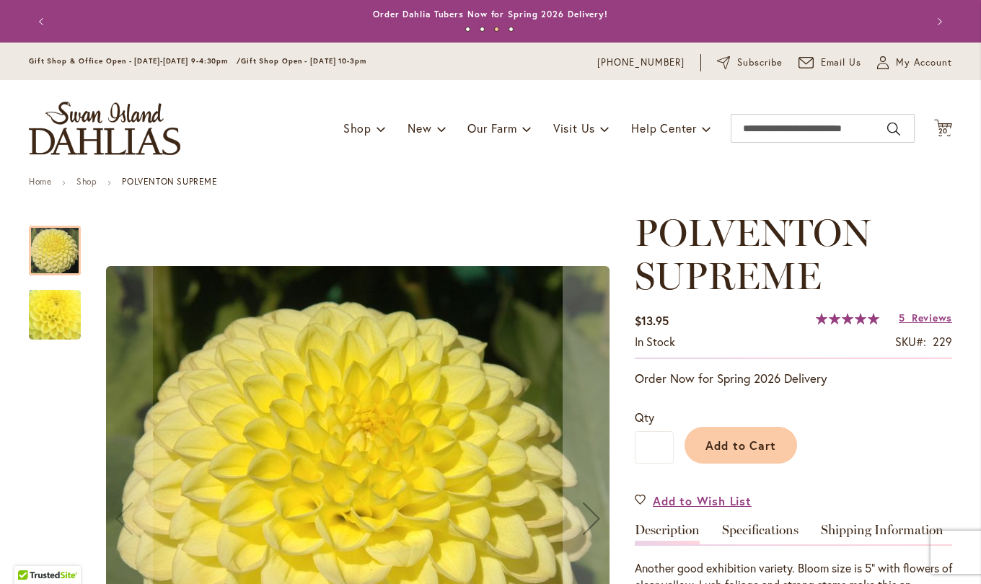
click at [938, 133] on span "20" at bounding box center [943, 130] width 10 height 9
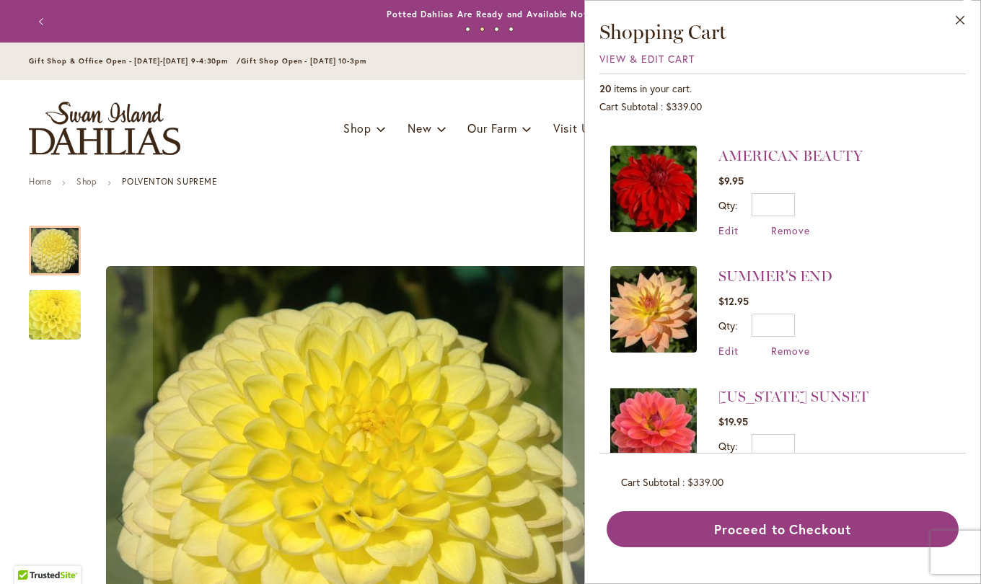
scroll to position [584, 0]
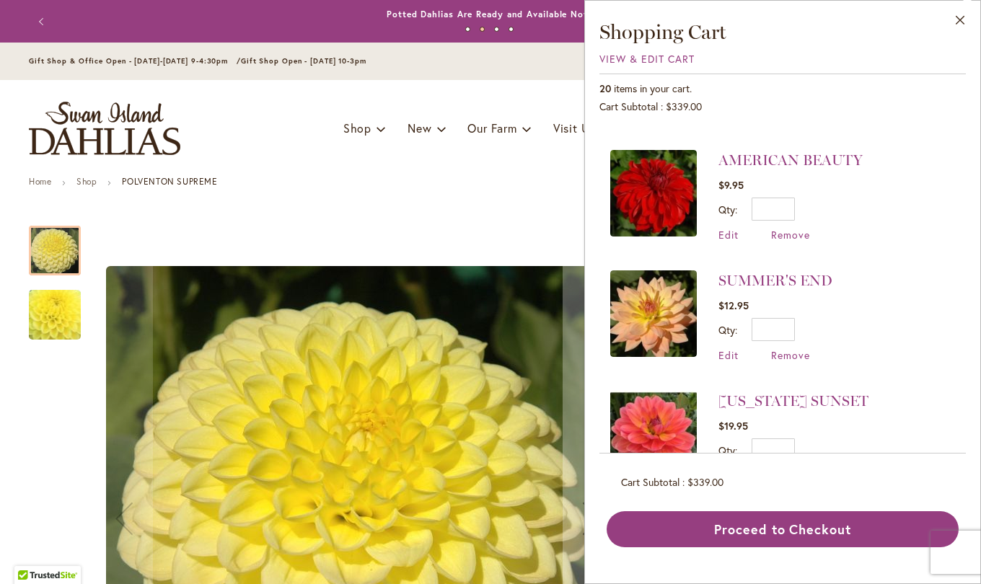
click at [791, 275] on link "SUMMER'S END" at bounding box center [775, 280] width 114 height 17
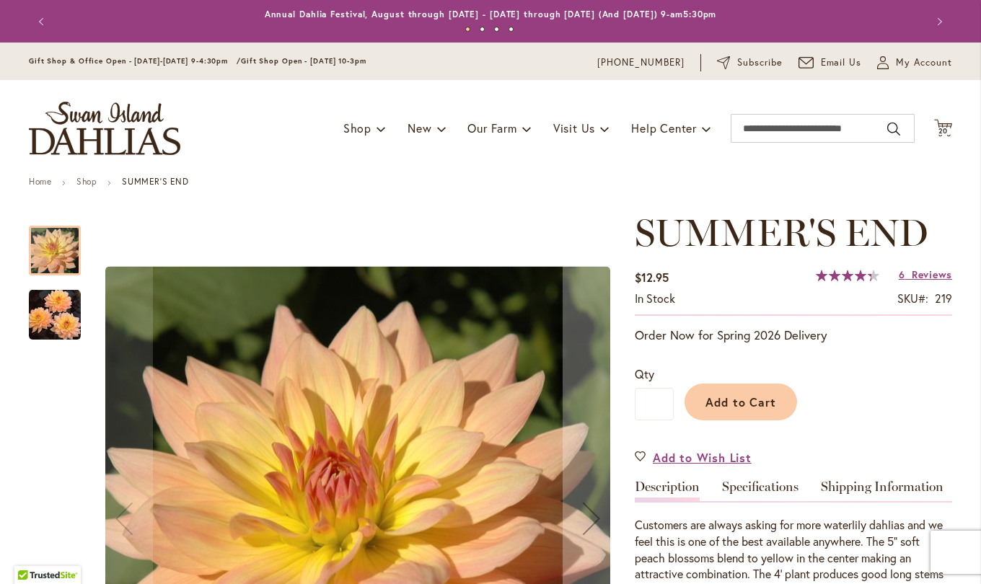
scroll to position [109, 0]
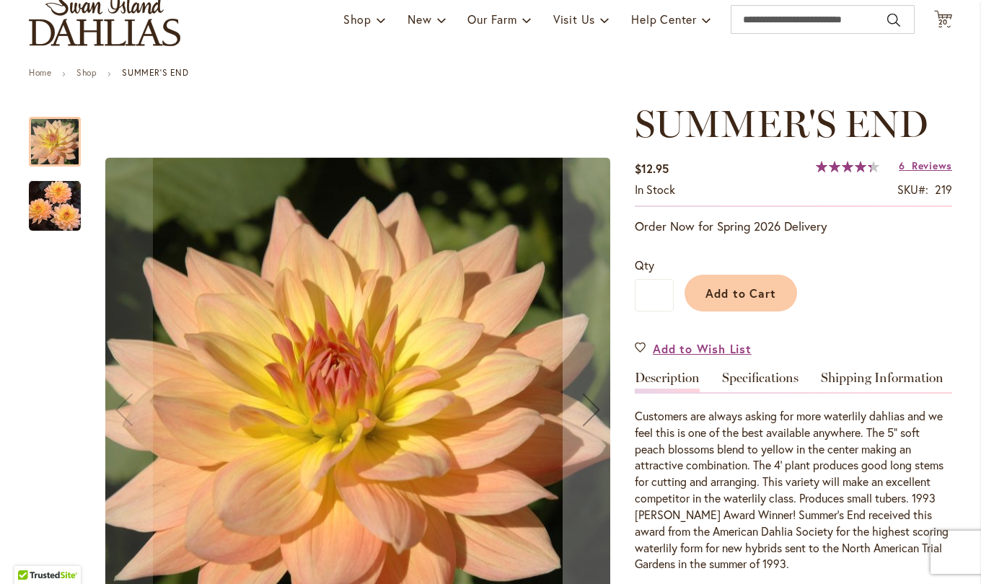
click at [758, 383] on link "Specifications" at bounding box center [760, 381] width 76 height 21
